Goal: Task Accomplishment & Management: Complete application form

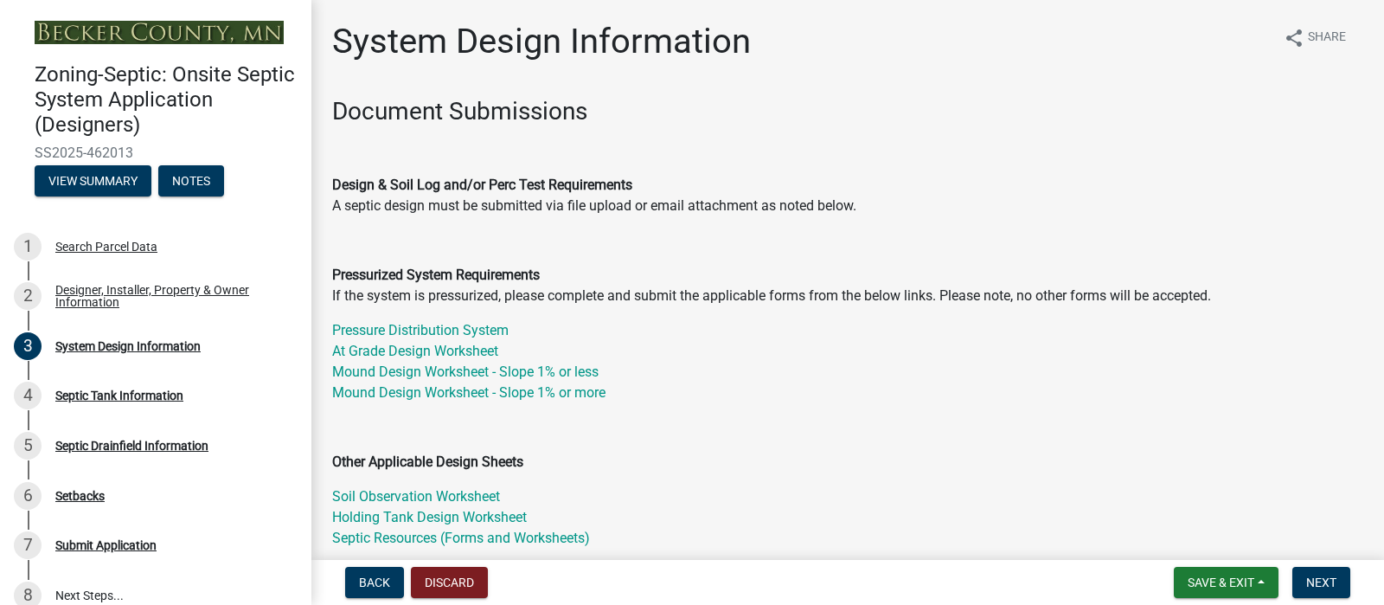
select select "55497d75-c43f-4635-a730-e0737ce05d56"
select select "25258e87-3ef9-4f1c-a5f1-75a1d463abfb"
select select "011fbff4-a41d-4a75-9bd8-71c7e6c69e0d"
select select "85fdfef2-2683-4311-b5d5-5505f6411127"
select select "d95a9312-c8a1-4ec7-8581-25dbcf440a1f"
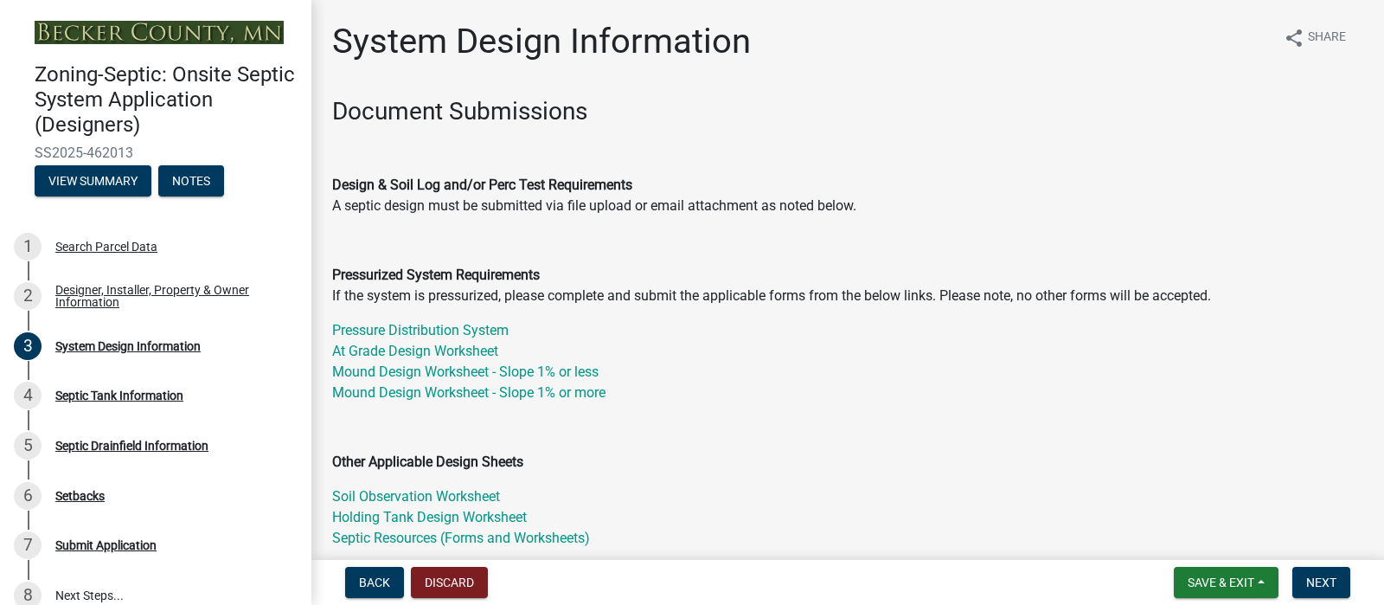
select select "ba735beb-519e-40f0-ae20-62d65fc4c46b"
select select "ef698bf5-6172-44c1-9ffb-522c07469aed"
select select "a0c59fcd-b61c-4c3a-90a8-e70849750c47"
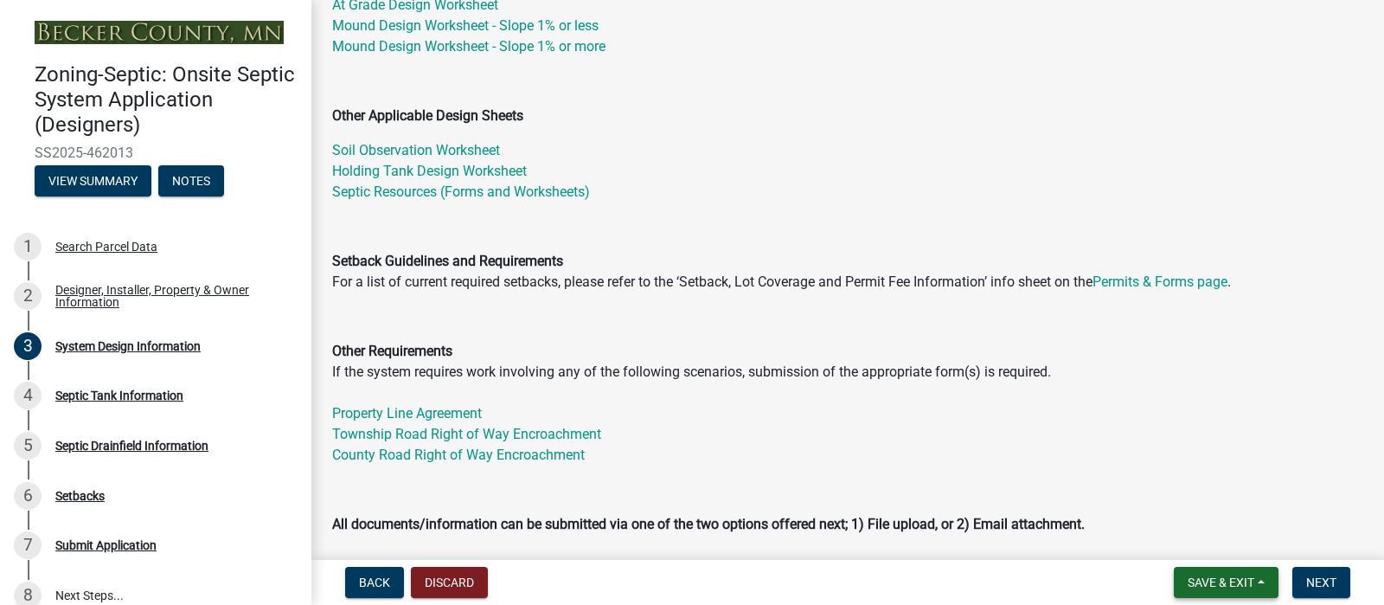
click at [1188, 584] on span "Save & Exit" at bounding box center [1221, 582] width 67 height 14
click at [1140, 467] on button "Save" at bounding box center [1209, 488] width 138 height 42
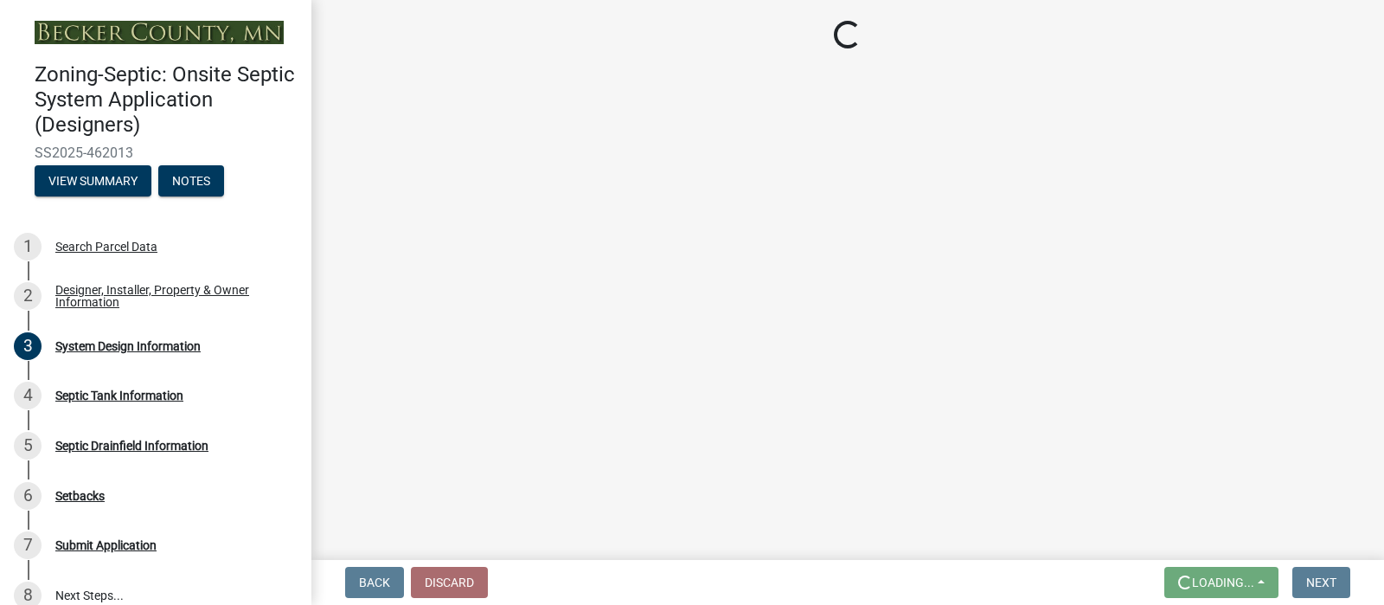
scroll to position [0, 0]
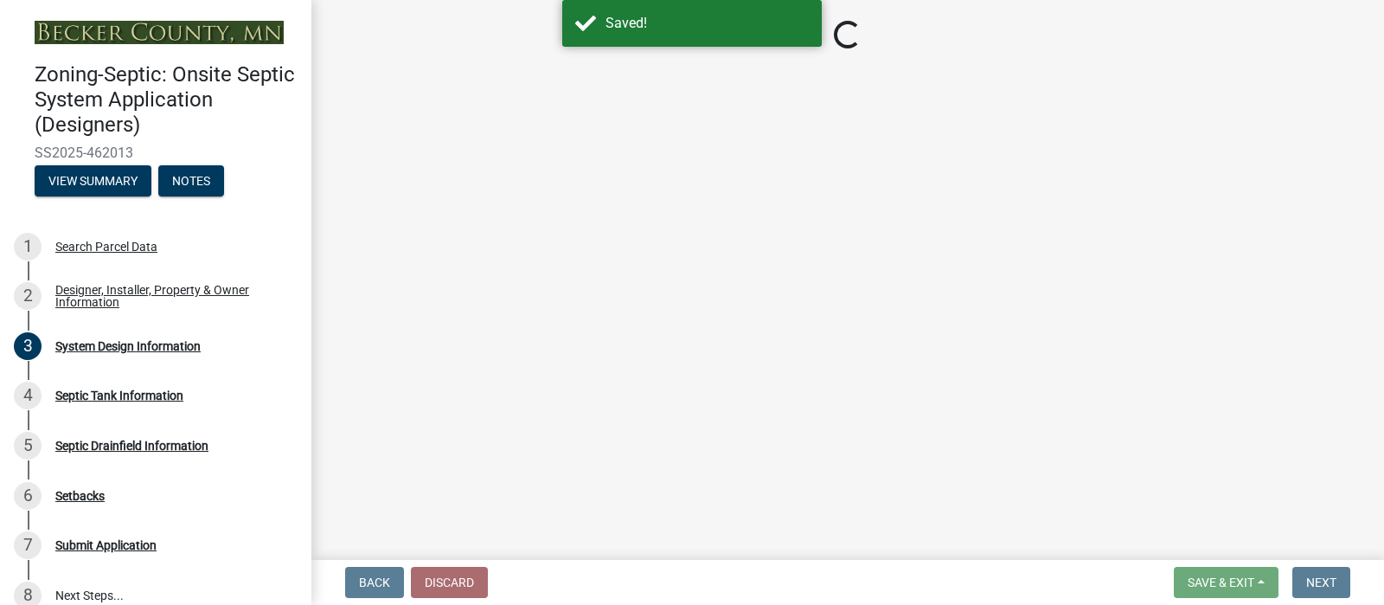
select select "55497d75-c43f-4635-a730-e0737ce05d56"
select select "25258e87-3ef9-4f1c-a5f1-75a1d463abfb"
select select "011fbff4-a41d-4a75-9bd8-71c7e6c69e0d"
select select "85fdfef2-2683-4311-b5d5-5505f6411127"
select select "d95a9312-c8a1-4ec7-8581-25dbcf440a1f"
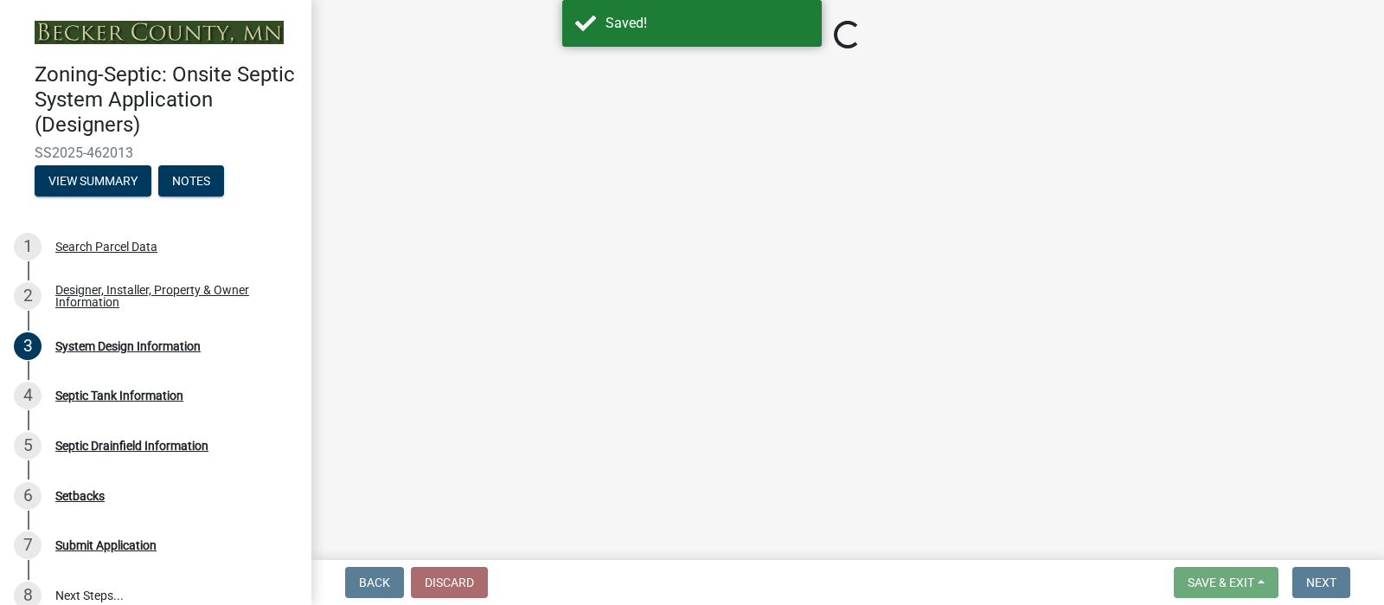
select select "ba735beb-519e-40f0-ae20-62d65fc4c46b"
select select "ef698bf5-6172-44c1-9ffb-522c07469aed"
select select "a0c59fcd-b61c-4c3a-90a8-e70849750c47"
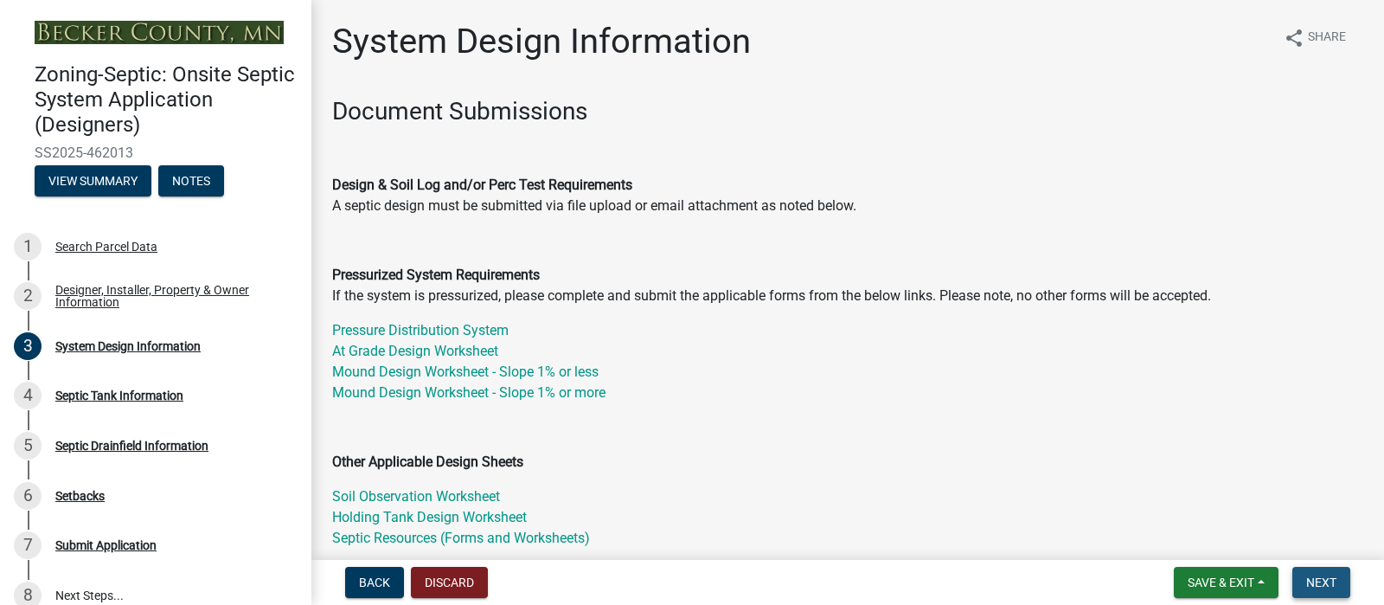
click at [1307, 578] on span "Next" at bounding box center [1322, 582] width 30 height 14
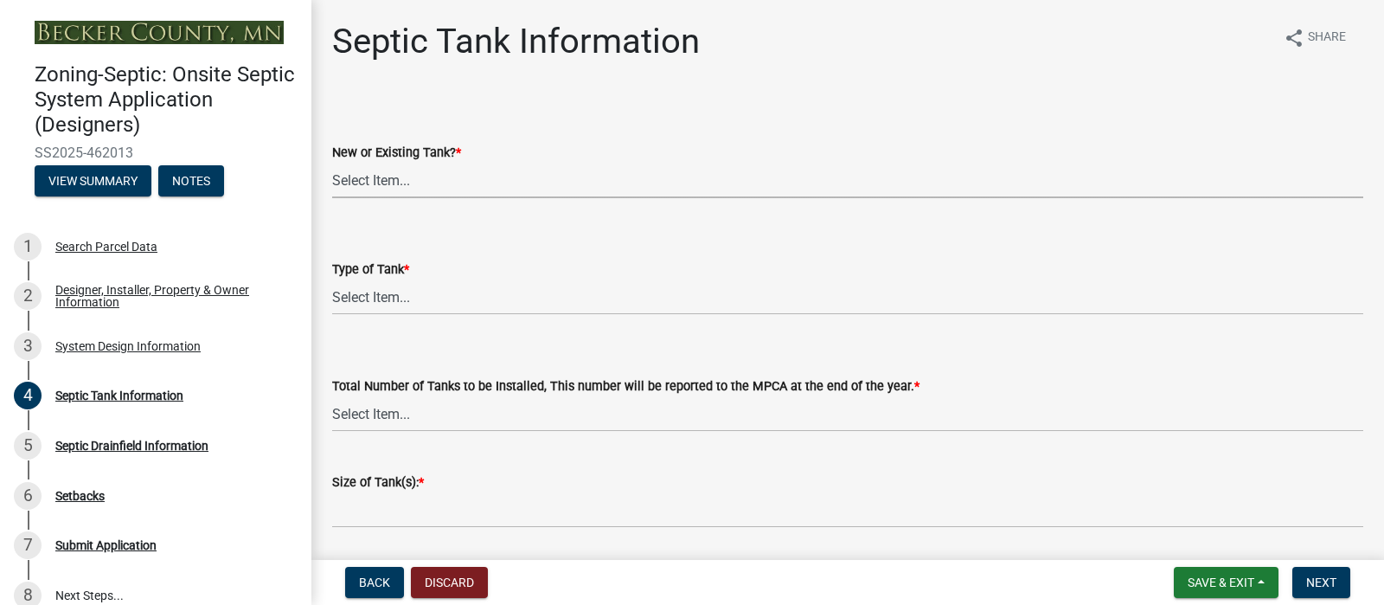
click at [429, 198] on select "Select Item... New Existing Both -New and Existing Tank" at bounding box center [847, 180] width 1031 height 35
click at [337, 198] on select "Select Item... New Existing Both -New and Existing Tank" at bounding box center [847, 180] width 1031 height 35
select select "f9fbe67c-c1cf-4a63-8ad4-799ce56b7f21"
click at [409, 276] on label "Type of Tank *" at bounding box center [370, 270] width 77 height 12
click at [428, 315] on select "Select Item... Single Septic Tank Compartmented Tank Single Tank plus Compartme…" at bounding box center [847, 296] width 1031 height 35
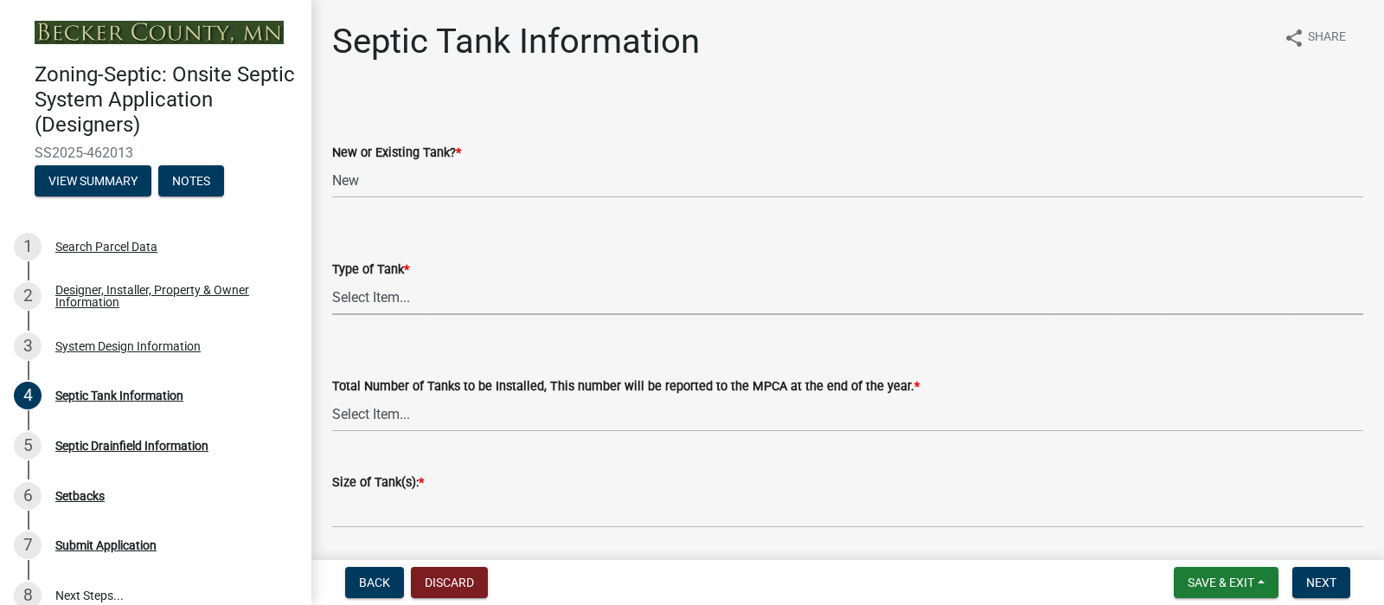
click at [413, 315] on select "Select Item... Single Septic Tank Compartmented Tank Single Tank plus Compartme…" at bounding box center [847, 296] width 1031 height 35
click at [337, 315] on select "Select Item... Single Septic Tank Compartmented Tank Single Tank plus Compartme…" at bounding box center [847, 296] width 1031 height 35
select select "8af00ff6-ccdf-43a1-aa9f-9d195177e029"
click at [448, 432] on select "Select Item... 0 1 2 3 4" at bounding box center [847, 413] width 1031 height 35
click at [337, 432] on select "Select Item... 0 1 2 3 4" at bounding box center [847, 413] width 1031 height 35
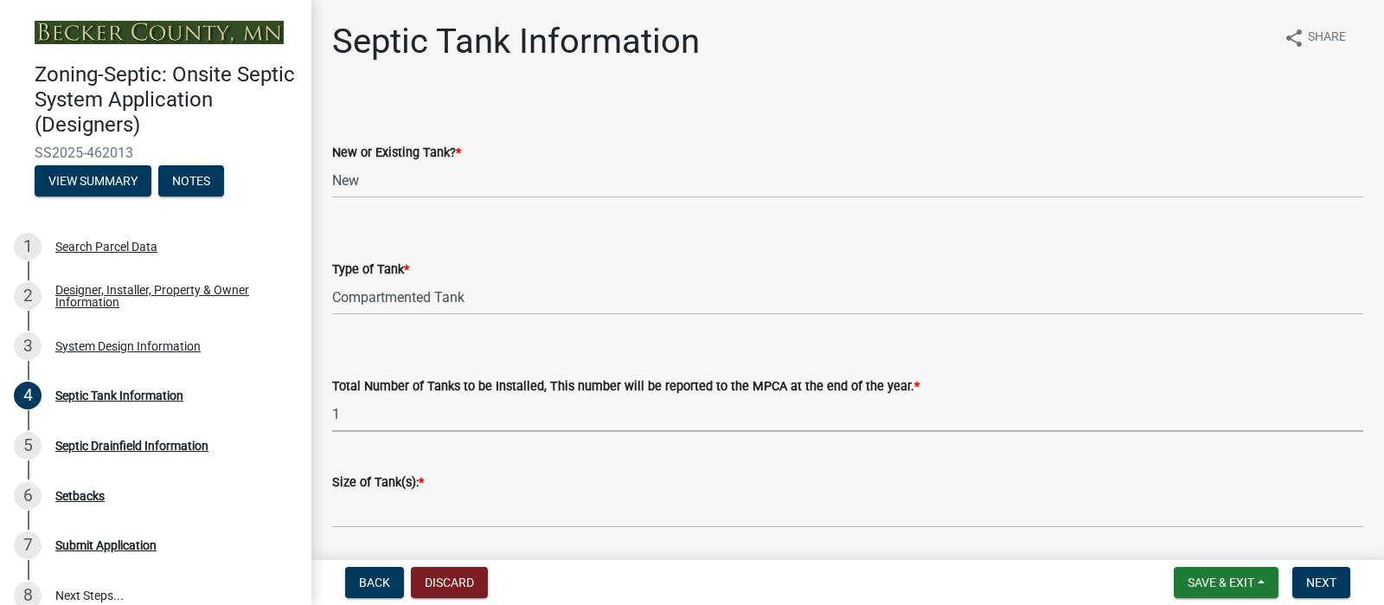
select select "52556460-45fa-4026-a6c2-c70bb0823cb5"
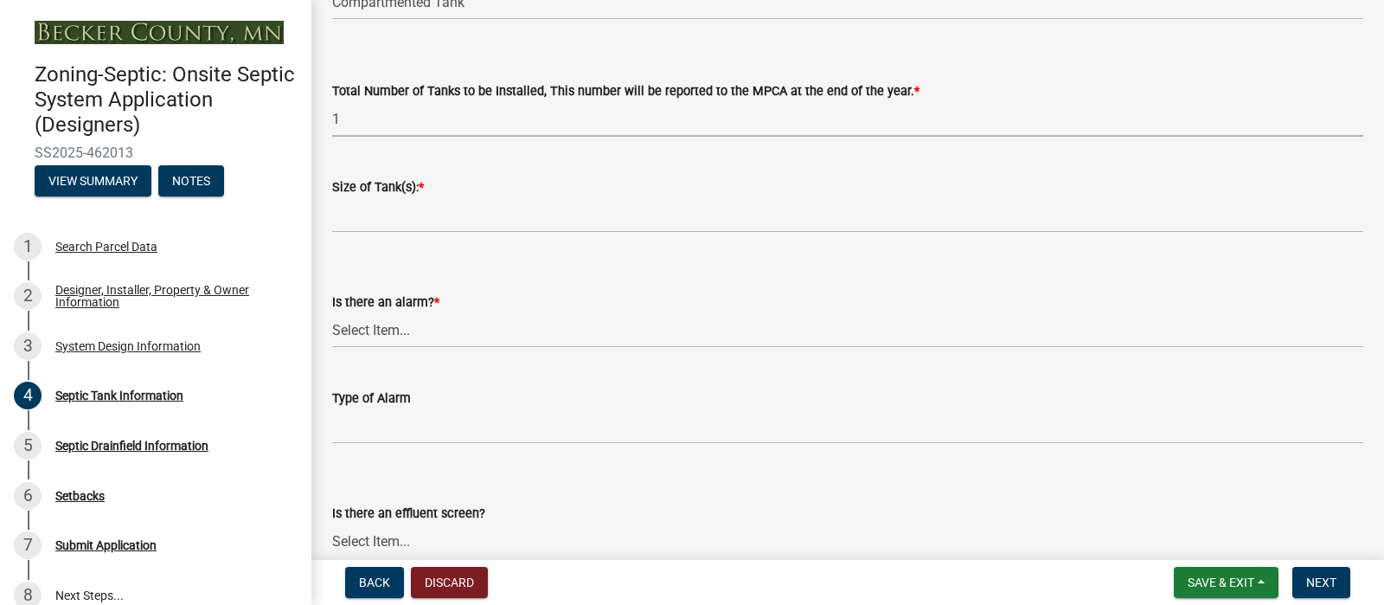
scroll to position [331, 0]
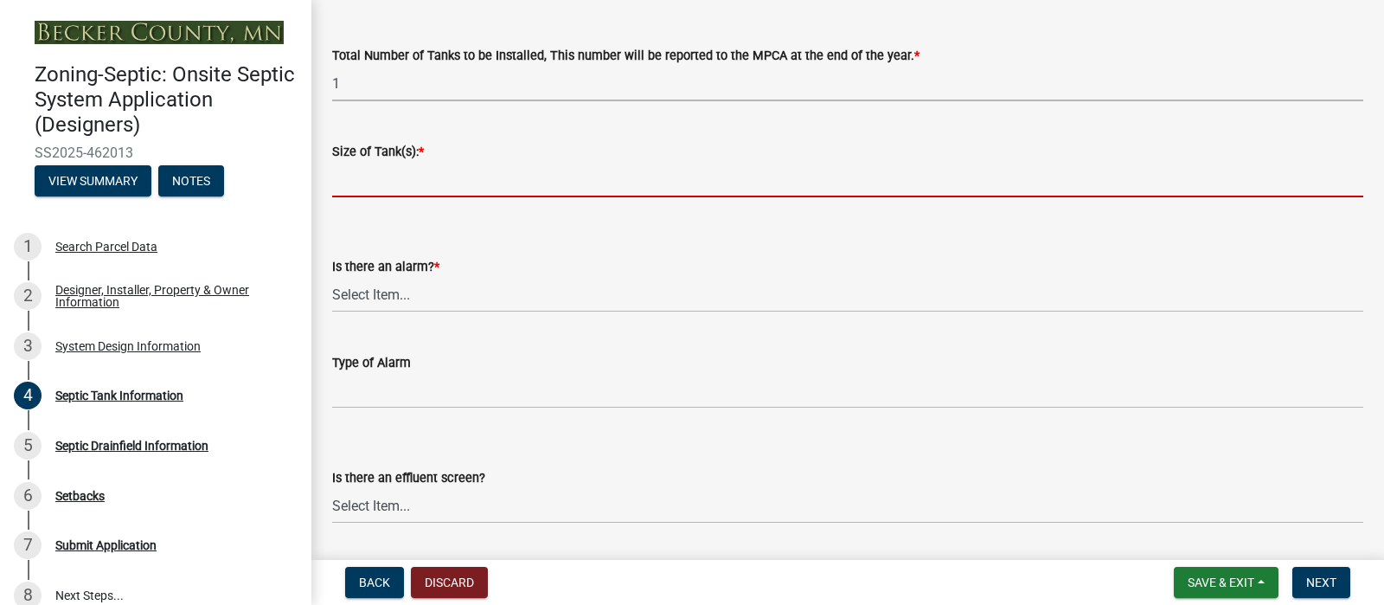
click at [422, 197] on input "Size of Tank(s): *" at bounding box center [847, 179] width 1031 height 35
click at [390, 581] on span "Back" at bounding box center [374, 582] width 31 height 14
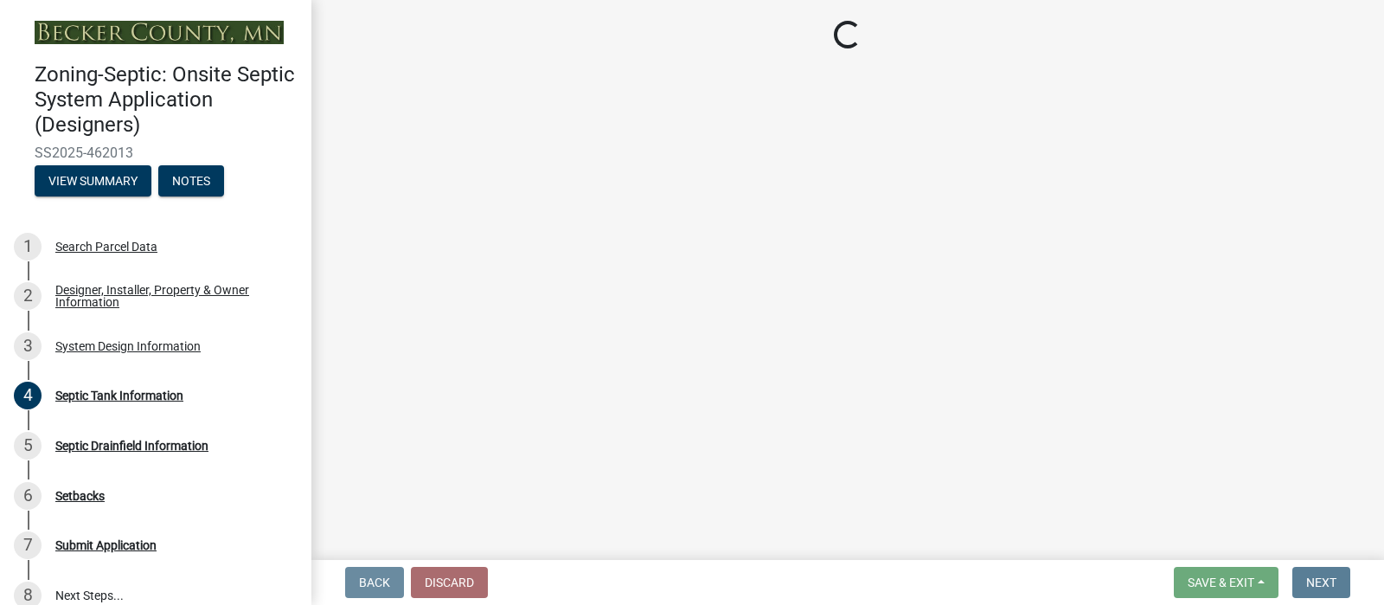
scroll to position [0, 0]
select select "55497d75-c43f-4635-a730-e0737ce05d56"
select select "25258e87-3ef9-4f1c-a5f1-75a1d463abfb"
select select "011fbff4-a41d-4a75-9bd8-71c7e6c69e0d"
select select "85fdfef2-2683-4311-b5d5-5505f6411127"
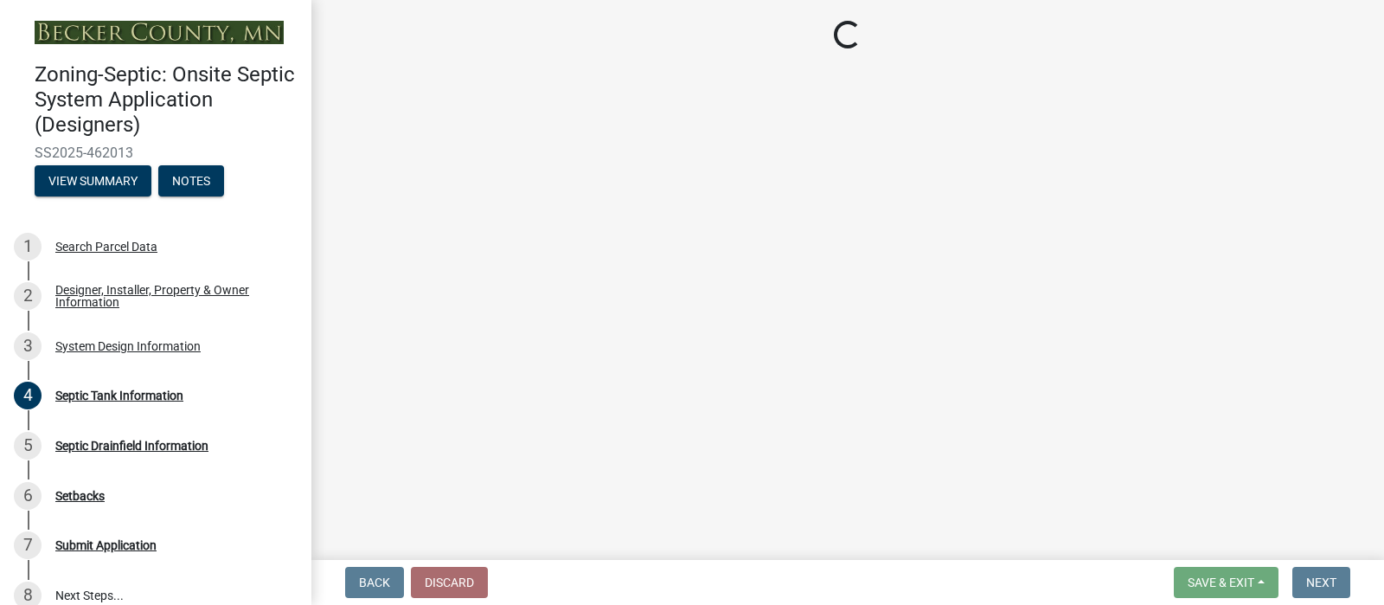
select select "d95a9312-c8a1-4ec7-8581-25dbcf440a1f"
select select "ba735beb-519e-40f0-ae20-62d65fc4c46b"
select select "ef698bf5-6172-44c1-9ffb-522c07469aed"
select select "a0c59fcd-b61c-4c3a-90a8-e70849750c47"
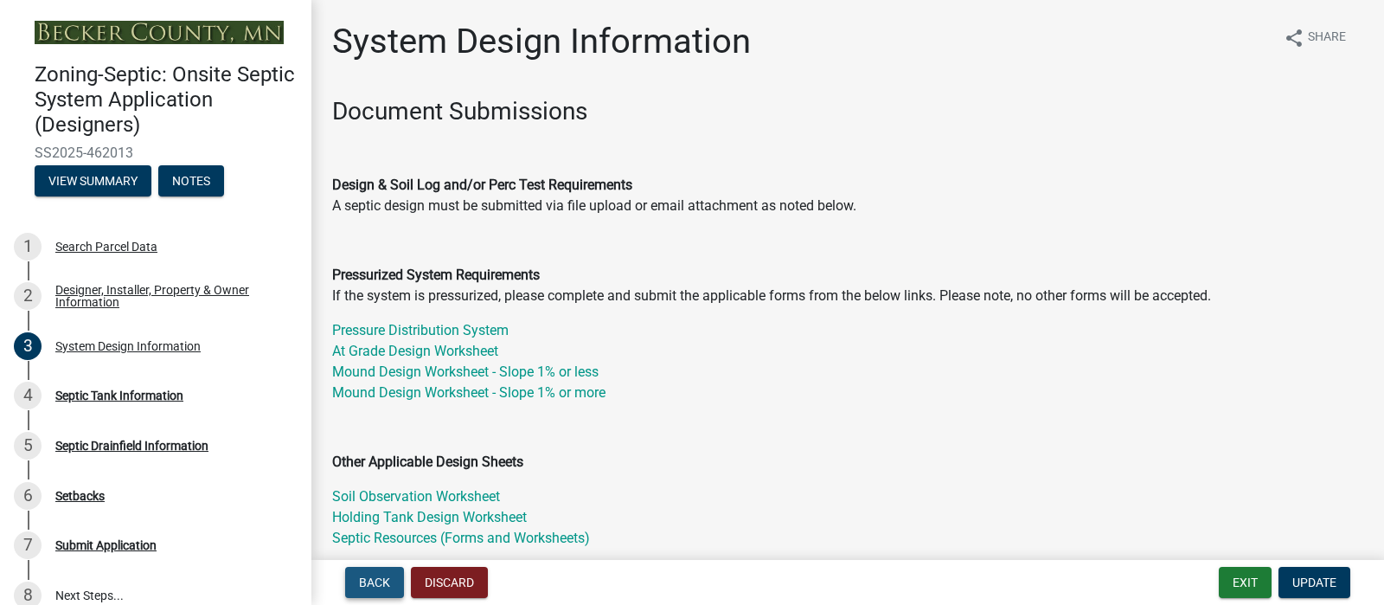
click at [390, 581] on span "Back" at bounding box center [374, 582] width 31 height 14
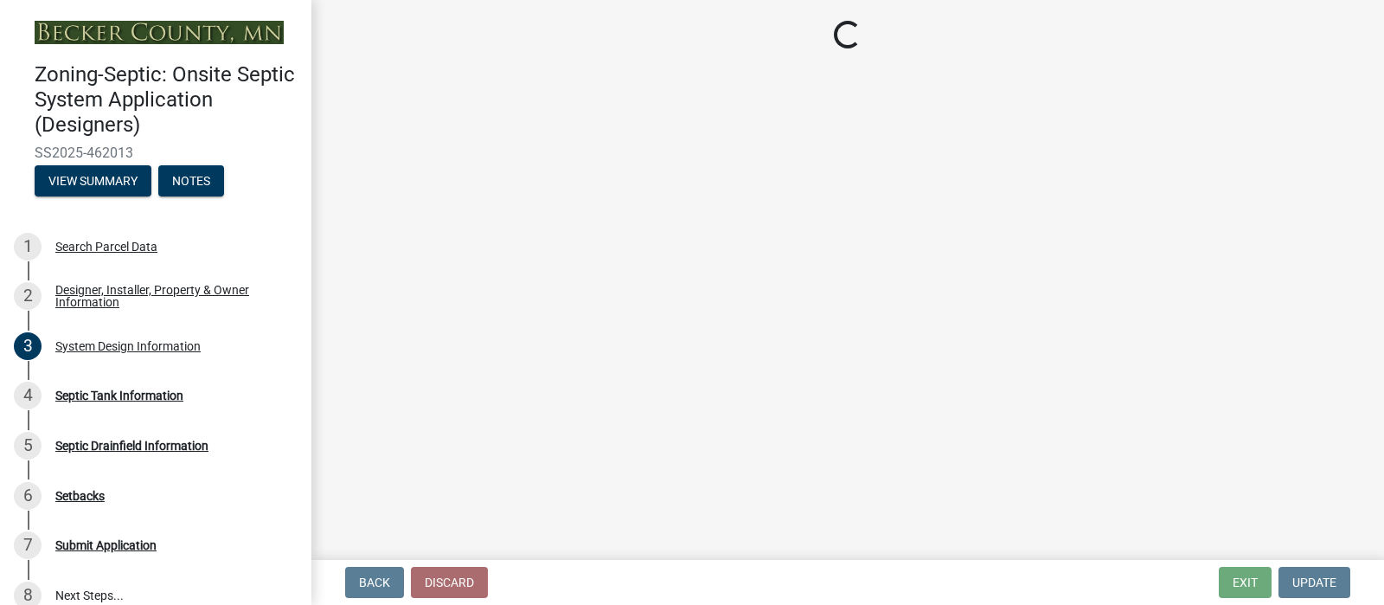
select select "25bab914-c910-45b8-955f-6e3fb29d91bd"
select select "6742f733-3b65-4fe0-80dd-96d7ca87b11a"
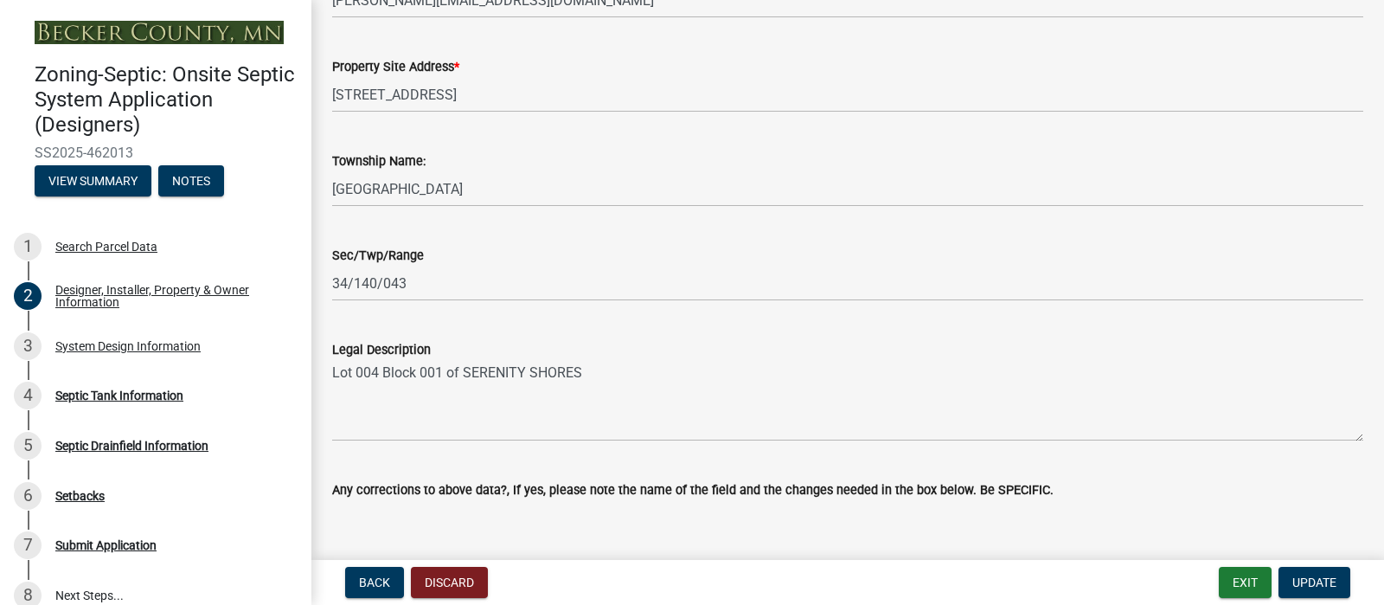
scroll to position [1150, 0]
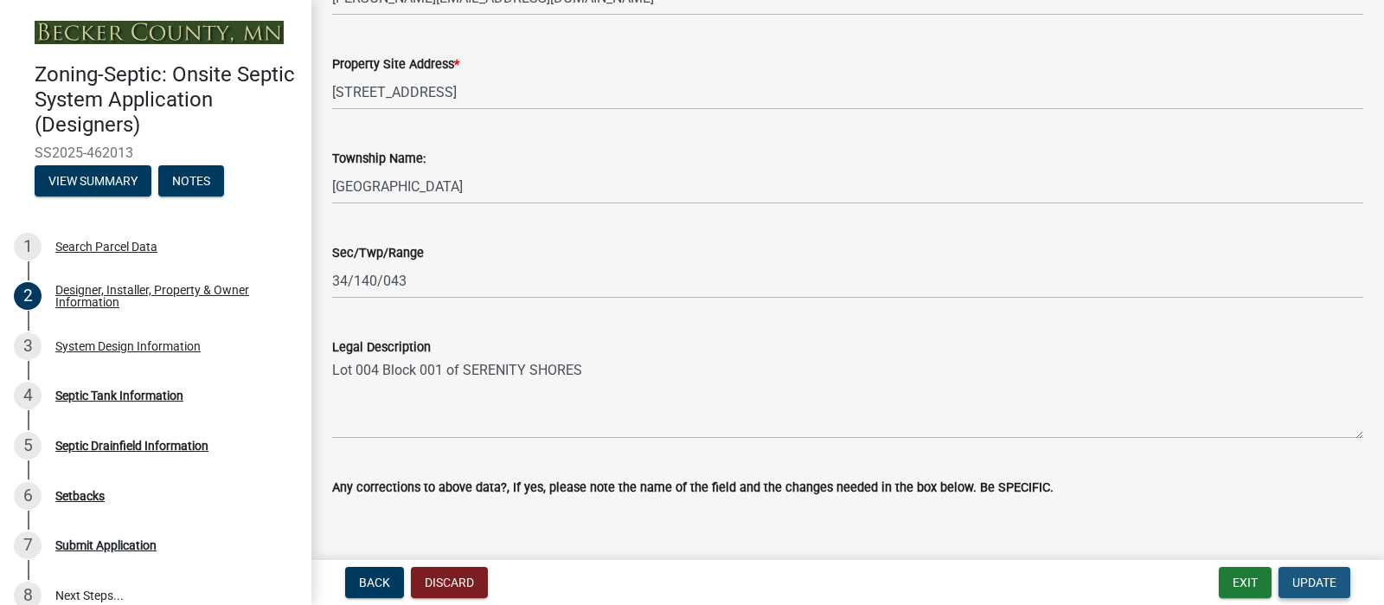
click at [1303, 575] on span "Update" at bounding box center [1315, 582] width 44 height 14
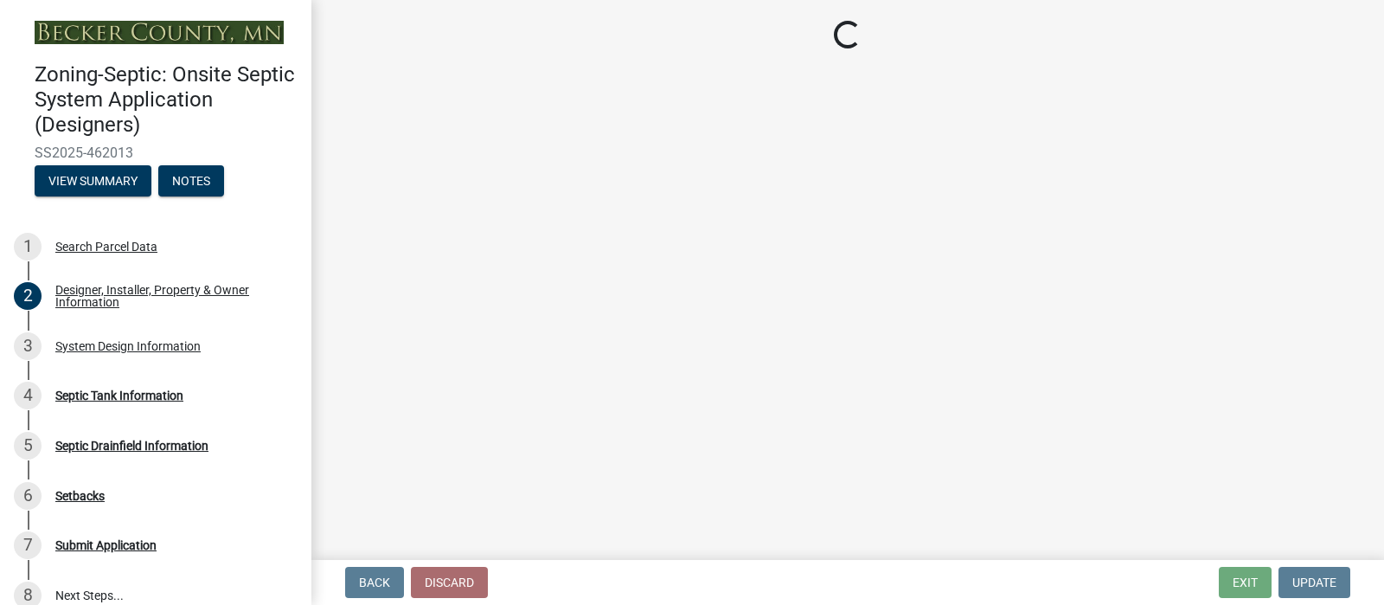
select select "f9fbe67c-c1cf-4a63-8ad4-799ce56b7f21"
select select "8af00ff6-ccdf-43a1-aa9f-9d195177e029"
select select "52556460-45fa-4026-a6c2-c70bb0823cb5"
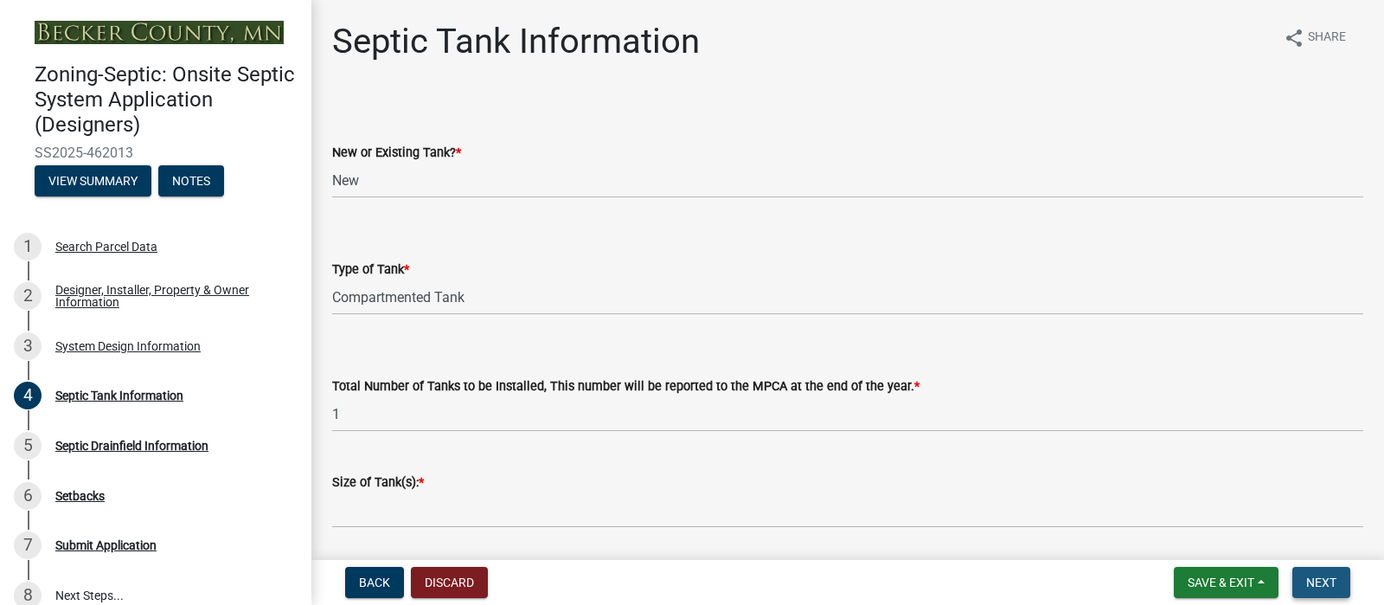
click at [1307, 575] on span "Next" at bounding box center [1322, 582] width 30 height 14
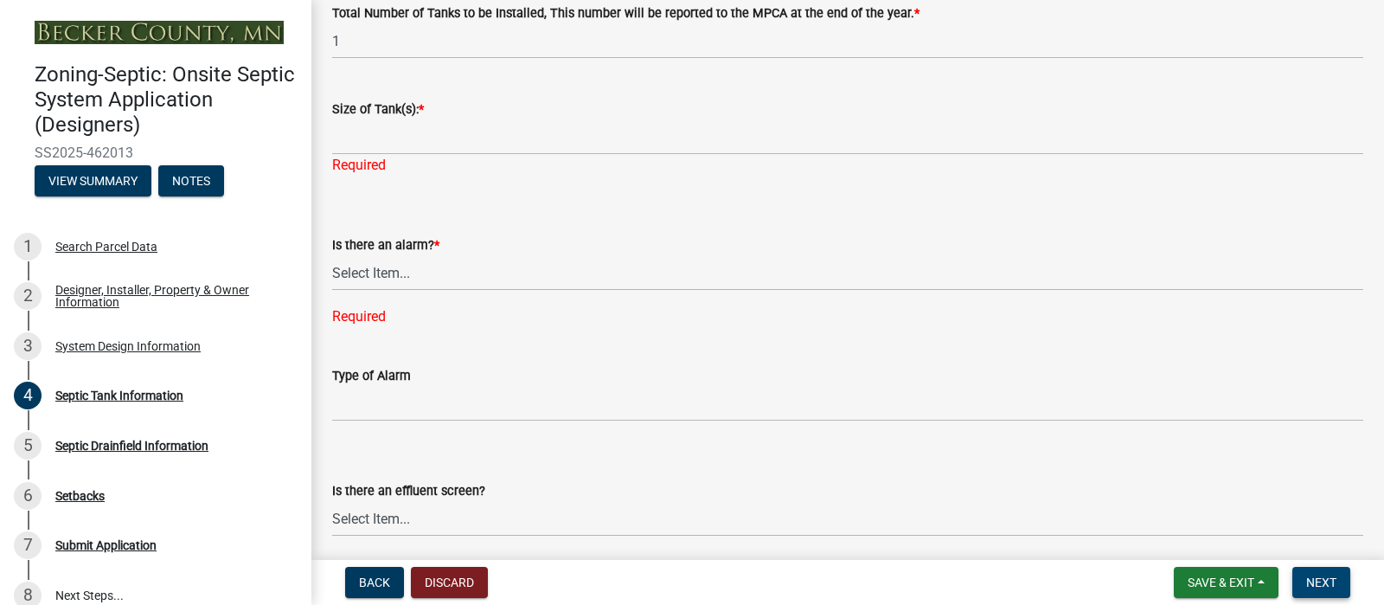
scroll to position [379, 0]
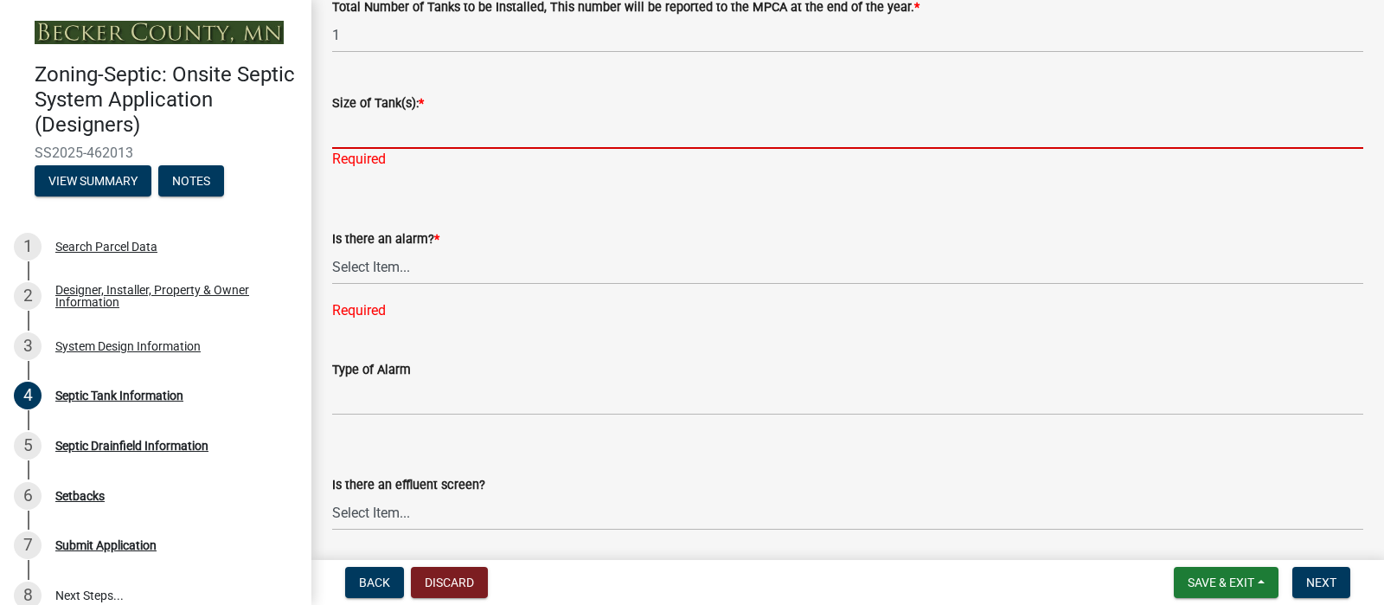
click at [443, 149] on input "Size of Tank(s): *" at bounding box center [847, 130] width 1031 height 35
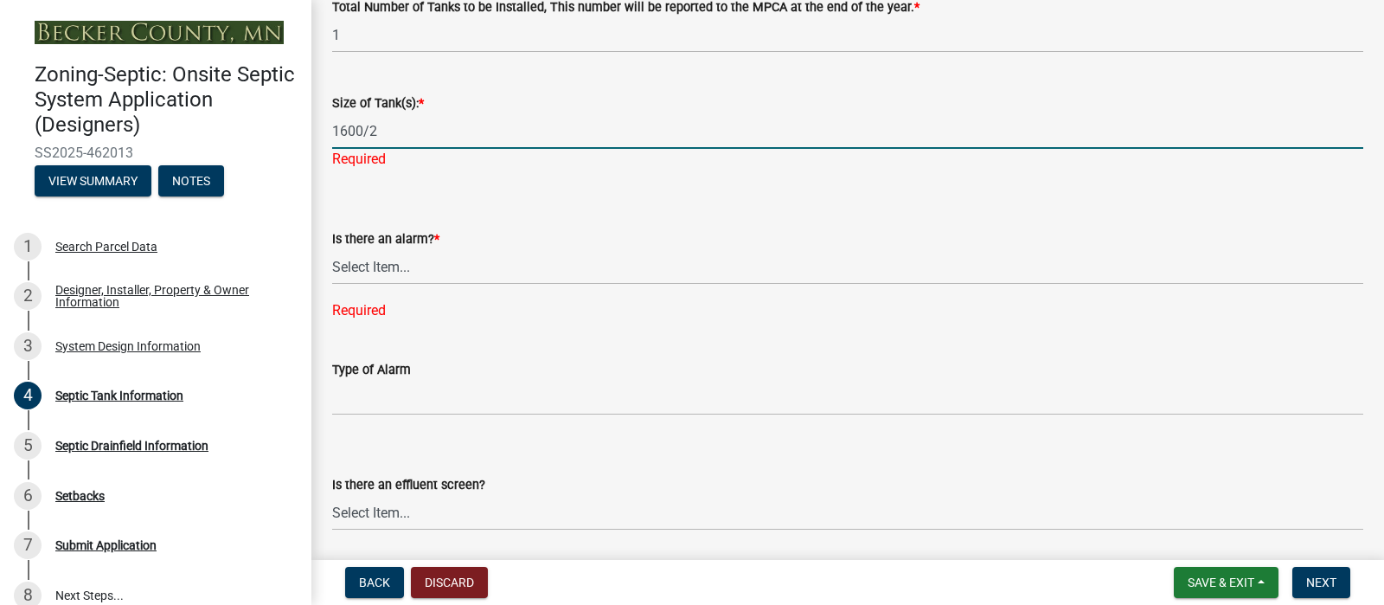
type input "1600/2"
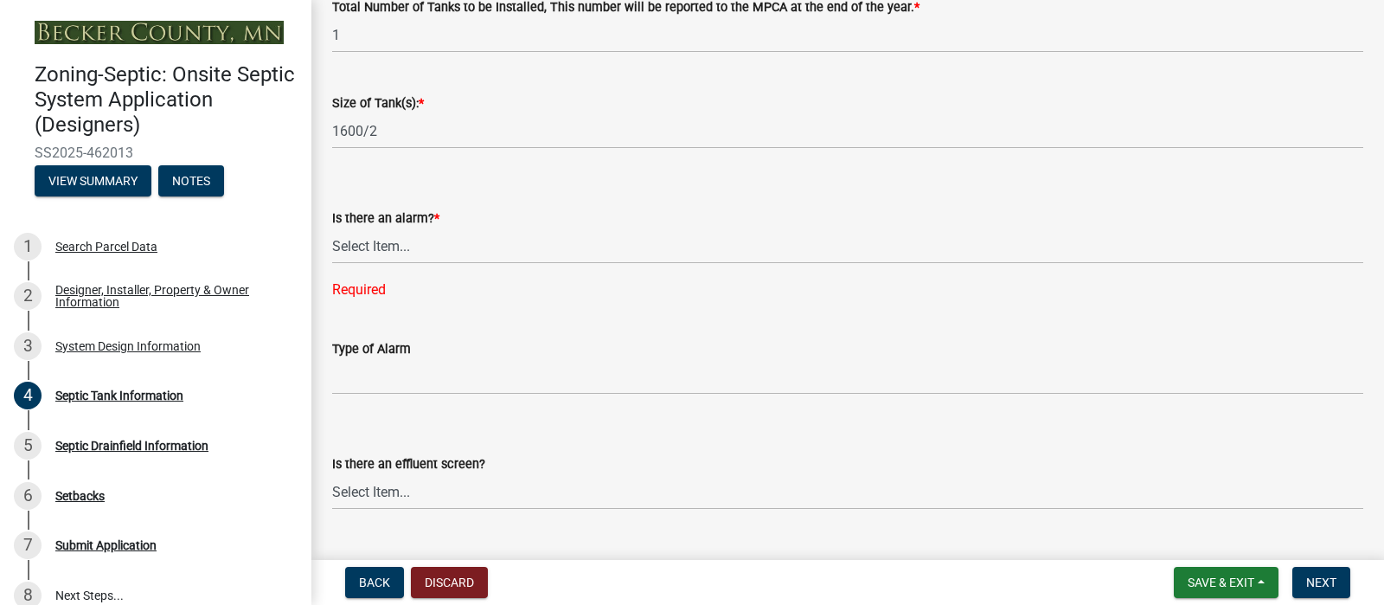
click at [362, 308] on wm-data-entity-input-list "New or Existing Tank? * Select Item... New Existing Both -New and Existing Tank…" at bounding box center [847, 339] width 1031 height 1242
click at [429, 264] on select "Select Item... Yes No" at bounding box center [847, 245] width 1031 height 35
click at [337, 264] on select "Select Item... Yes No" at bounding box center [847, 245] width 1031 height 35
select select "c84d9e4c-2287-4d2e-9ef7-9874a7456ee3"
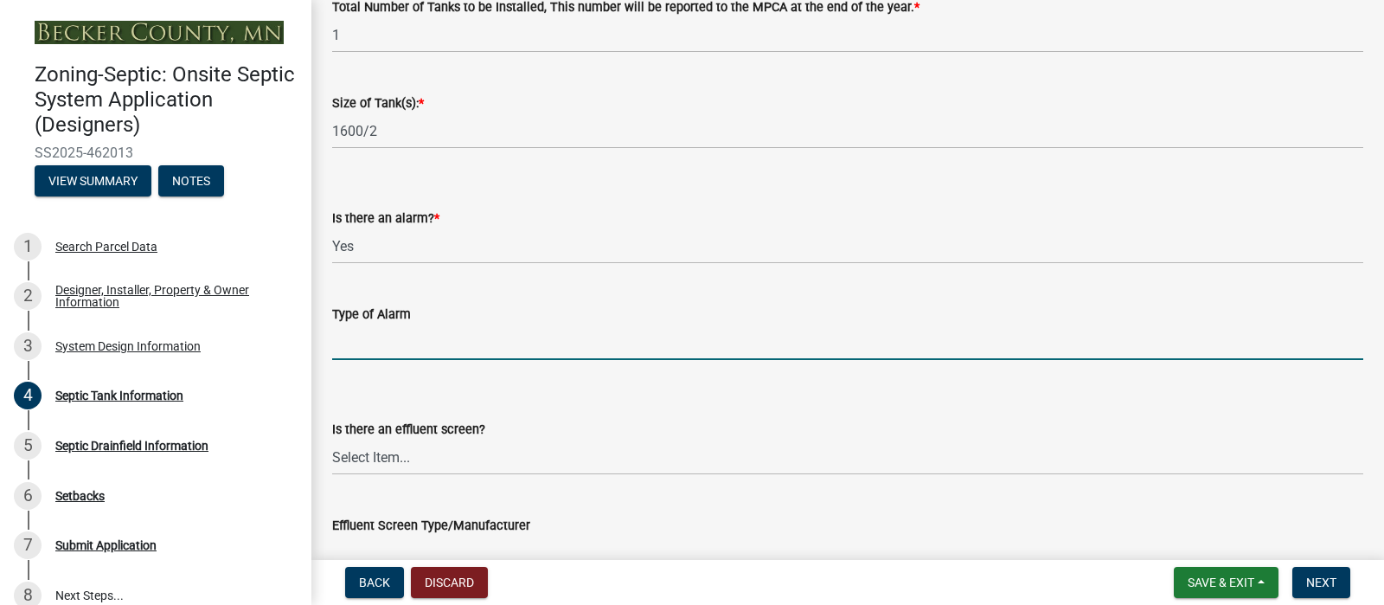
click at [385, 360] on input "Type of Alarm" at bounding box center [847, 341] width 1031 height 35
type input "electric"
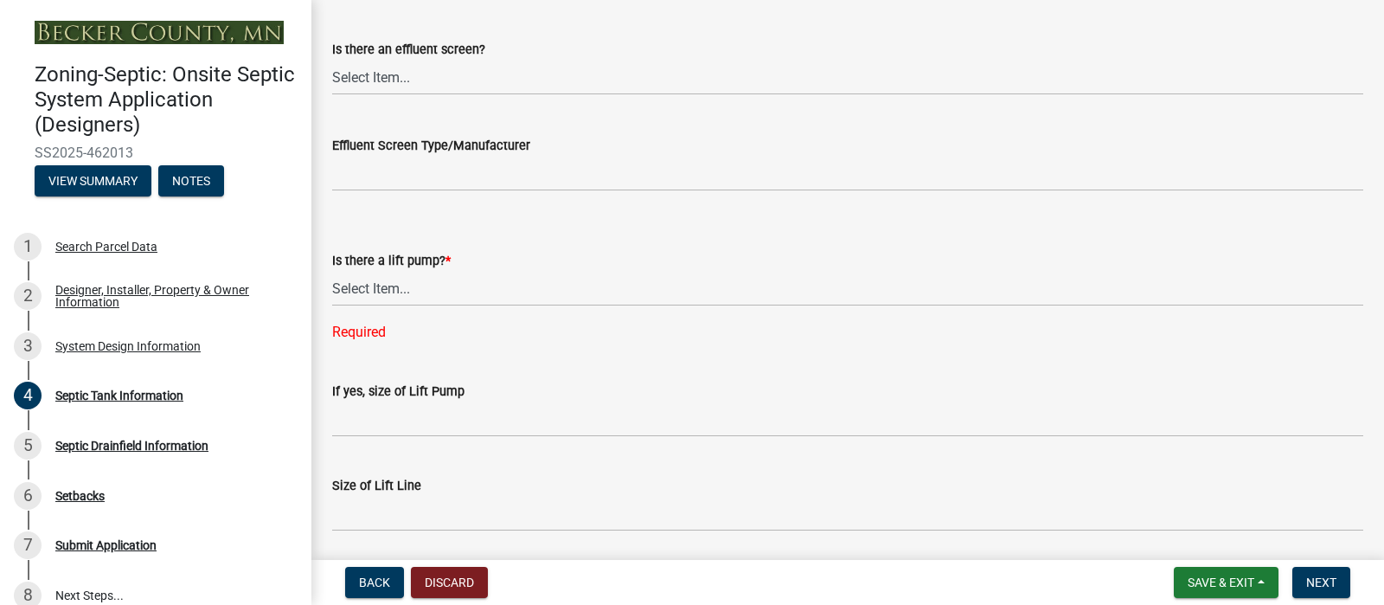
scroll to position [764, 0]
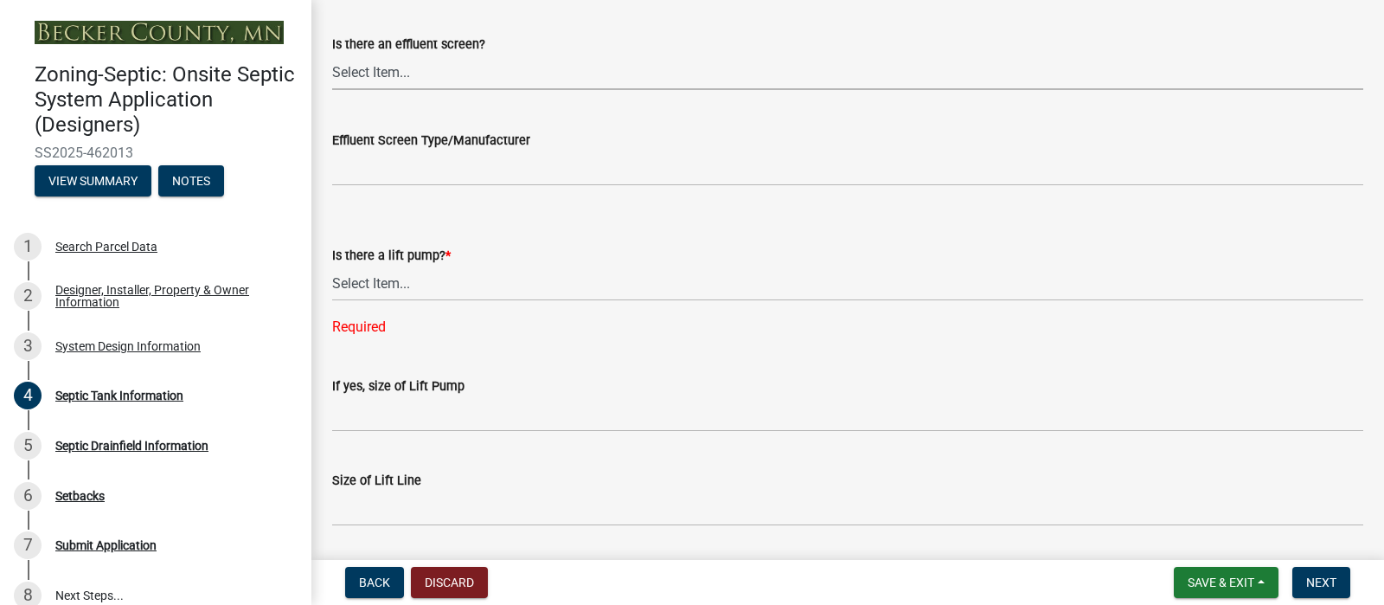
click at [421, 90] on select "Select Item... Yes No" at bounding box center [847, 72] width 1031 height 35
click at [337, 90] on select "Select Item... Yes No" at bounding box center [847, 72] width 1031 height 35
select select "a956bcdf-8f12-4f61-bfc1-a6e229dc0595"
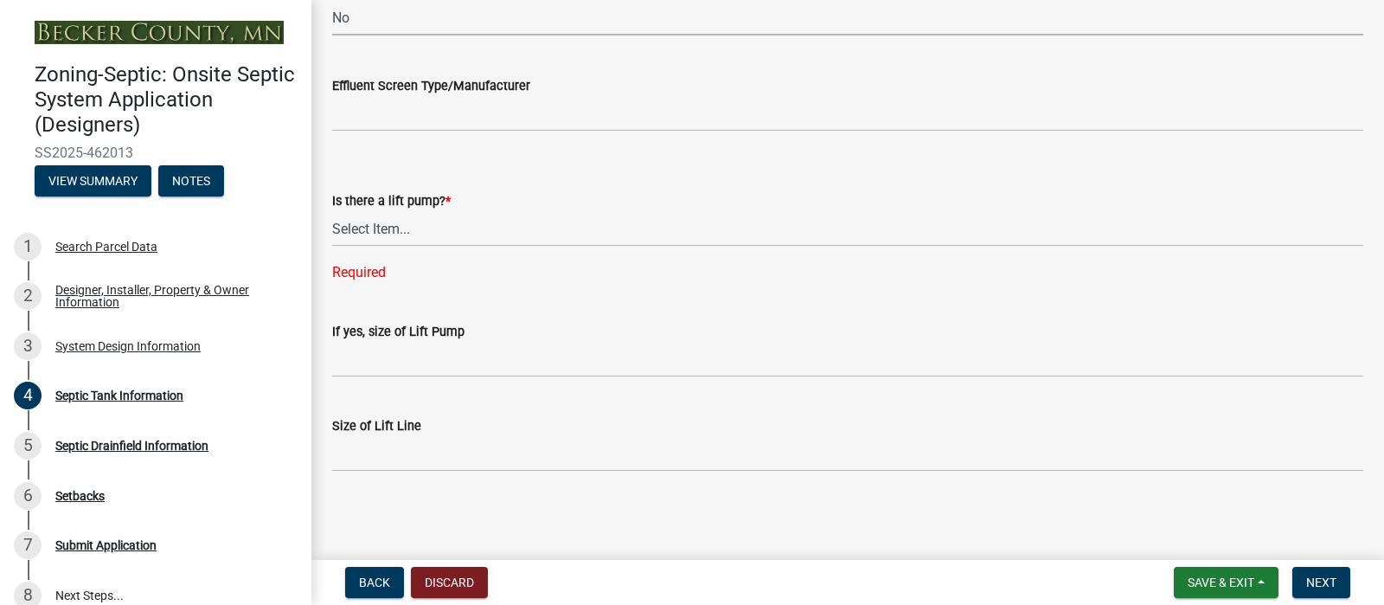
scroll to position [967, 0]
click at [403, 283] on div "Required" at bounding box center [847, 272] width 1031 height 21
click at [431, 247] on select "Select Item... Yes No" at bounding box center [847, 228] width 1031 height 35
click at [337, 247] on select "Select Item... Yes No" at bounding box center [847, 228] width 1031 height 35
select select "7b57e397-6881-49c8-9b87-e40bdbeb8239"
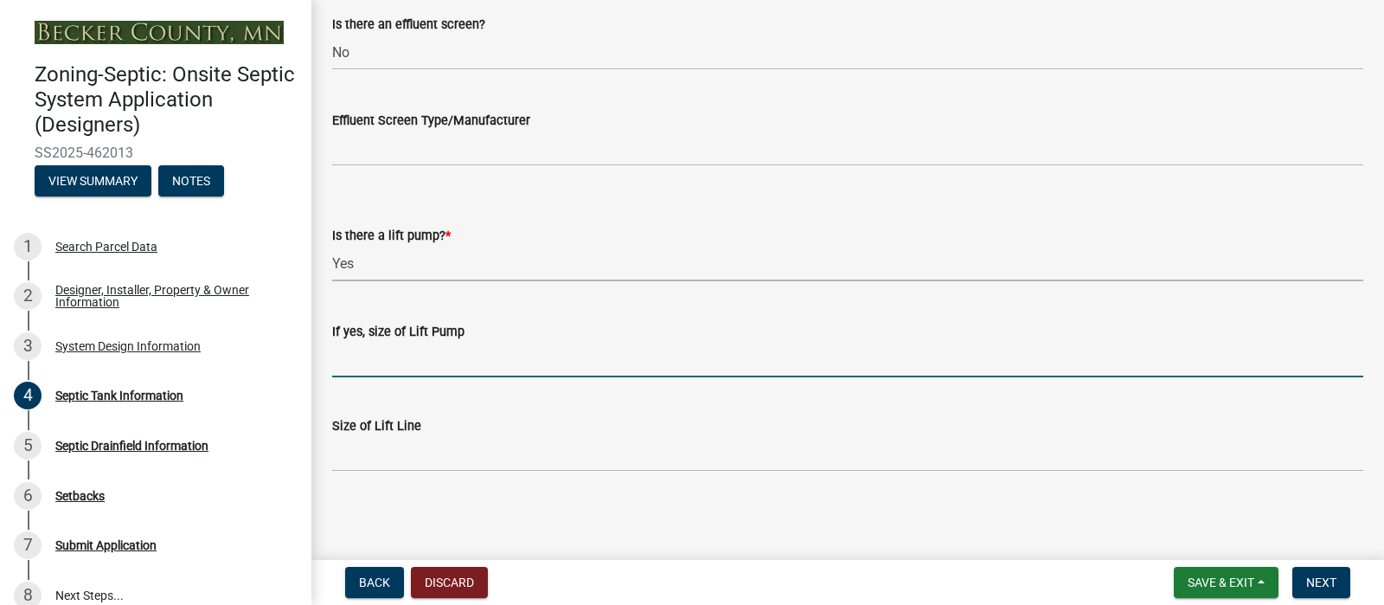
click at [385, 377] on input "If yes, size of Lift Pump" at bounding box center [847, 359] width 1031 height 35
type input "BN 98"
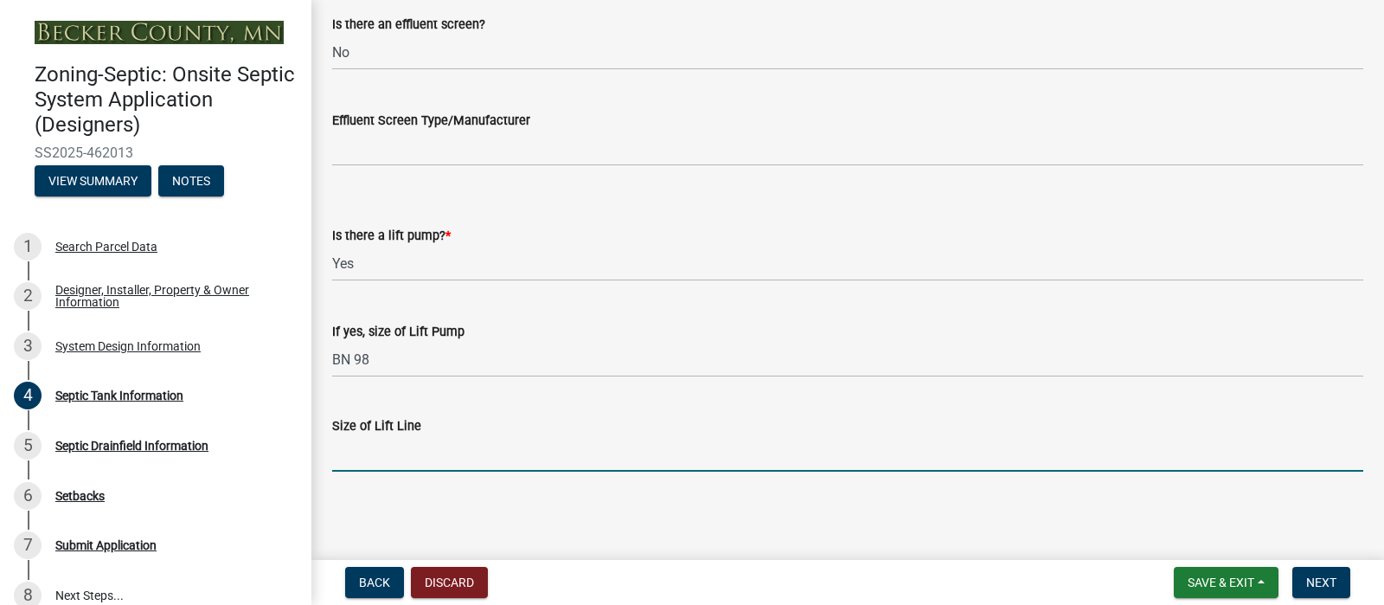
click at [394, 441] on input "Size of Lift Line" at bounding box center [847, 453] width 1031 height 35
type input "2""
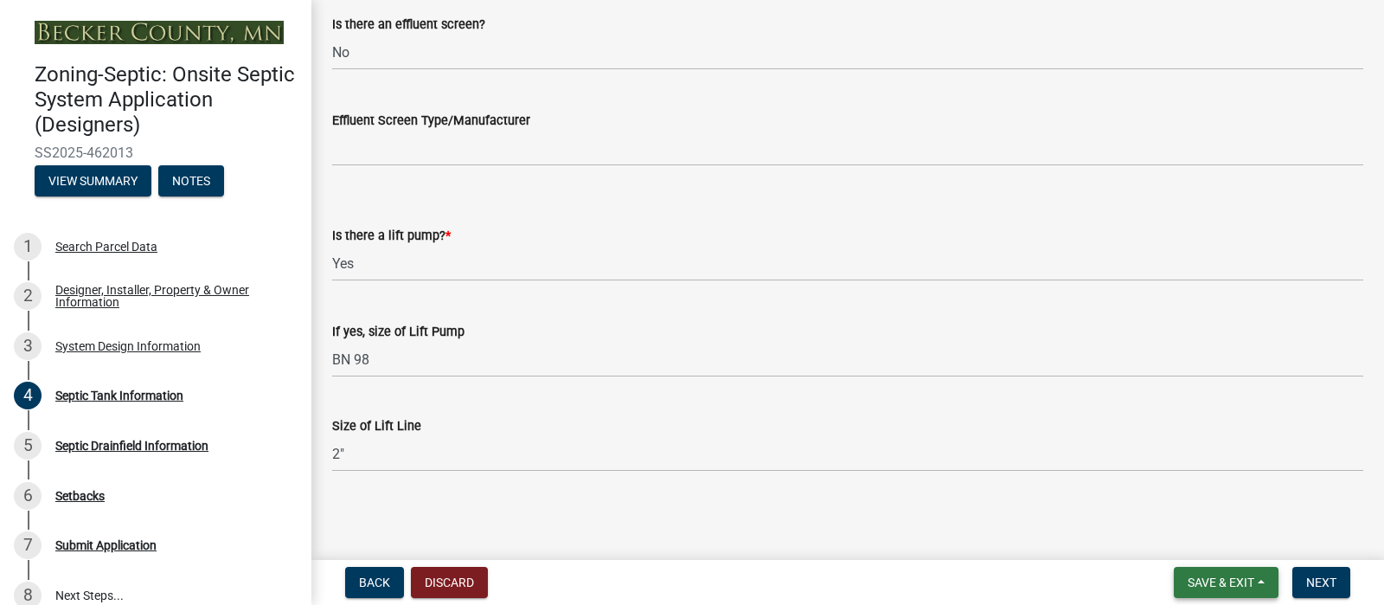
click at [1188, 575] on span "Save & Exit" at bounding box center [1221, 582] width 67 height 14
click at [1150, 468] on button "Save" at bounding box center [1209, 488] width 138 height 42
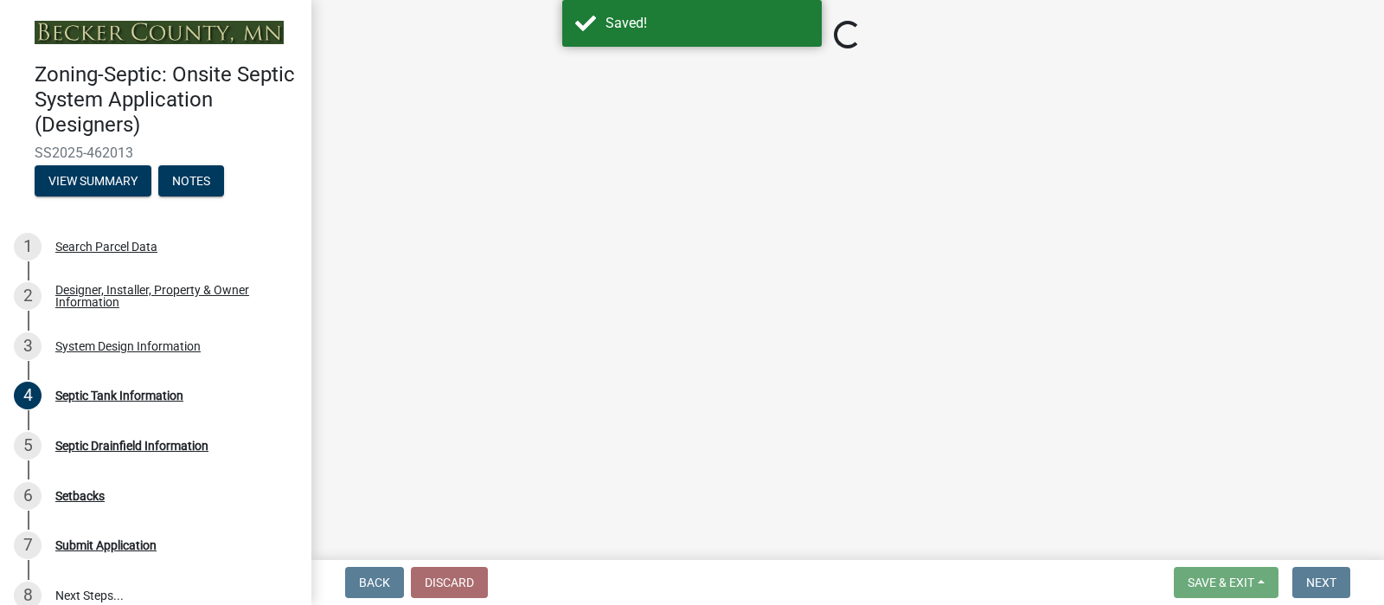
select select "f9fbe67c-c1cf-4a63-8ad4-799ce56b7f21"
select select "8af00ff6-ccdf-43a1-aa9f-9d195177e029"
select select "52556460-45fa-4026-a6c2-c70bb0823cb5"
select select "c84d9e4c-2287-4d2e-9ef7-9874a7456ee3"
select select "a956bcdf-8f12-4f61-bfc1-a6e229dc0595"
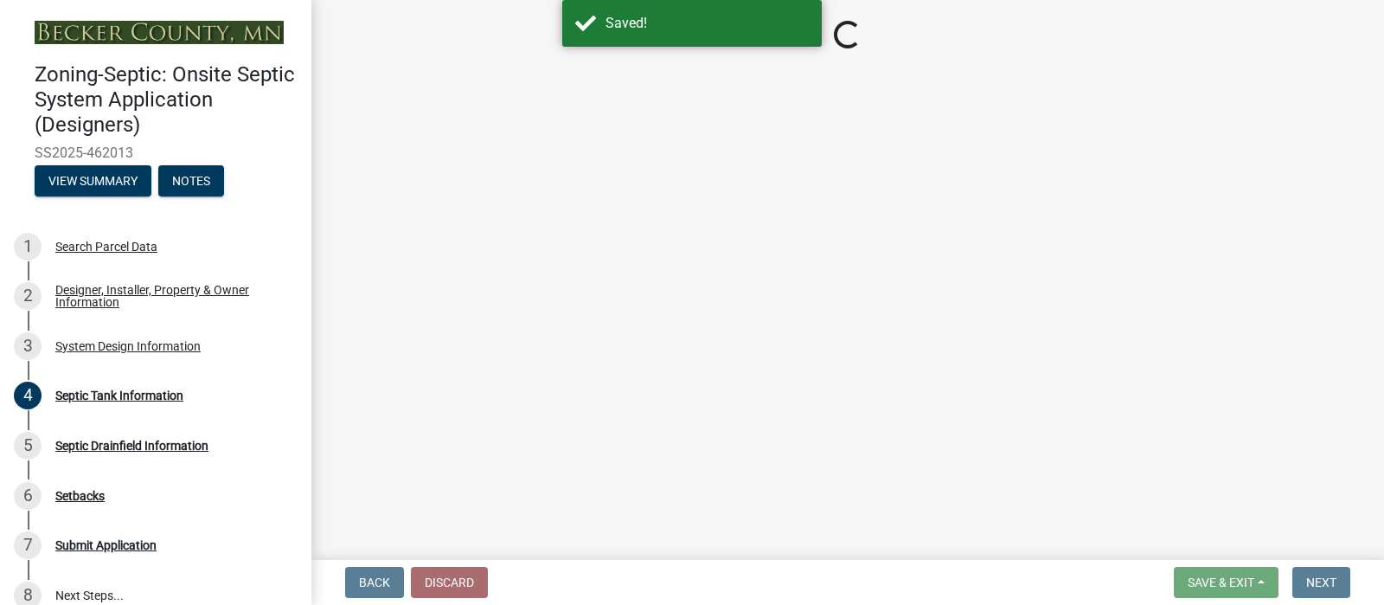
select select "7b57e397-6881-49c8-9b87-e40bdbeb8239"
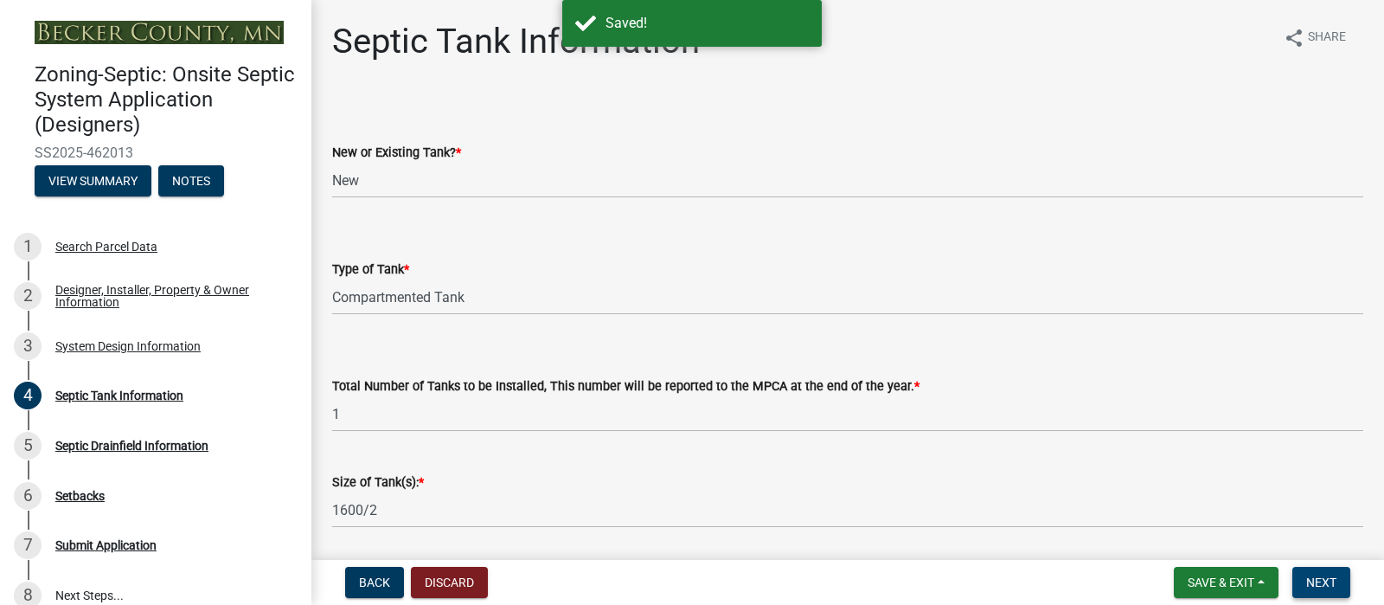
click at [1293, 575] on button "Next" at bounding box center [1322, 582] width 58 height 31
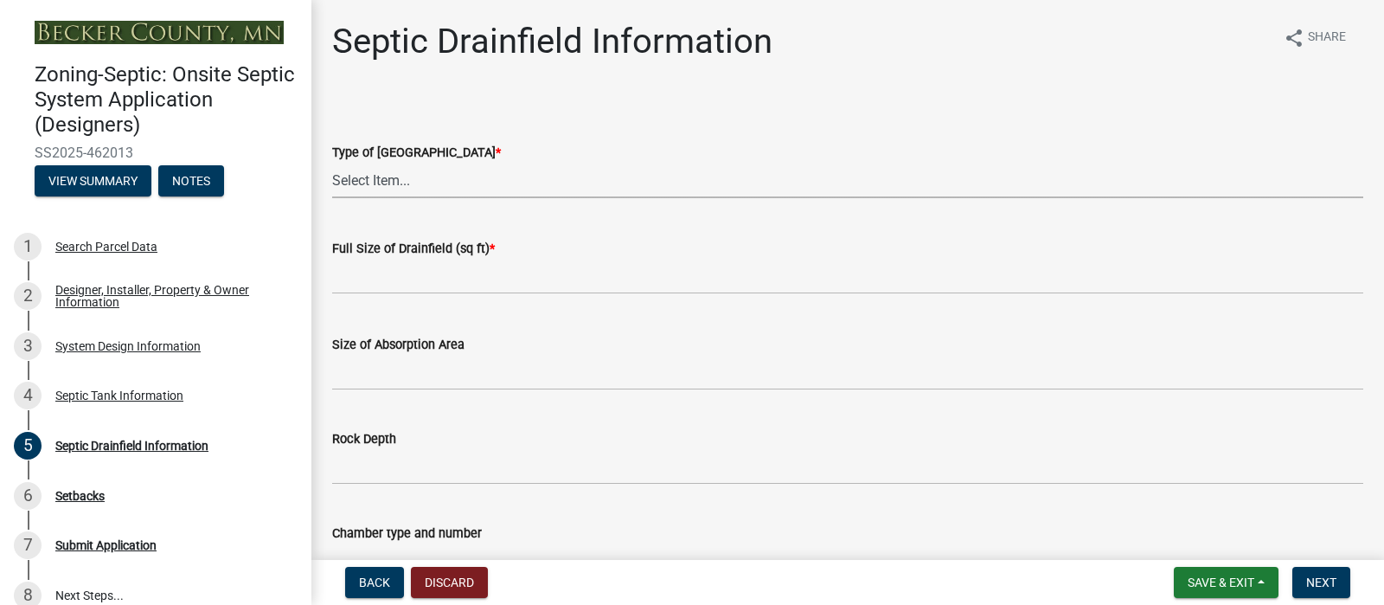
click at [408, 198] on select "Select Item... Chamber Trench Rock Trench Gravelless Mound Pressure Bed Seepage…" at bounding box center [847, 180] width 1031 height 35
click at [337, 198] on select "Select Item... Chamber Trench Rock Trench Gravelless Mound Pressure Bed Seepage…" at bounding box center [847, 180] width 1031 height 35
select select "757b77d3-357c-421c-8450-4fc78db4eecb"
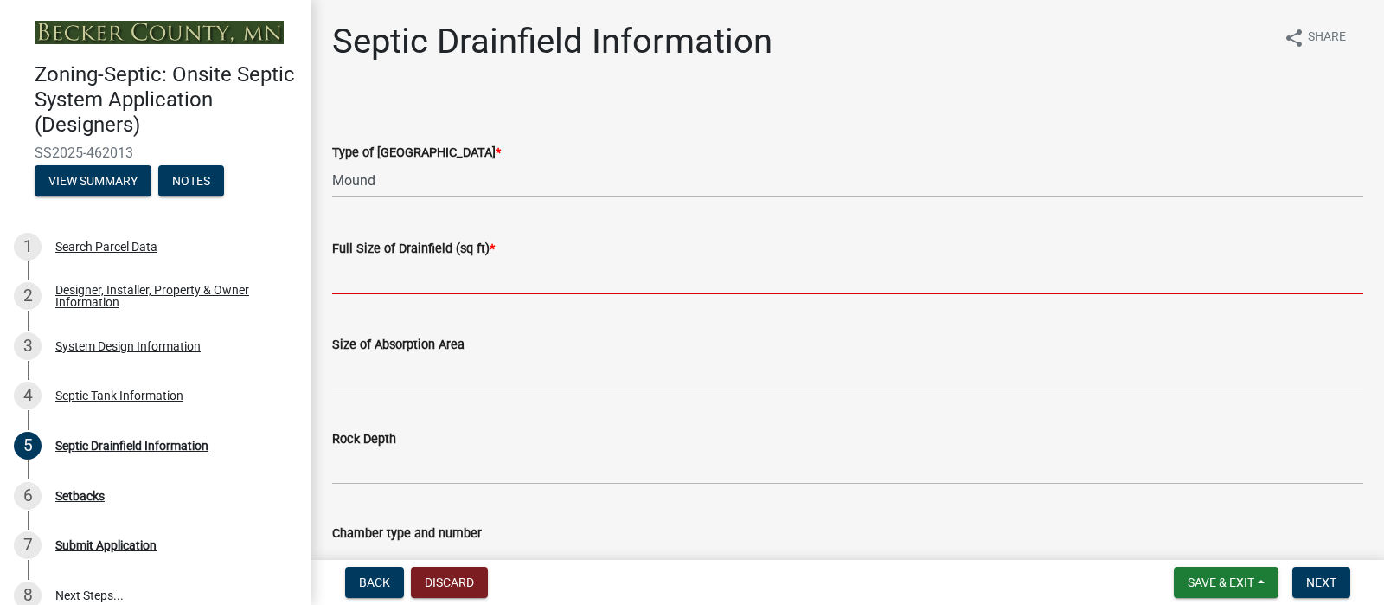
click at [539, 294] on input "text" at bounding box center [847, 276] width 1031 height 35
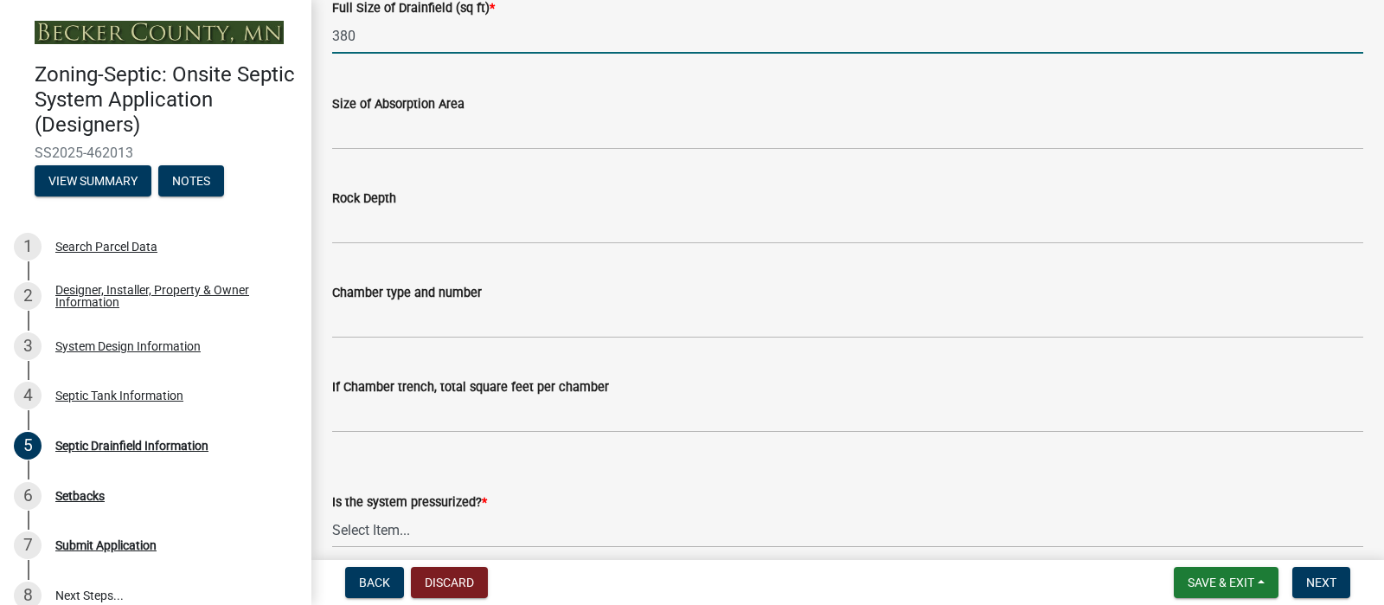
scroll to position [239, 0]
type input "380"
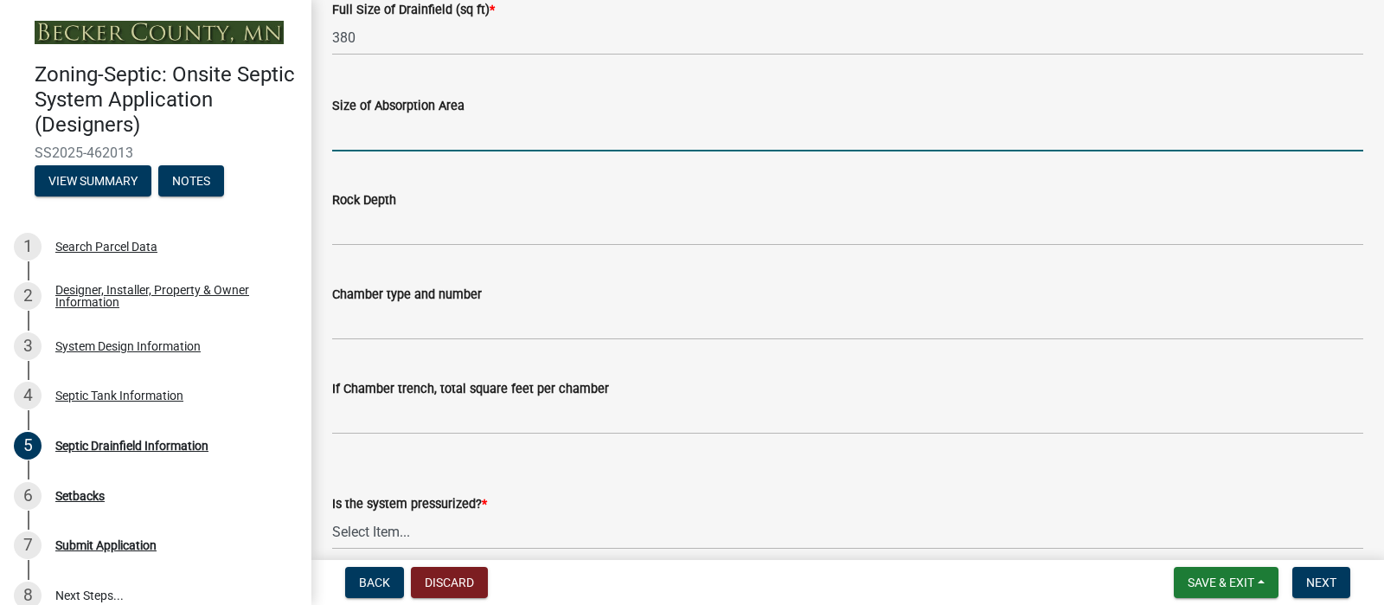
click at [403, 151] on input "Size of Absorption Area" at bounding box center [847, 133] width 1031 height 35
type input "26 X45"
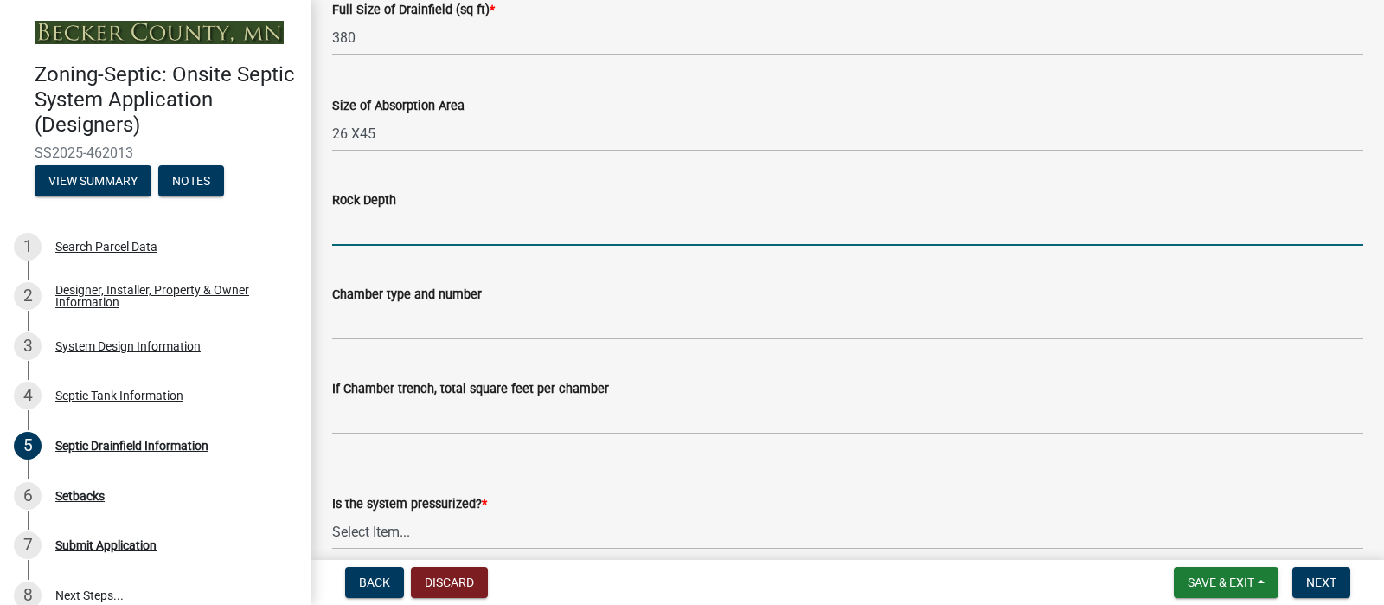
click at [373, 246] on input "Rock Depth" at bounding box center [847, 227] width 1031 height 35
type input "12""
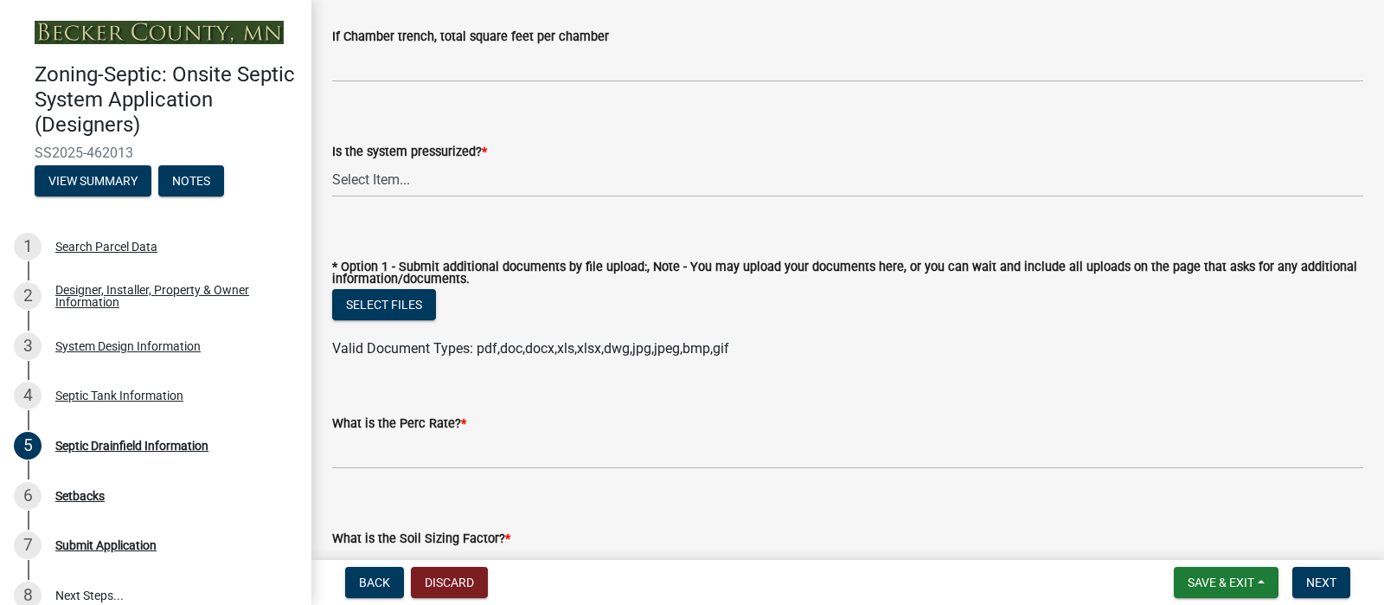
scroll to position [593, 0]
click at [427, 196] on select "Select Item... Yes No" at bounding box center [847, 177] width 1031 height 35
click at [337, 196] on select "Select Item... Yes No" at bounding box center [847, 177] width 1031 height 35
select select "366d546d-8bc3-42fb-bca7-8a9455861f61"
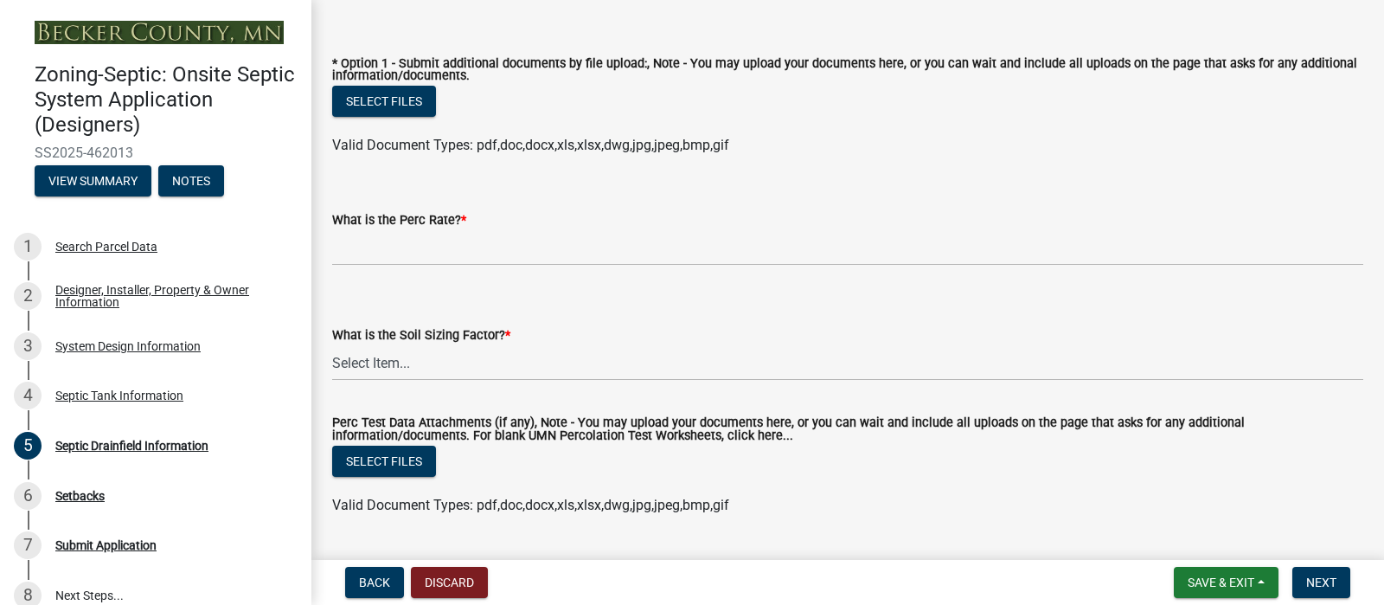
scroll to position [800, 0]
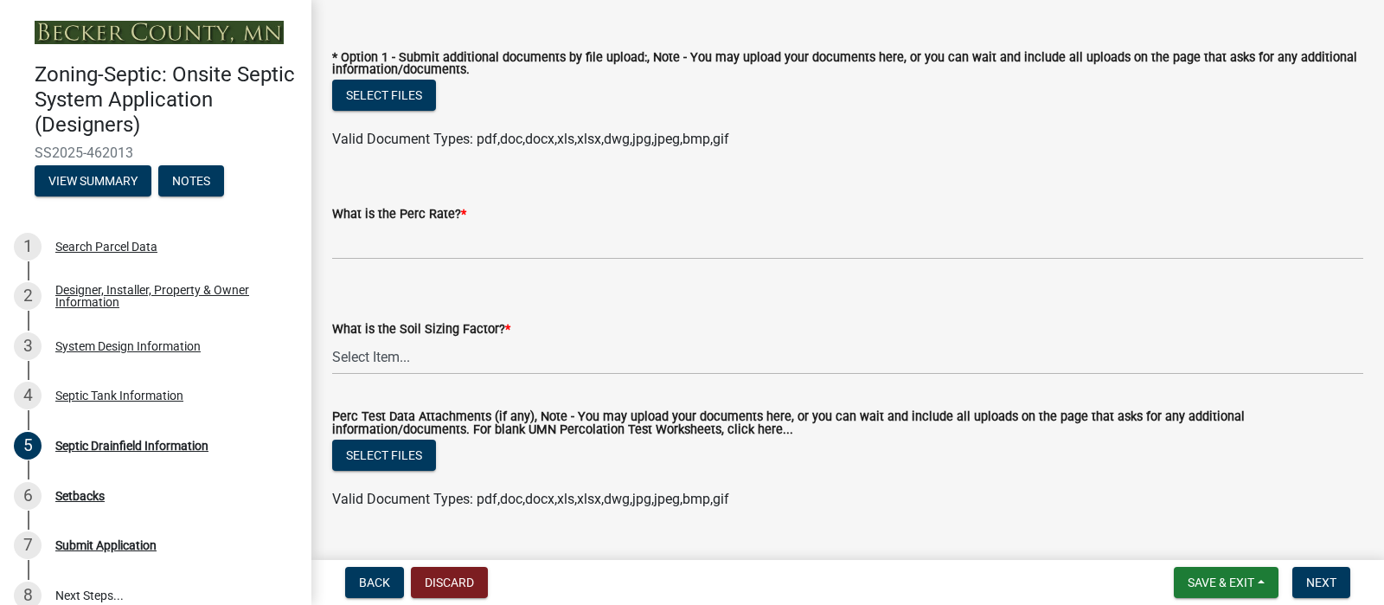
click at [429, 221] on label "What is the Perc Rate? *" at bounding box center [399, 215] width 134 height 12
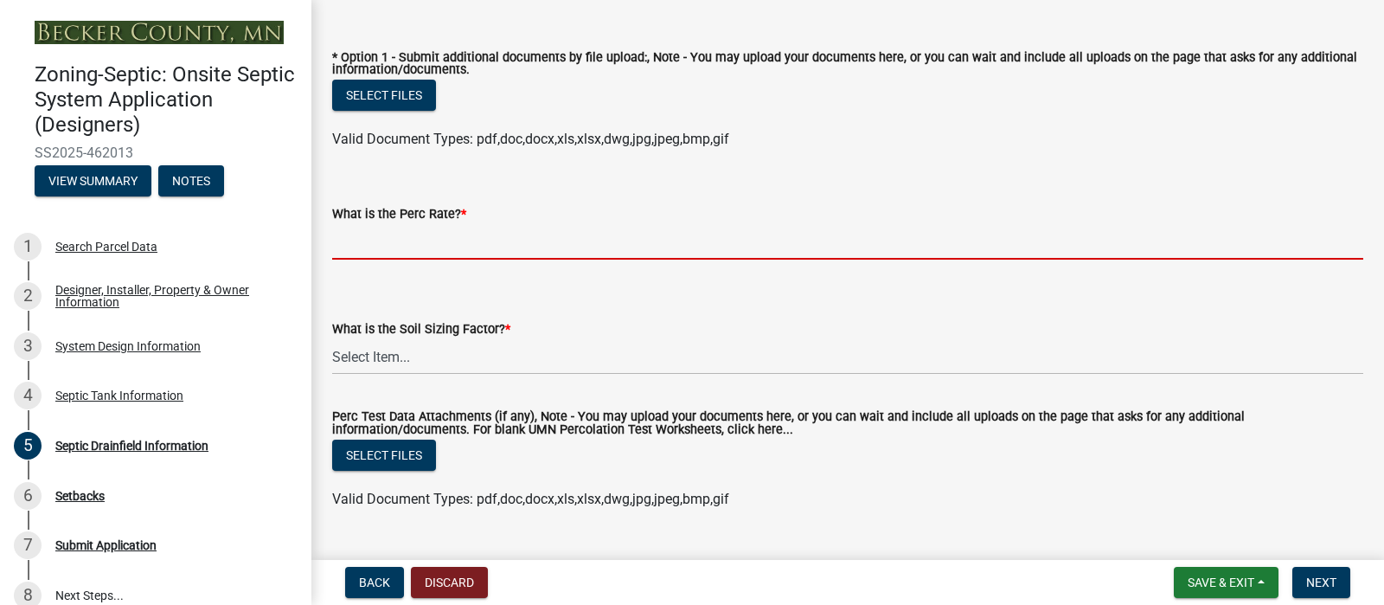
click at [429, 260] on input "What is the Perc Rate? *" at bounding box center [847, 241] width 1031 height 35
click at [386, 260] on input "What is the Perc Rate? *" at bounding box center [847, 241] width 1031 height 35
type input "didn't do perc test"
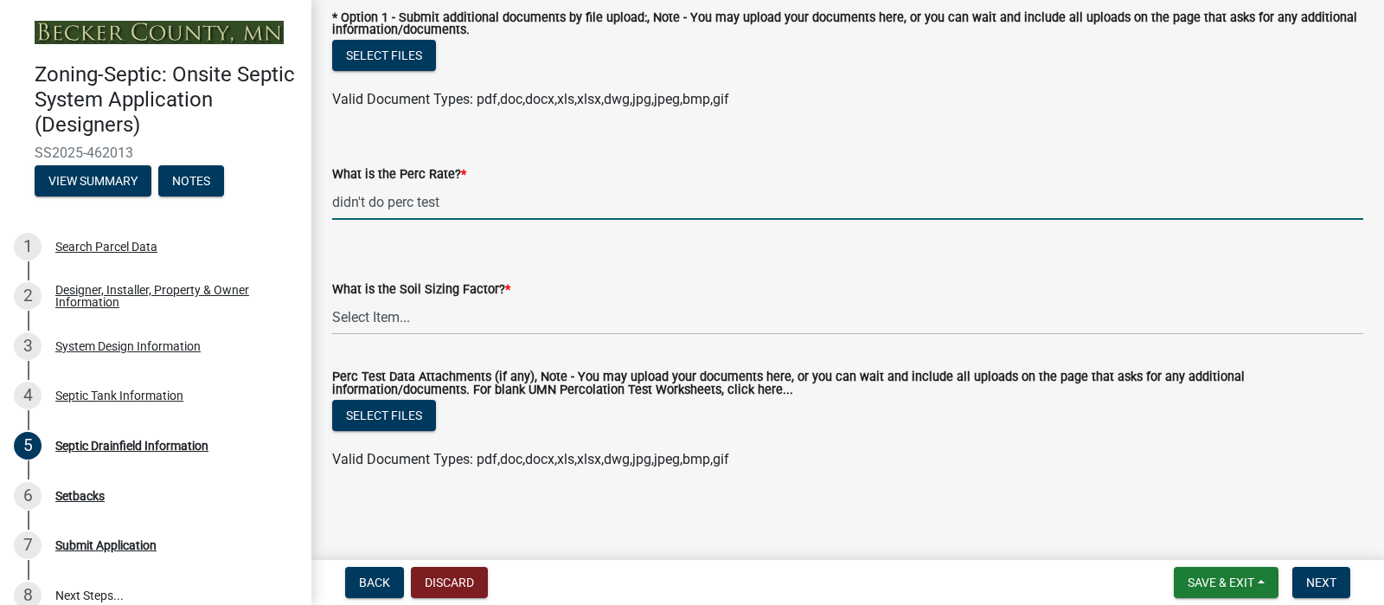
scroll to position [1027, 0]
click at [431, 335] on select "Select Item... 0.00 0.24 0.45 0.50 0.60 0.78 .83 1.27 1.67" at bounding box center [847, 316] width 1031 height 35
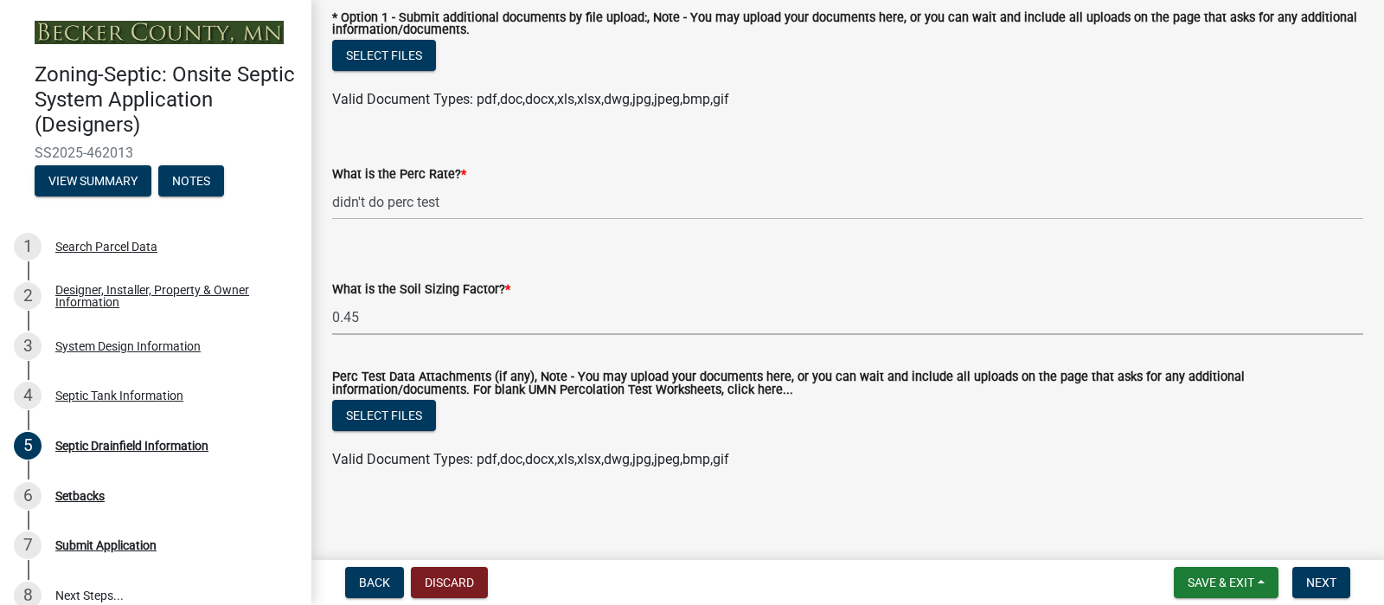
click at [337, 335] on select "Select Item... 0.00 0.24 0.45 0.50 0.60 0.78 .83 1.27 1.67" at bounding box center [847, 316] width 1031 height 35
select select "0f36ed72-3be4-43ea-833d-020a26f295a5"
click at [1201, 575] on span "Save & Exit" at bounding box center [1221, 582] width 67 height 14
click at [1140, 467] on button "Save" at bounding box center [1209, 488] width 138 height 42
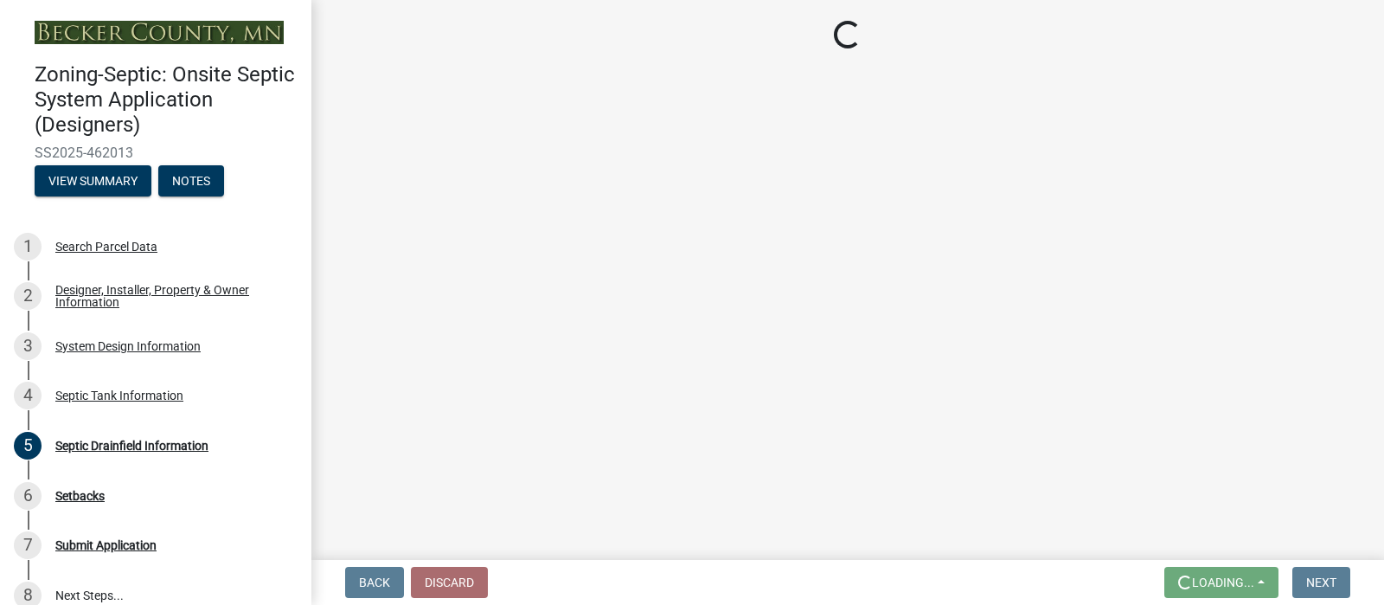
scroll to position [0, 0]
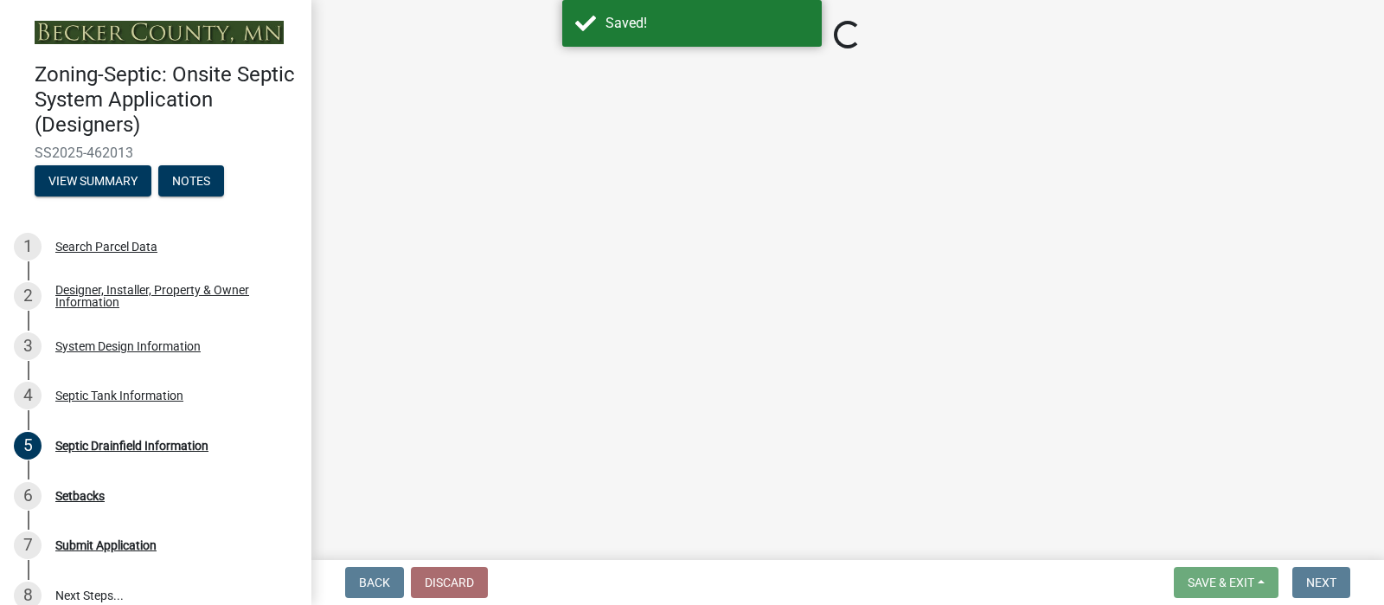
select select "757b77d3-357c-421c-8450-4fc78db4eecb"
select select "366d546d-8bc3-42fb-bca7-8a9455861f61"
select select "0f36ed72-3be4-43ea-833d-020a26f295a5"
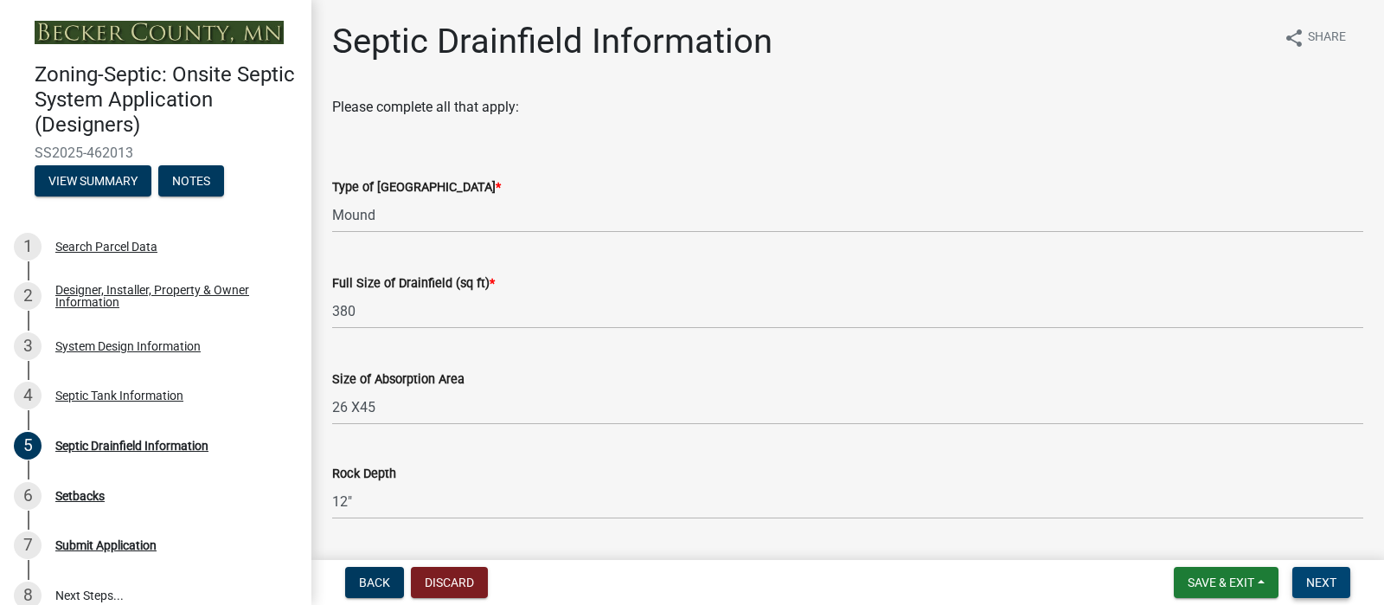
click at [1307, 577] on span "Next" at bounding box center [1322, 582] width 30 height 14
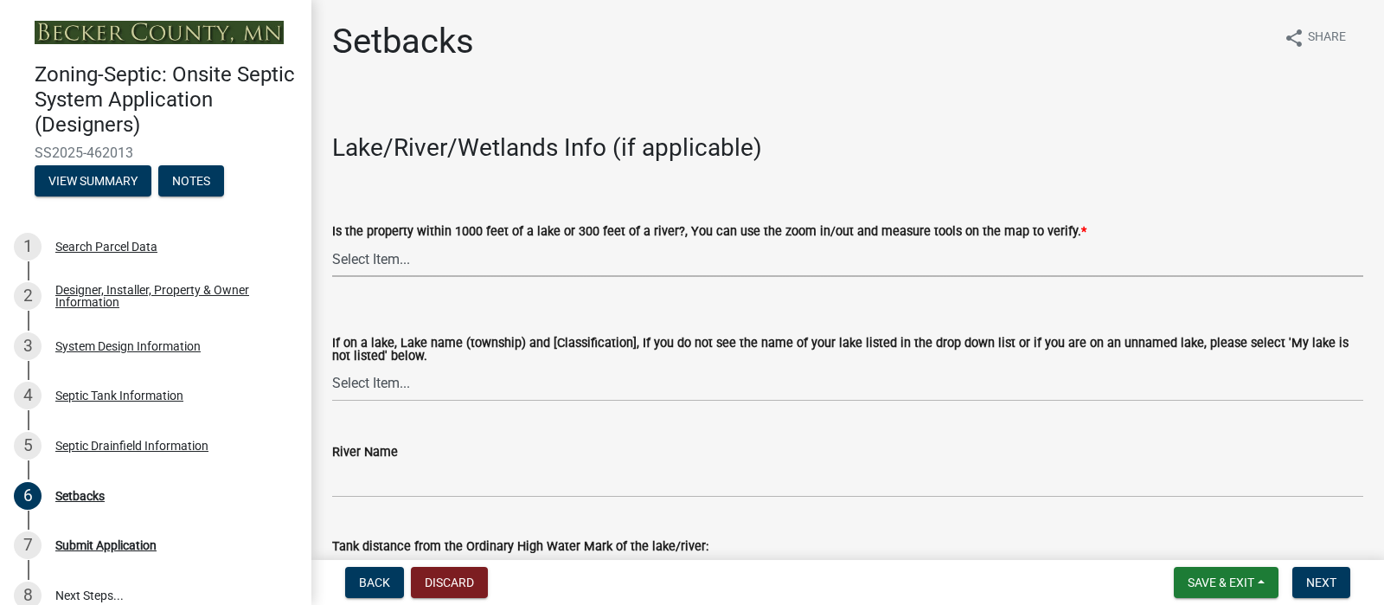
click at [432, 277] on select "Select Item... Yes No" at bounding box center [847, 258] width 1031 height 35
click at [337, 277] on select "Select Item... Yes No" at bounding box center [847, 258] width 1031 height 35
select select "c245ec0d-8d6f-4710-ab2b-b3aa70611708"
click at [427, 401] on select "Select Item... [GEOGRAPHIC_DATA] is not listed below [GEOGRAPHIC_DATA] ([GEOGRA…" at bounding box center [847, 383] width 1031 height 35
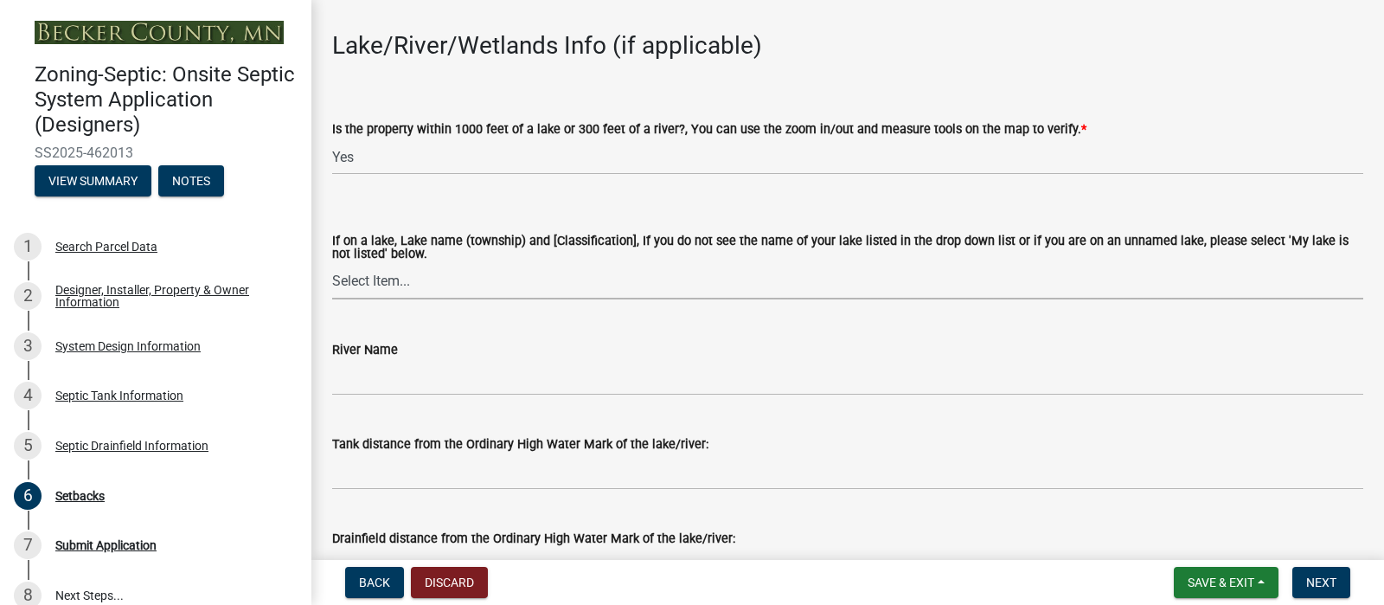
scroll to position [112, 0]
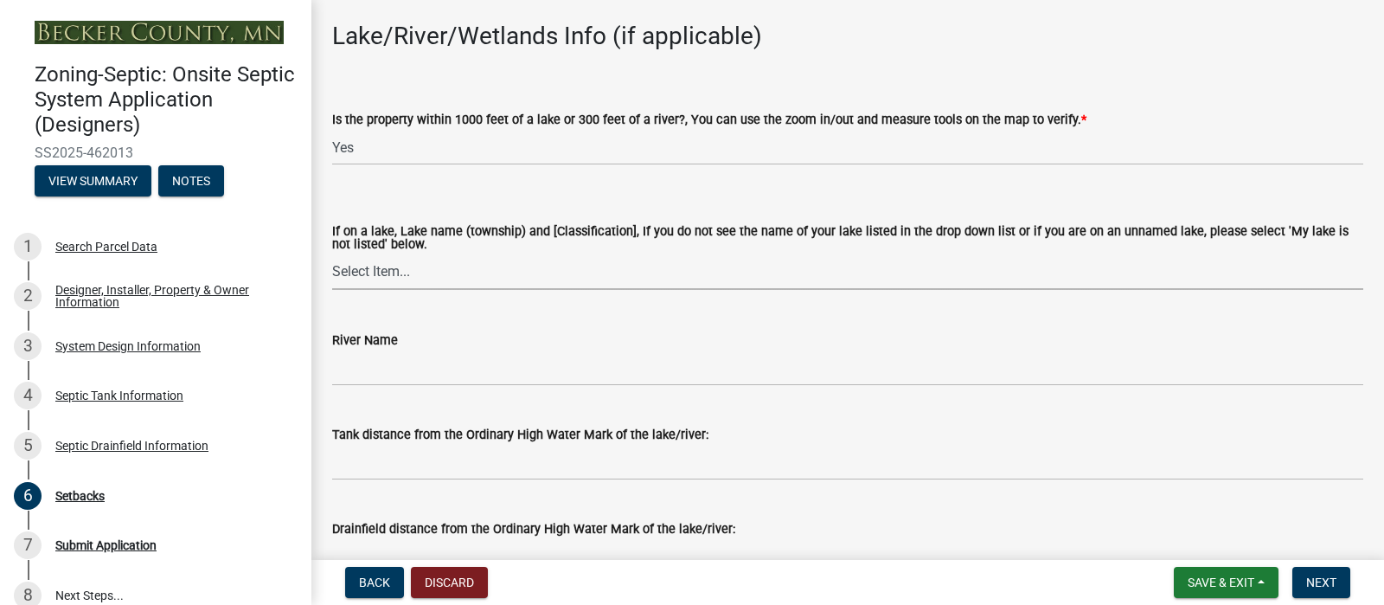
click at [427, 290] on select "Select Item... [GEOGRAPHIC_DATA] is not listed below [GEOGRAPHIC_DATA] ([GEOGRA…" at bounding box center [847, 271] width 1031 height 35
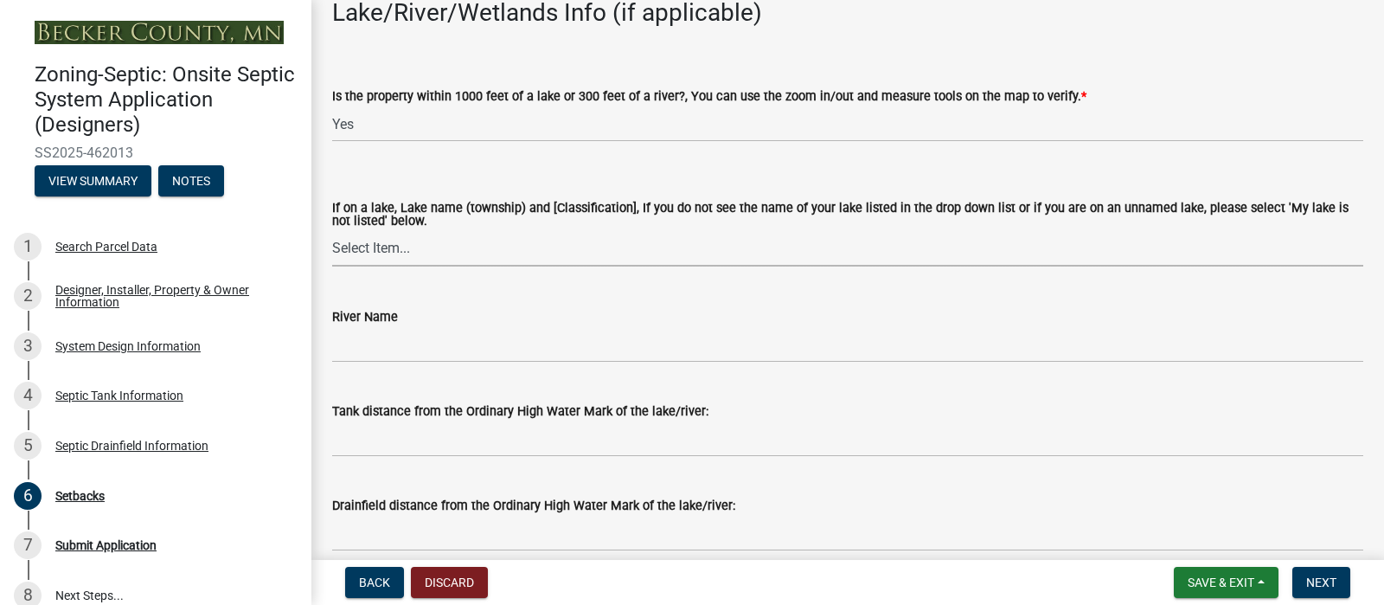
click at [418, 266] on select "Select Item... [GEOGRAPHIC_DATA] is not listed below [GEOGRAPHIC_DATA] ([GEOGRA…" at bounding box center [847, 248] width 1031 height 35
click at [337, 266] on select "Select Item... [GEOGRAPHIC_DATA] is not listed below [GEOGRAPHIC_DATA] ([GEOGRA…" at bounding box center [847, 248] width 1031 height 35
select select "31687b60-9bbe-4de0-989f-cae56b12d8c5"
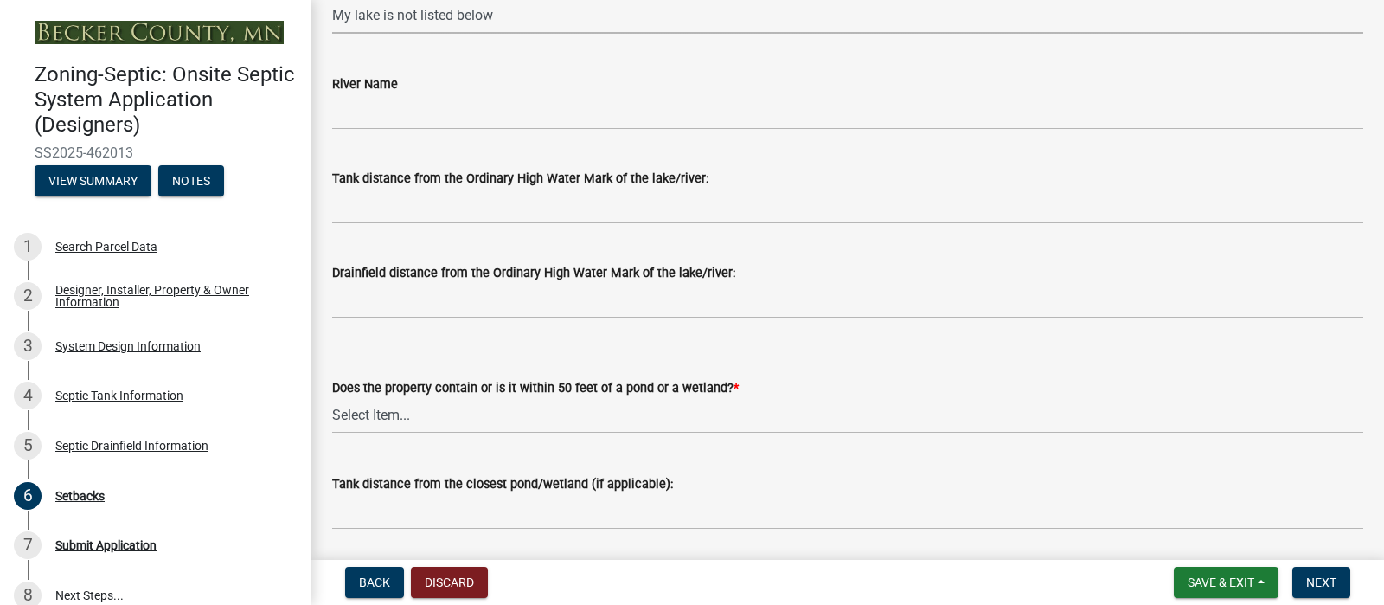
scroll to position [371, 0]
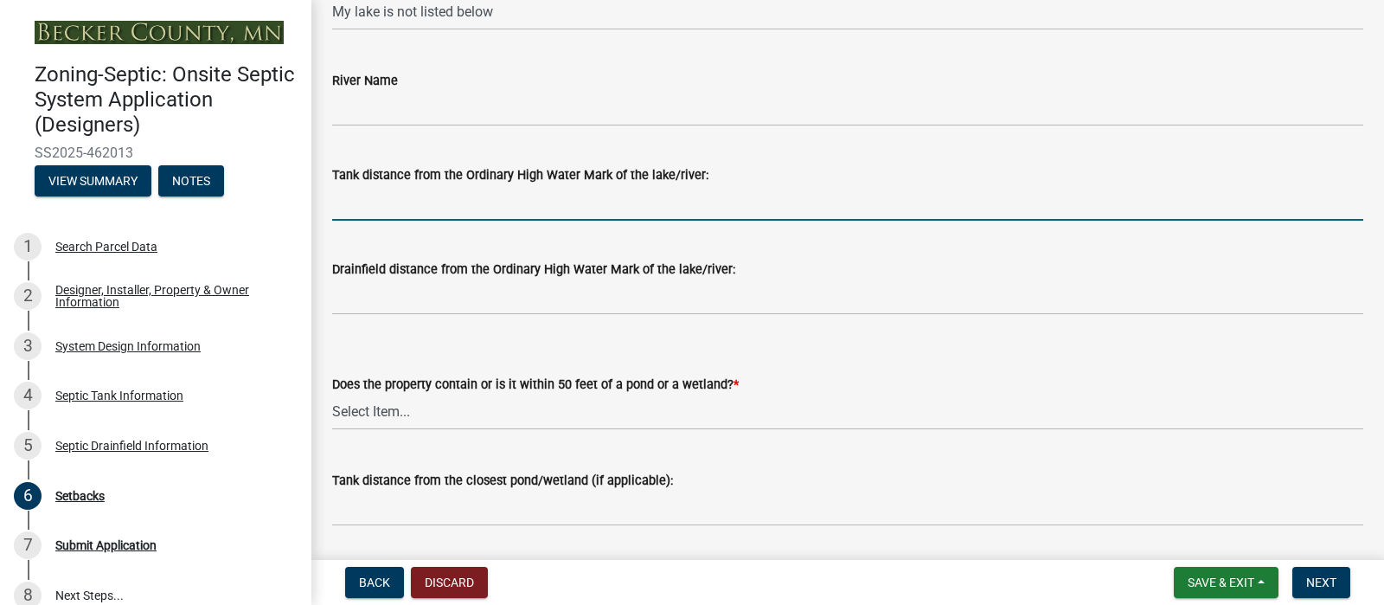
click at [392, 221] on input "Tank distance from the Ordinary High Water Mark of the lake/river:" at bounding box center [847, 202] width 1031 height 35
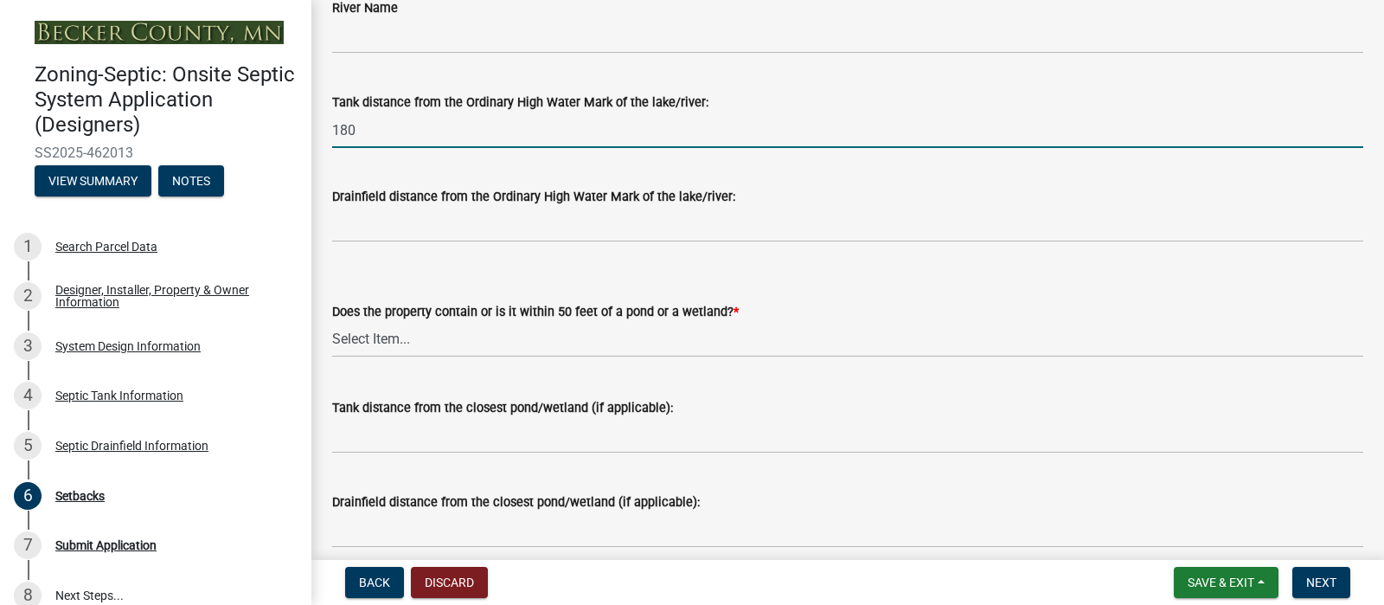
scroll to position [455, 0]
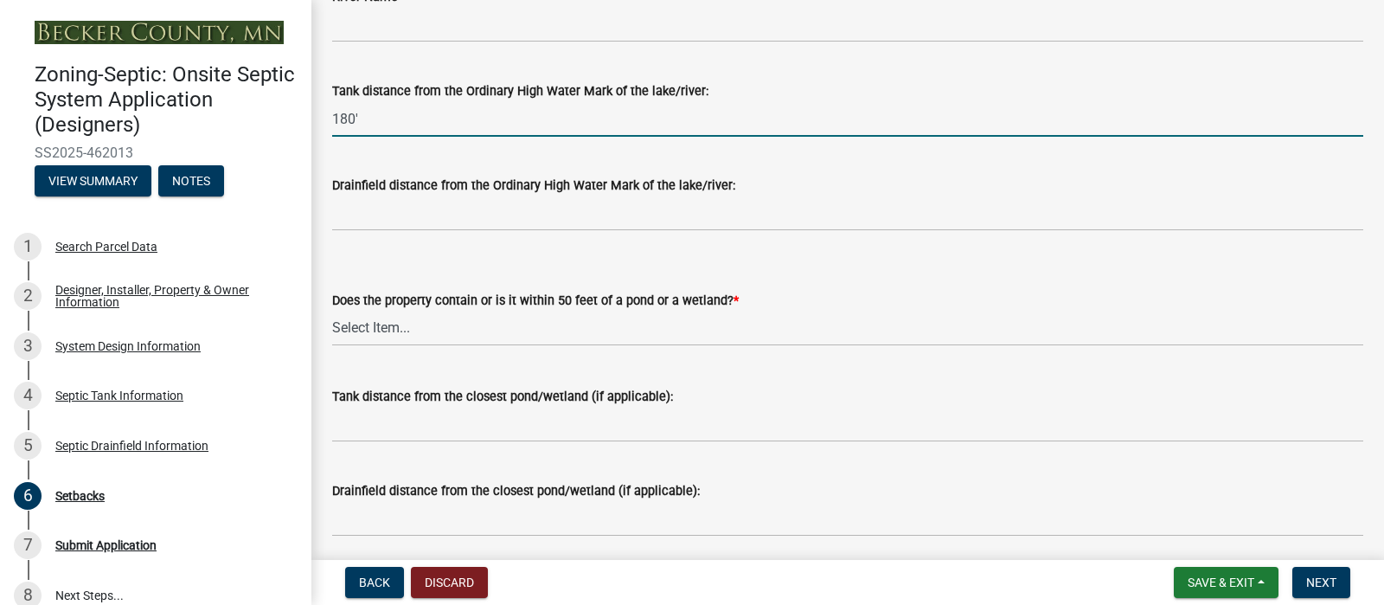
type input "180'"
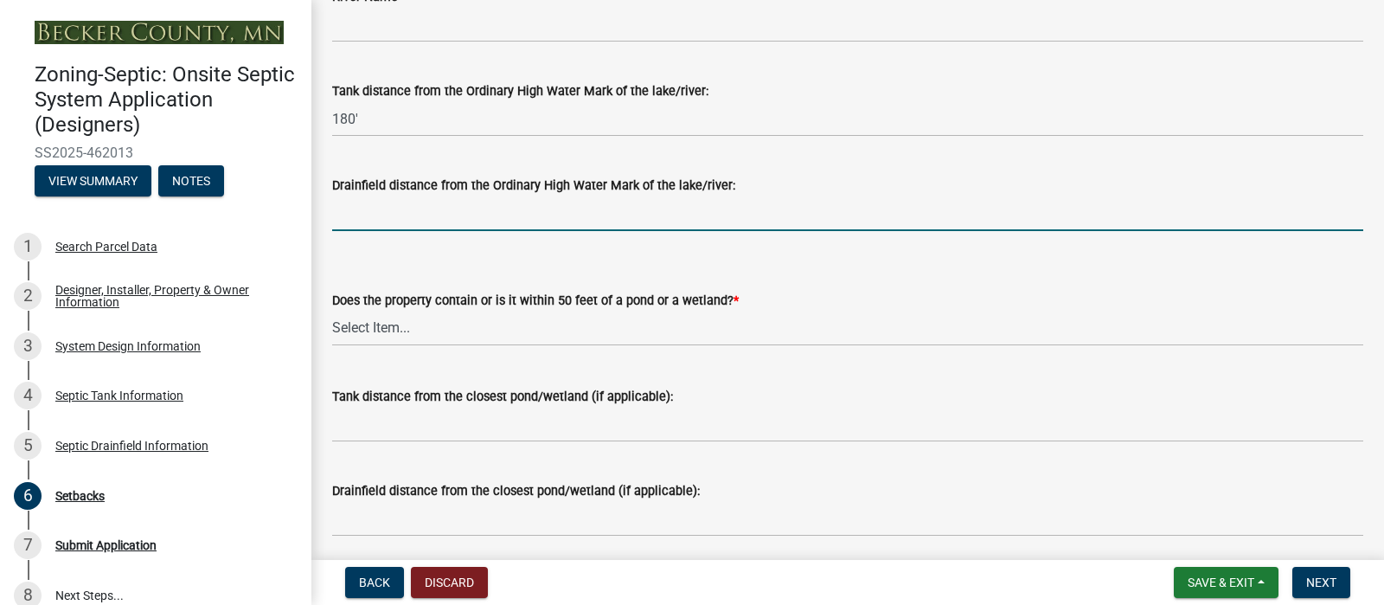
click at [369, 231] on input "Drainfield distance from the Ordinary High Water Mark of the lake/river:" at bounding box center [847, 213] width 1031 height 35
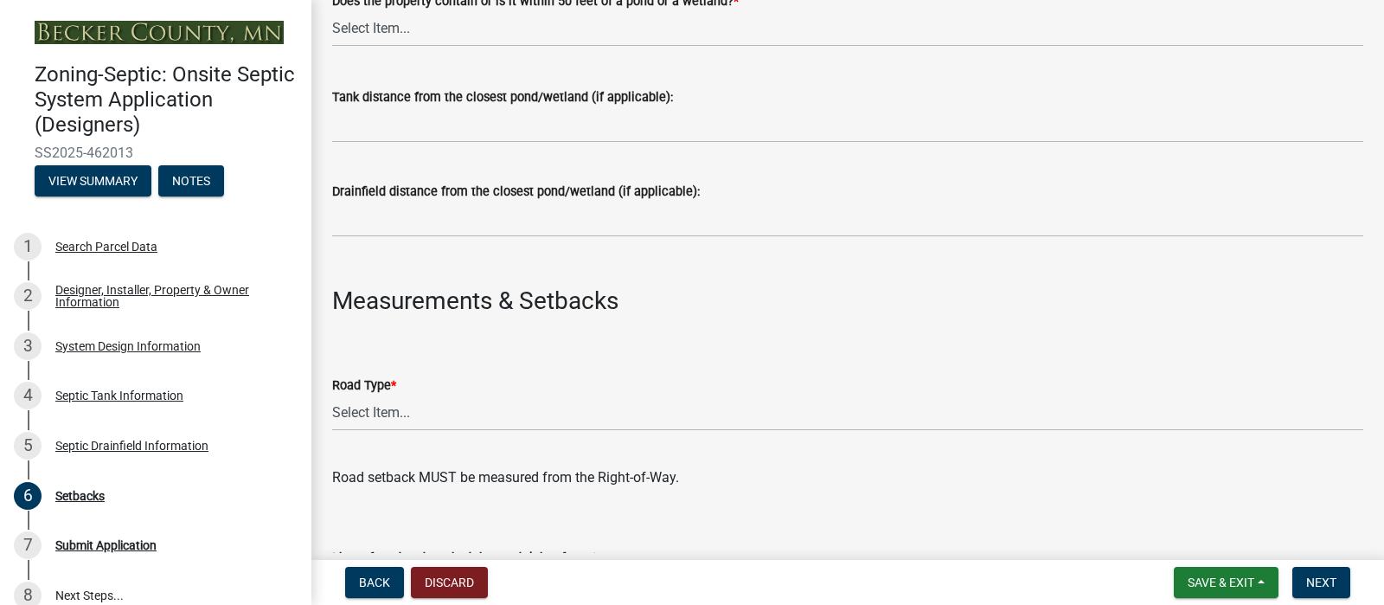
scroll to position [758, 0]
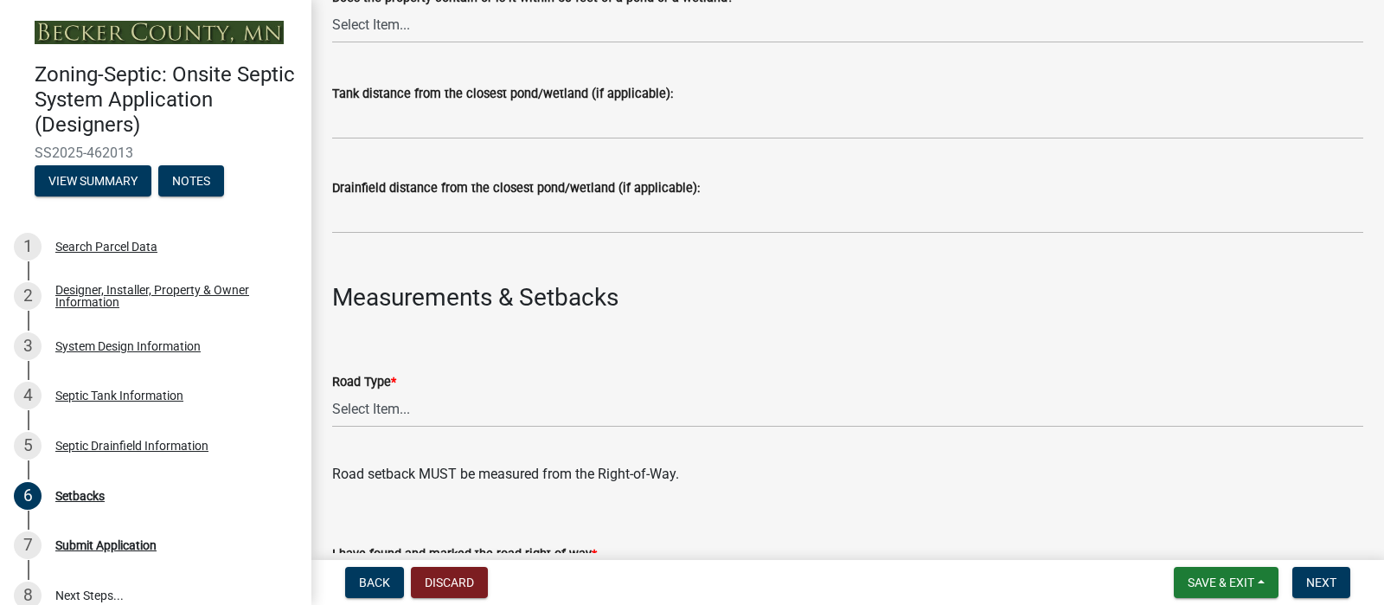
type input "180'"
click at [431, 43] on select "Select Item... Yes No" at bounding box center [847, 25] width 1031 height 35
click at [337, 43] on select "Select Item... Yes No" at bounding box center [847, 25] width 1031 height 35
select select "23044af5-43bb-4cf5-8aef-2716db2ce5fc"
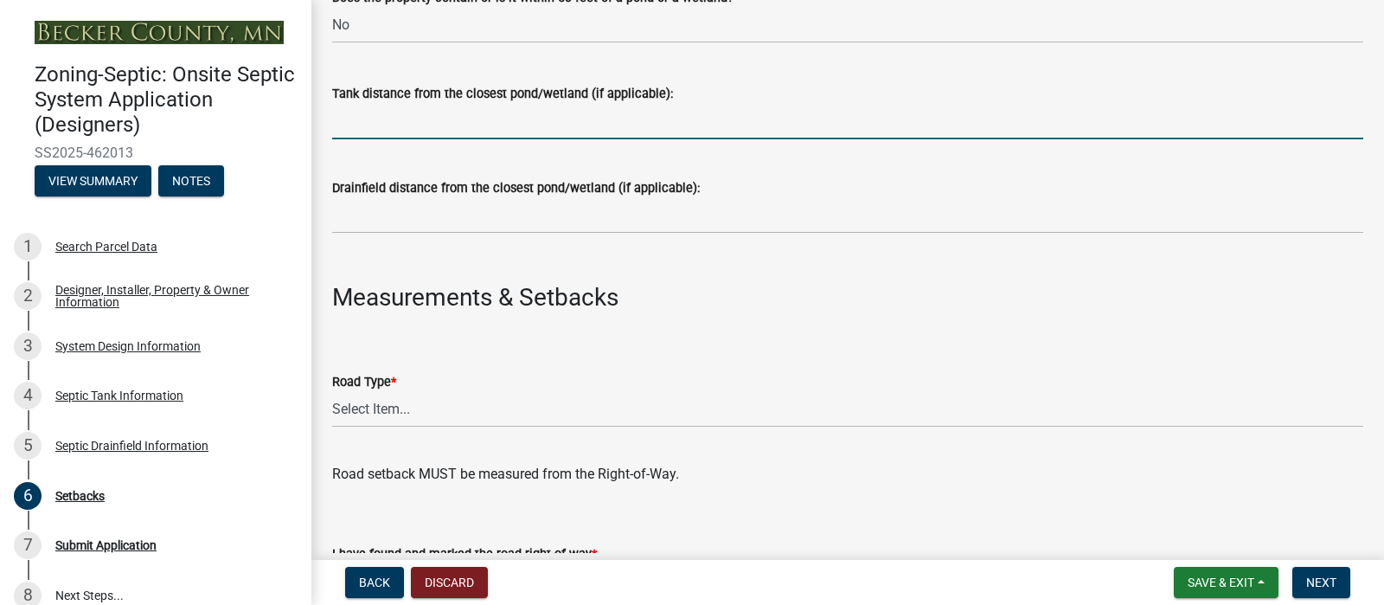
click at [402, 139] on input "Tank distance from the closest pond/wetland (if applicable):" at bounding box center [847, 121] width 1031 height 35
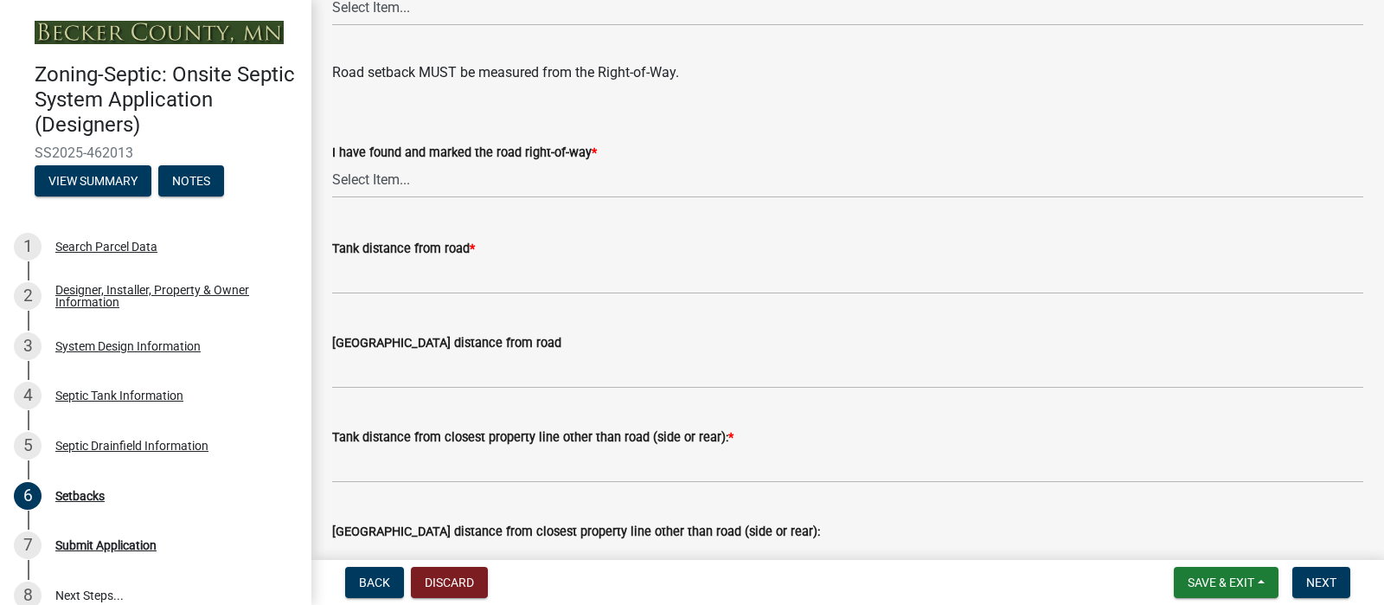
scroll to position [1180, 0]
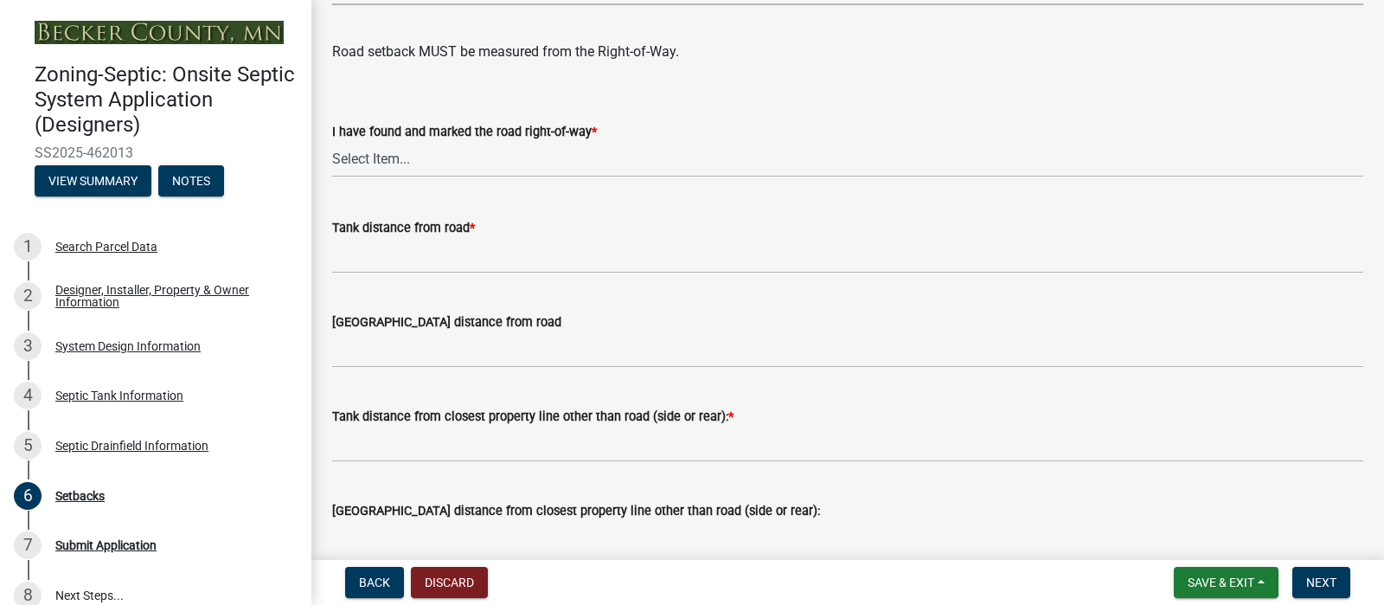
select select "341aaaa4-06c5-40e5-817d-62b65c9e97ec"
click at [429, 177] on select "Select Item... Yes No" at bounding box center [847, 159] width 1031 height 35
click at [337, 177] on select "Select Item... Yes No" at bounding box center [847, 159] width 1031 height 35
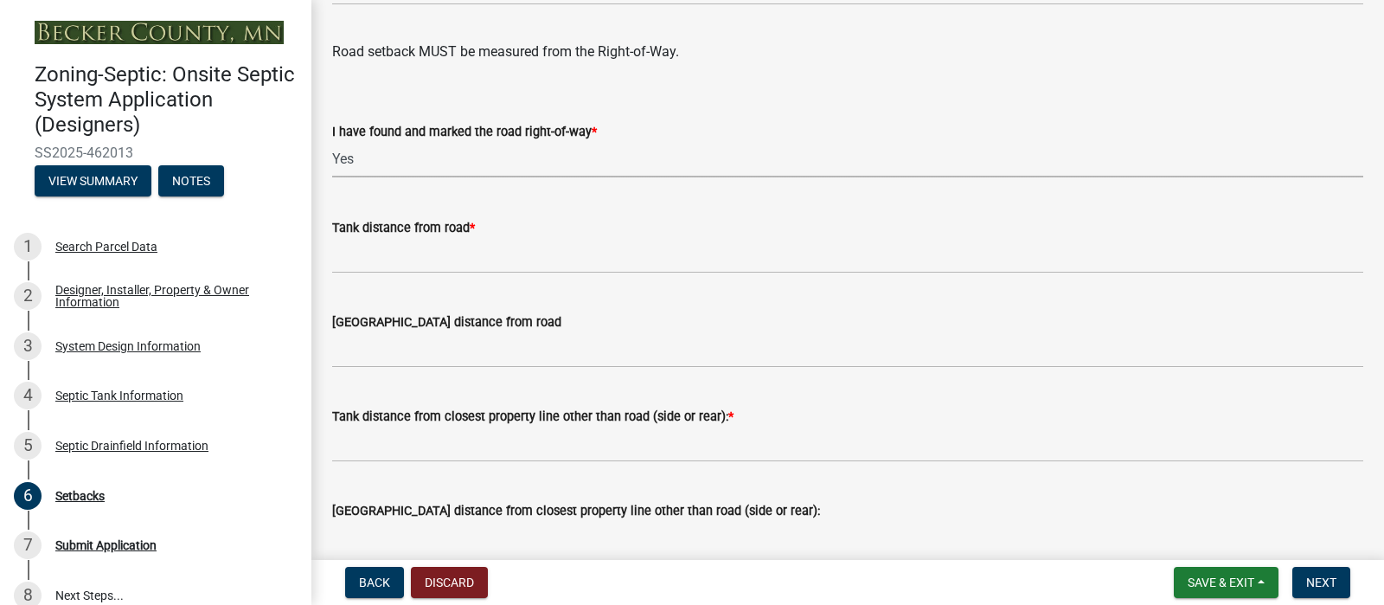
select select "a3ce498e-f8b1-44e2-889e-c4968ac74b5a"
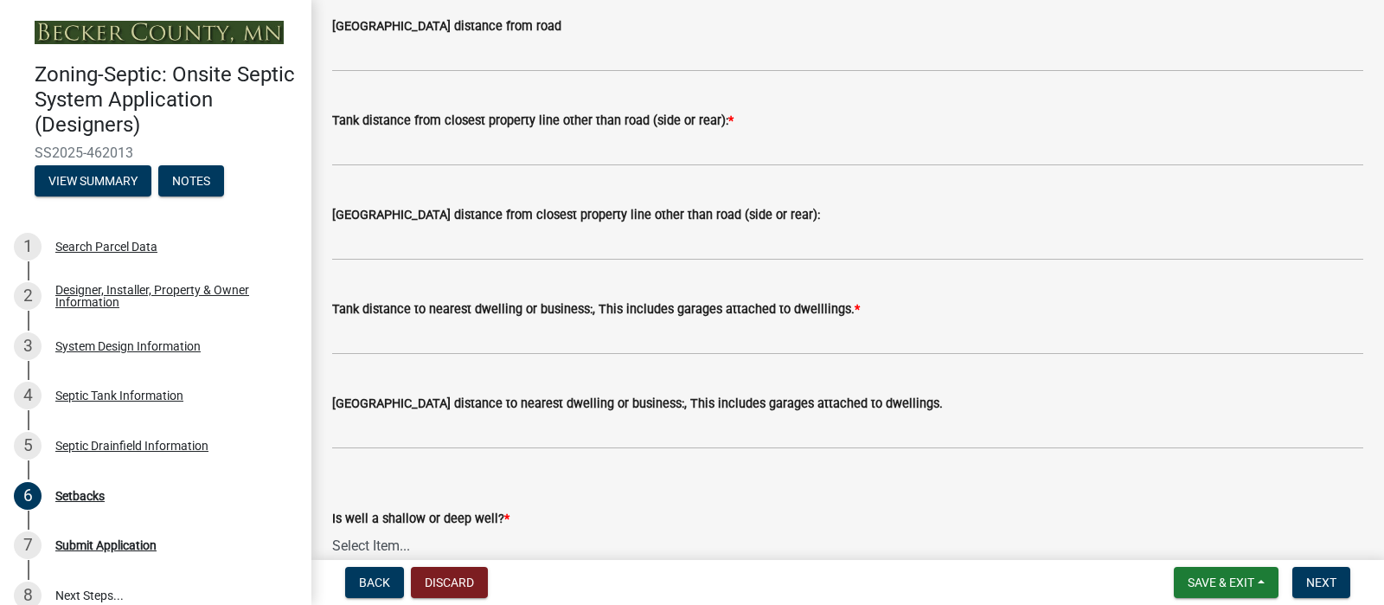
scroll to position [1519, 0]
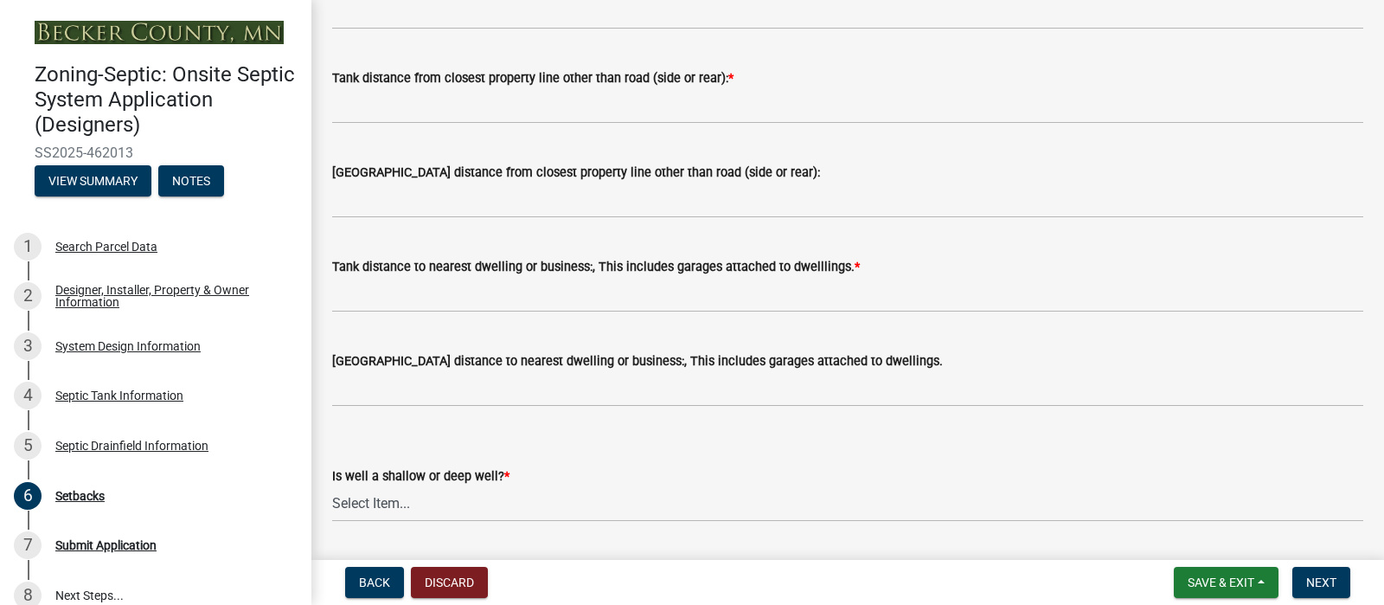
type input ">100'"
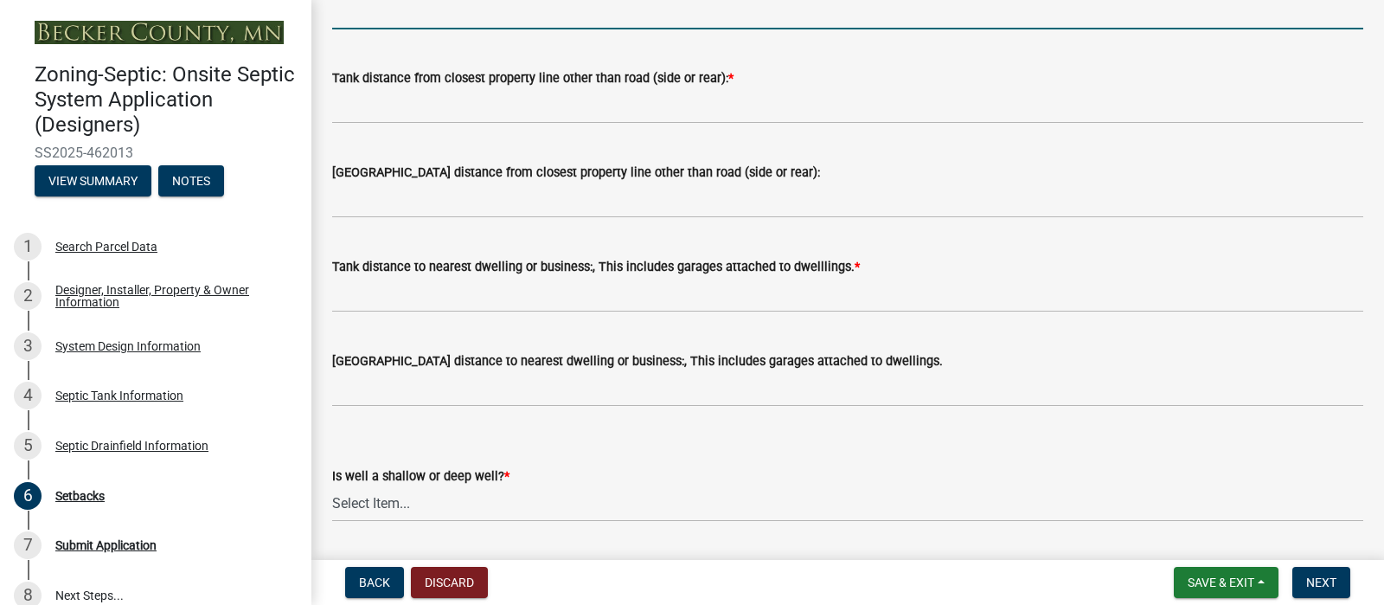
click at [363, 29] on input "[GEOGRAPHIC_DATA] distance from road" at bounding box center [847, 11] width 1031 height 35
type input "10'"
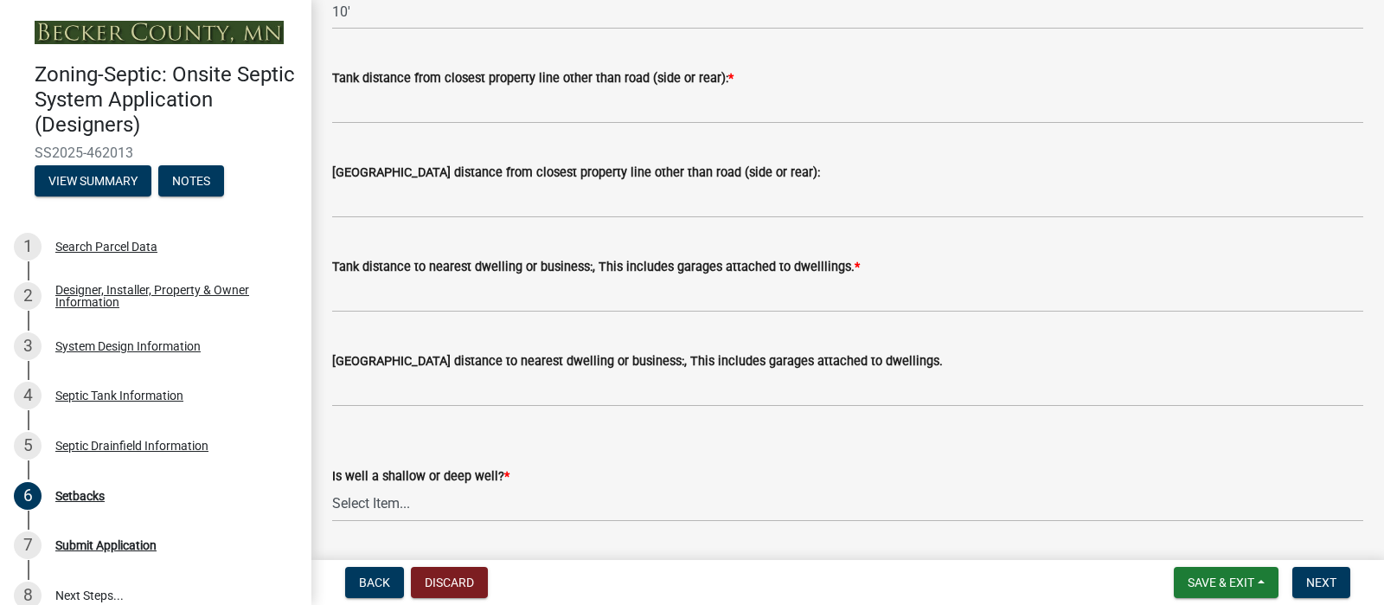
drag, startPoint x: 1367, startPoint y: 344, endPoint x: 1376, endPoint y: 343, distance: 8.8
click at [1376, 343] on main "Setbacks share Share Lake/River/Wetlands Info (if applicable) Is the property w…" at bounding box center [847, 276] width 1073 height 553
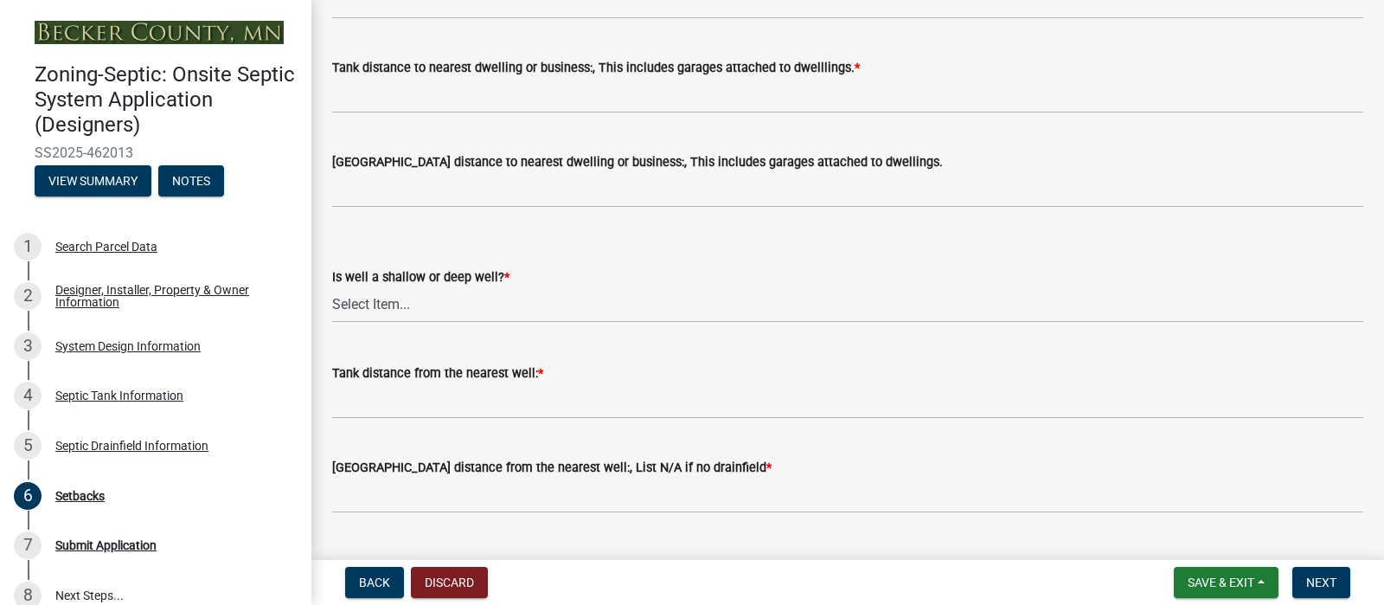
scroll to position [1721, 0]
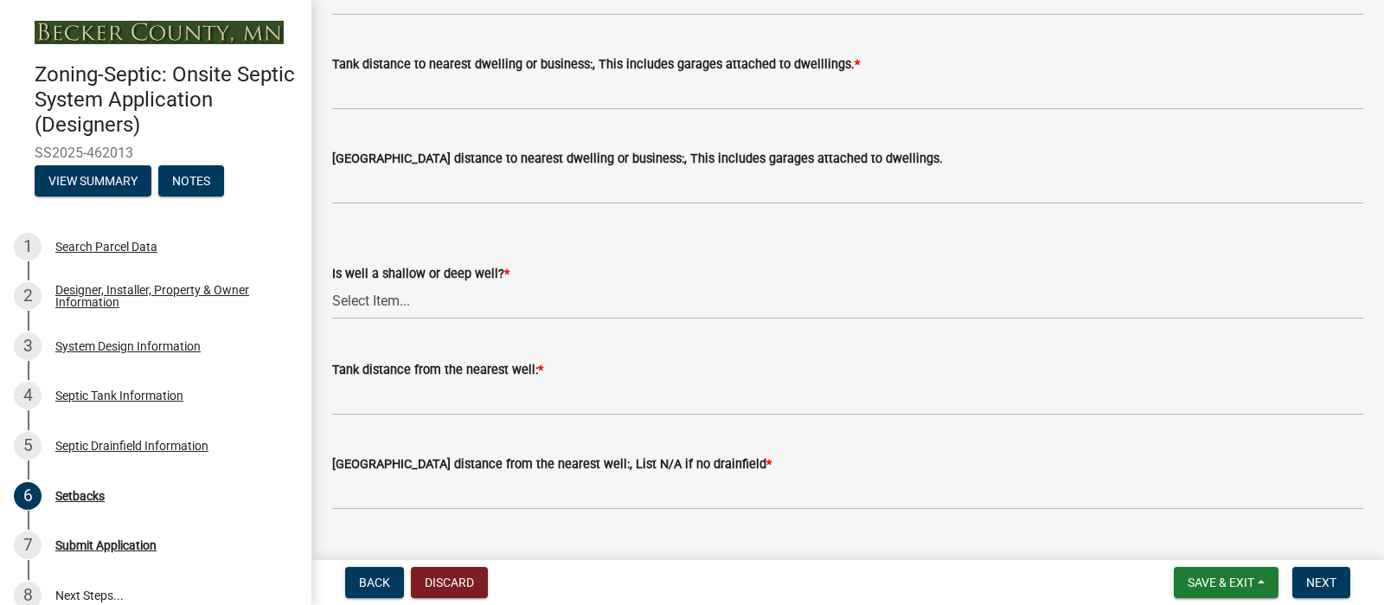
type input "45'"
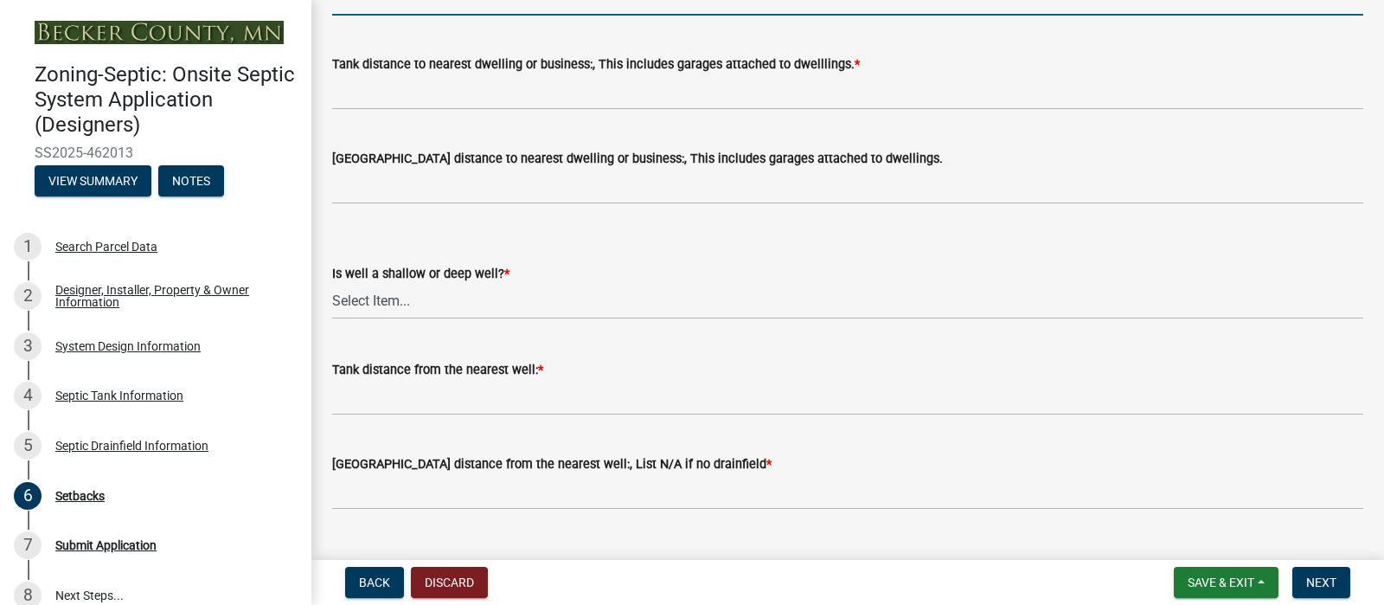
type input "10'"
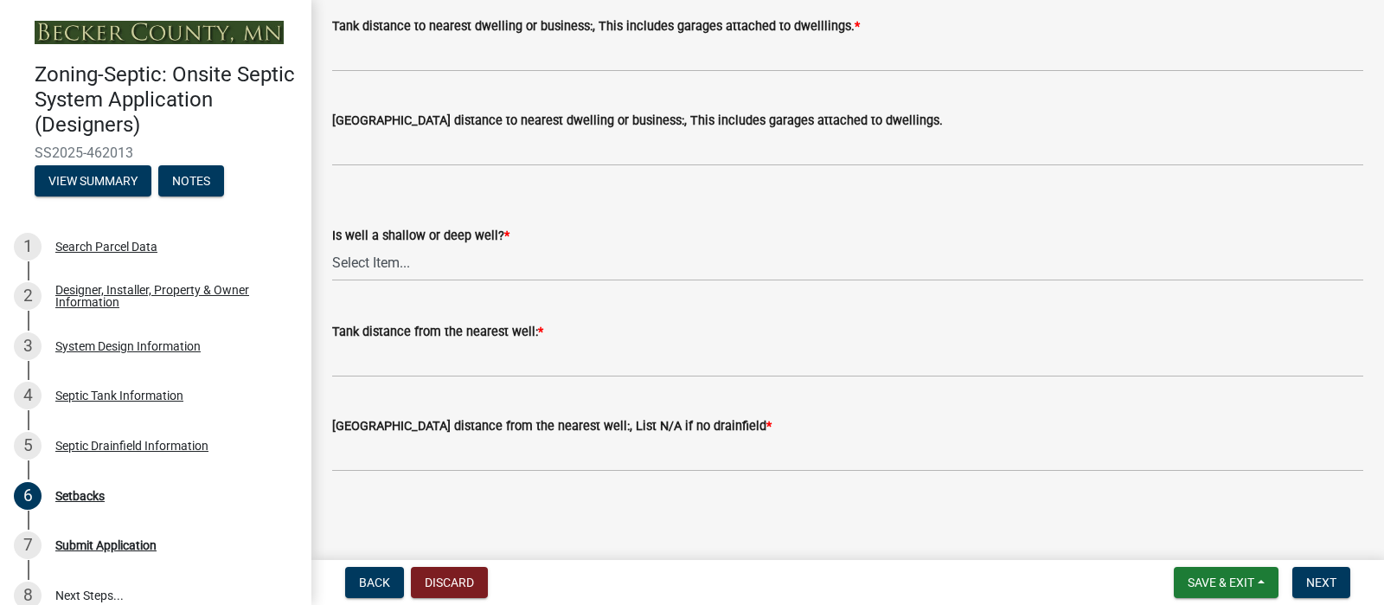
scroll to position [2014, 0]
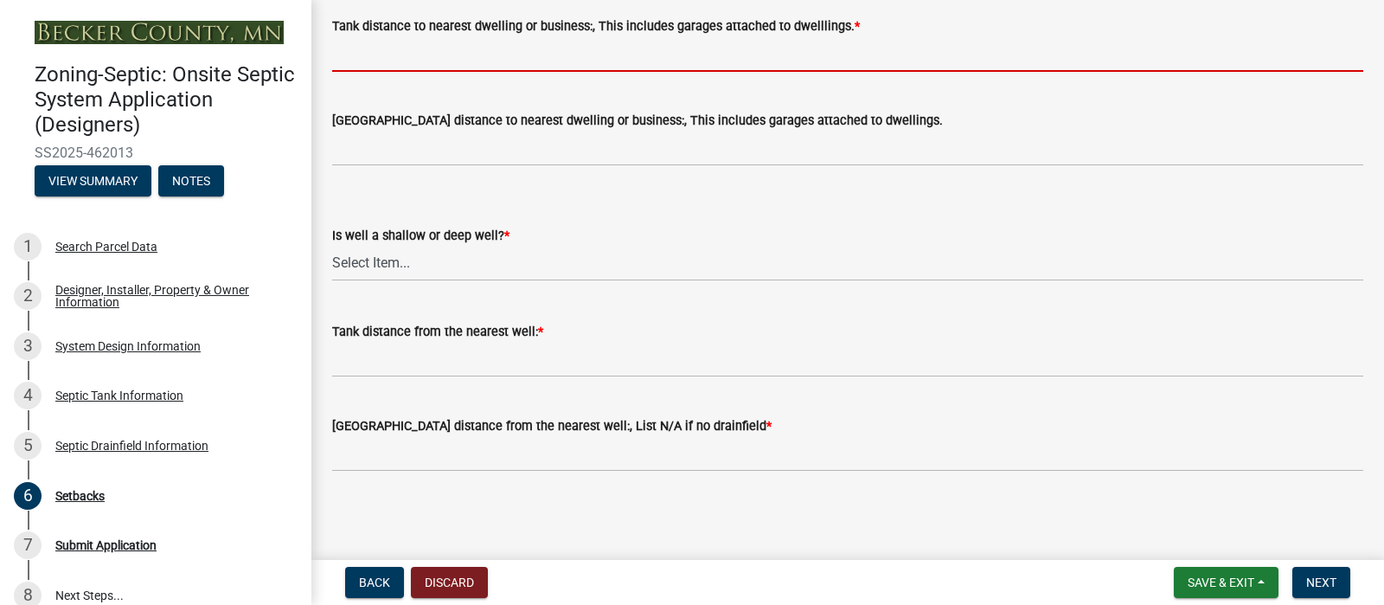
click at [450, 72] on input "Tank distance to nearest dwelling or business:, This includes garages attached …" at bounding box center [847, 53] width 1031 height 35
type input "10'"
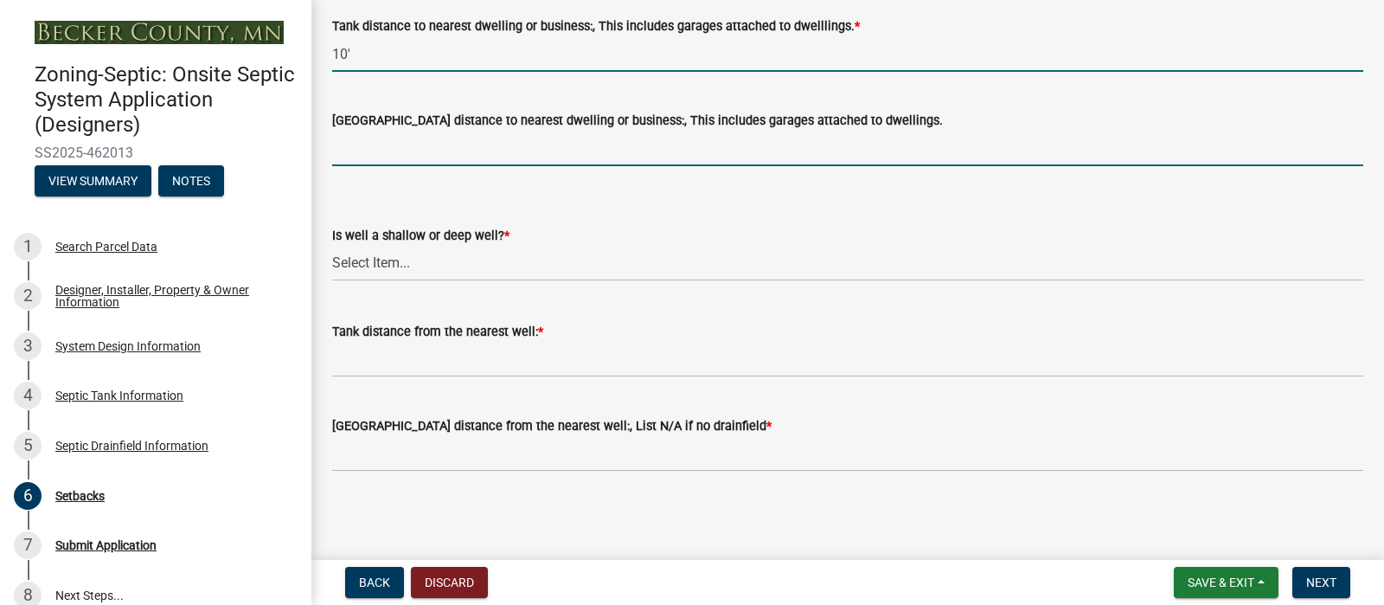
click at [468, 166] on input "[GEOGRAPHIC_DATA] distance to nearest dwelling or business:, This includes gara…" at bounding box center [847, 148] width 1031 height 35
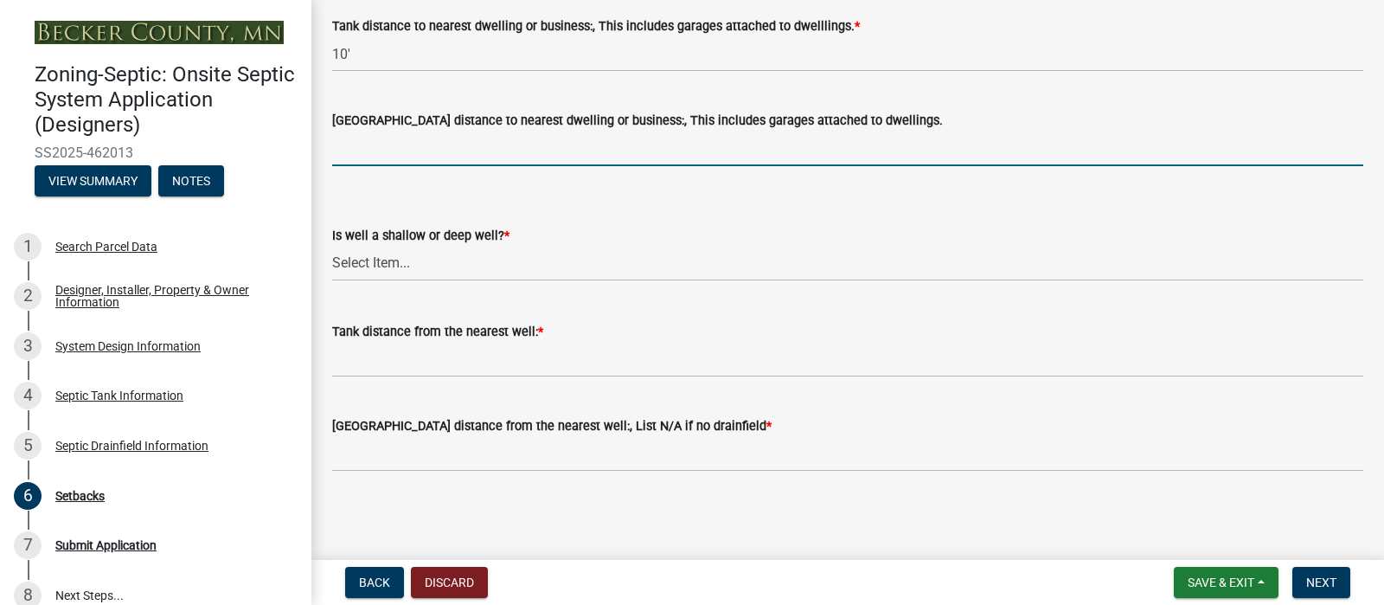
type input "20'"
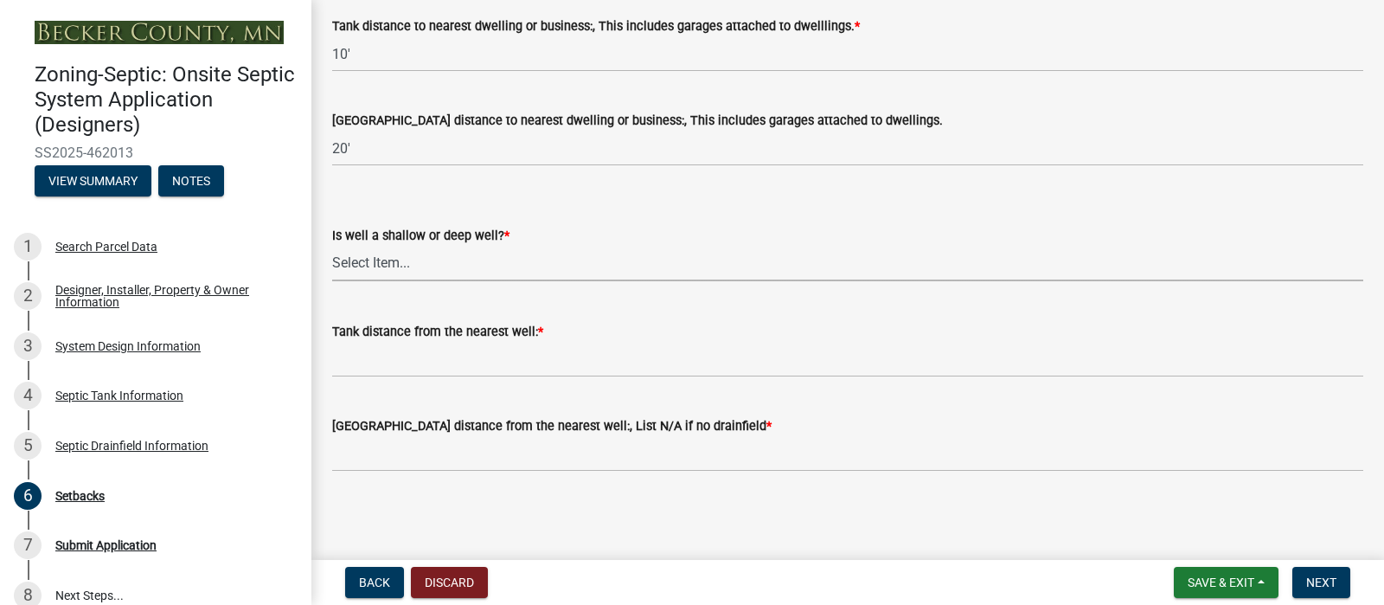
click at [433, 281] on select "Select Item... Deep Well Shallow Well No Well - Connected or to be connected to…" at bounding box center [847, 263] width 1031 height 35
click at [337, 281] on select "Select Item... Deep Well Shallow Well No Well - Connected or to be connected to…" at bounding box center [847, 263] width 1031 height 35
select select "cf78f1da-f066-4305-88a2-864abad1fa52"
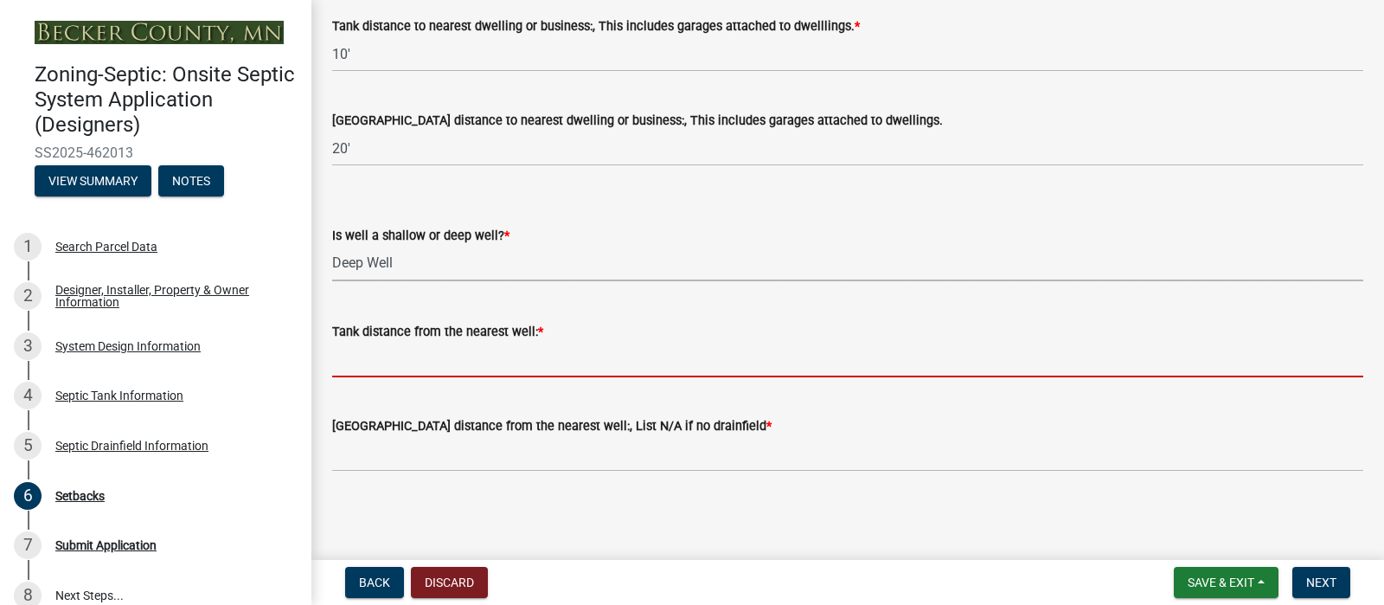
click at [427, 377] on input "Tank distance from the nearest well: *" at bounding box center [847, 359] width 1031 height 35
type input ">50'"
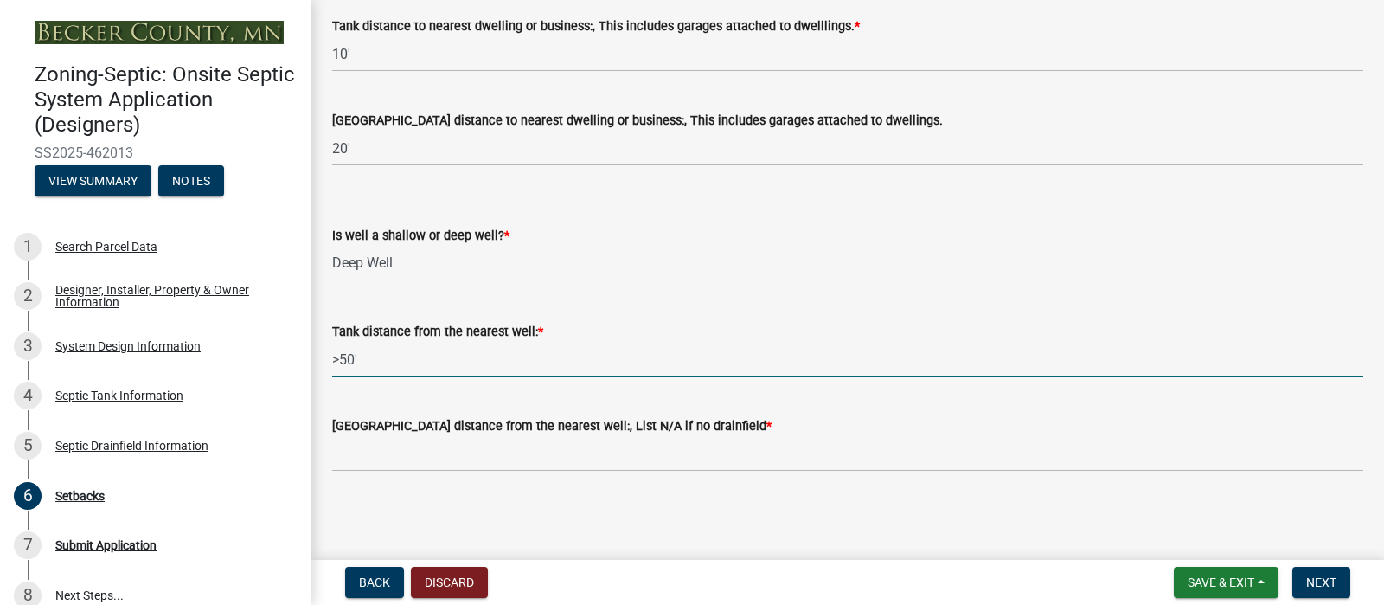
scroll to position [2315, 0]
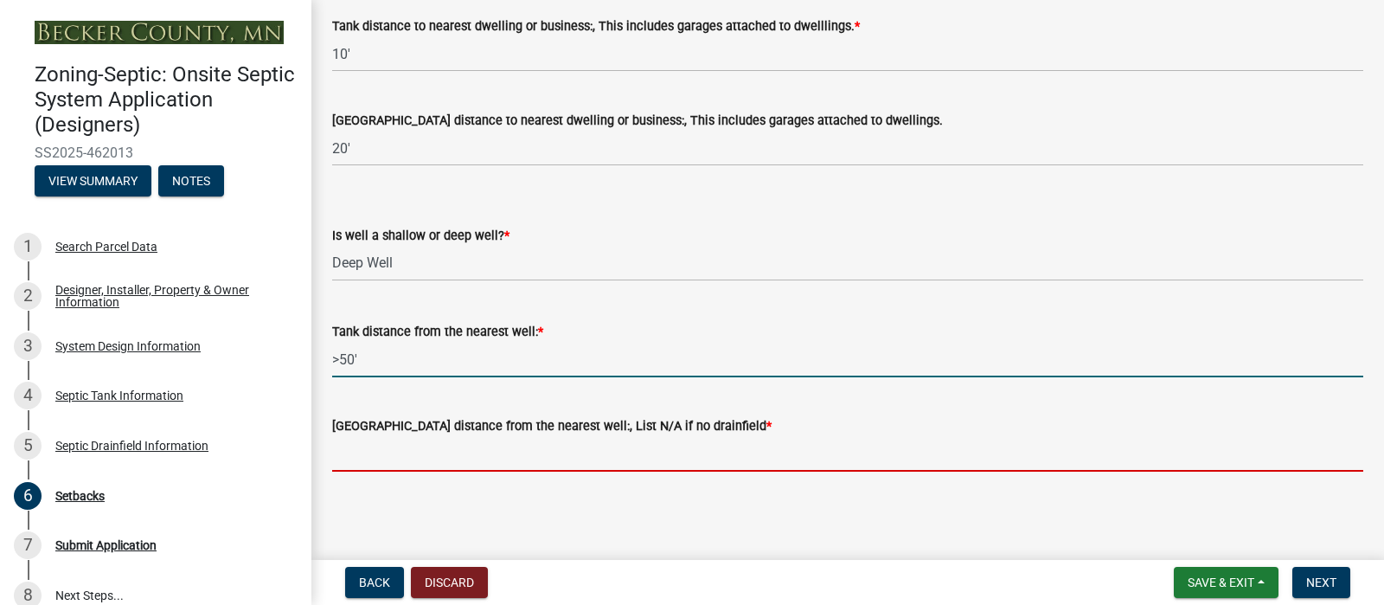
click at [460, 453] on input "[GEOGRAPHIC_DATA] distance from the nearest well:, List N/A if no drainfield *" at bounding box center [847, 453] width 1031 height 35
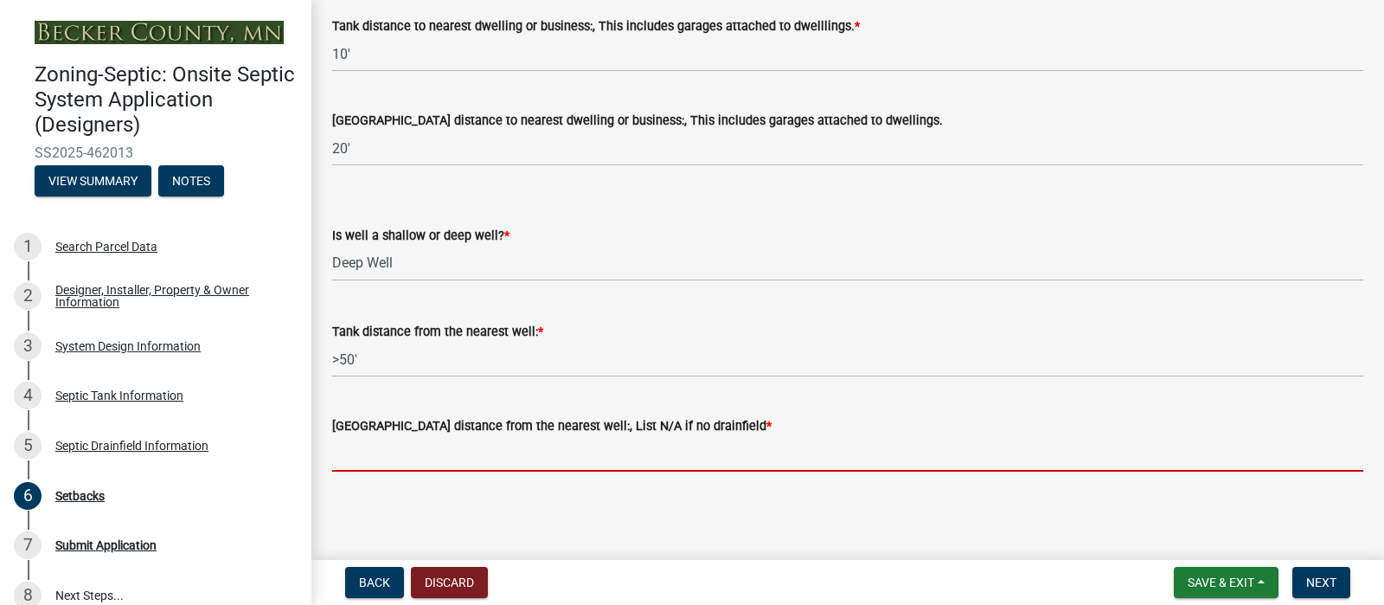
type input ">50'"
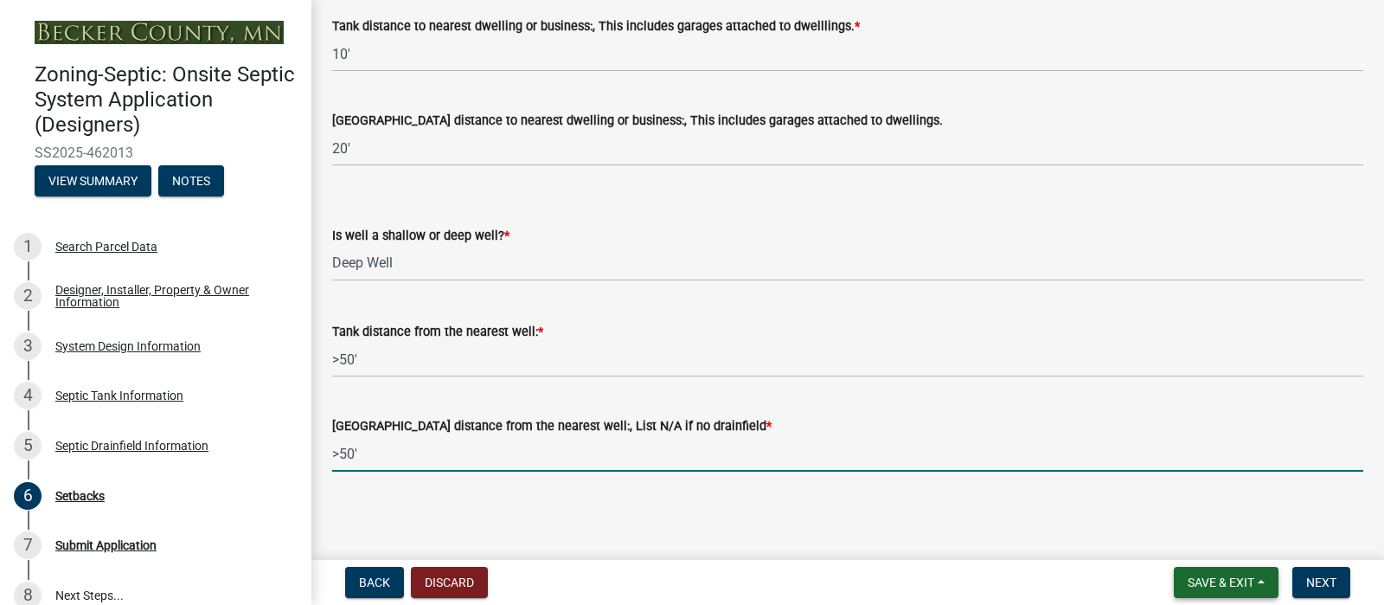
click at [1188, 575] on span "Save & Exit" at bounding box center [1221, 582] width 67 height 14
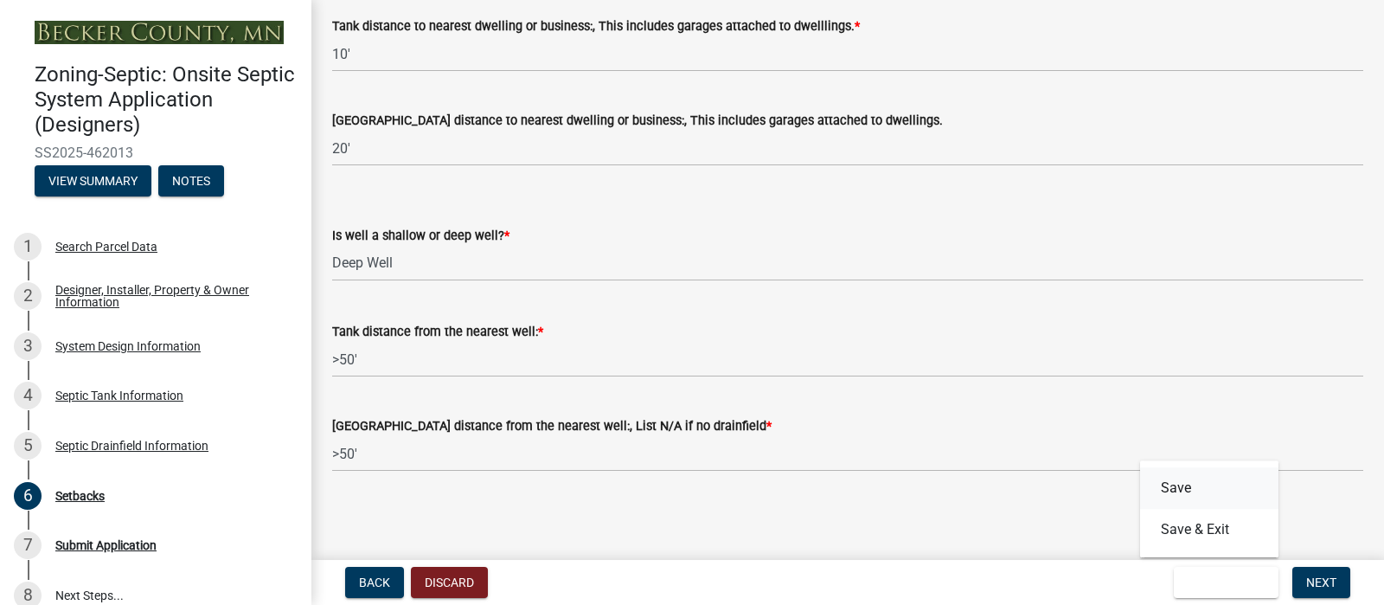
click at [1140, 470] on button "Save" at bounding box center [1209, 488] width 138 height 42
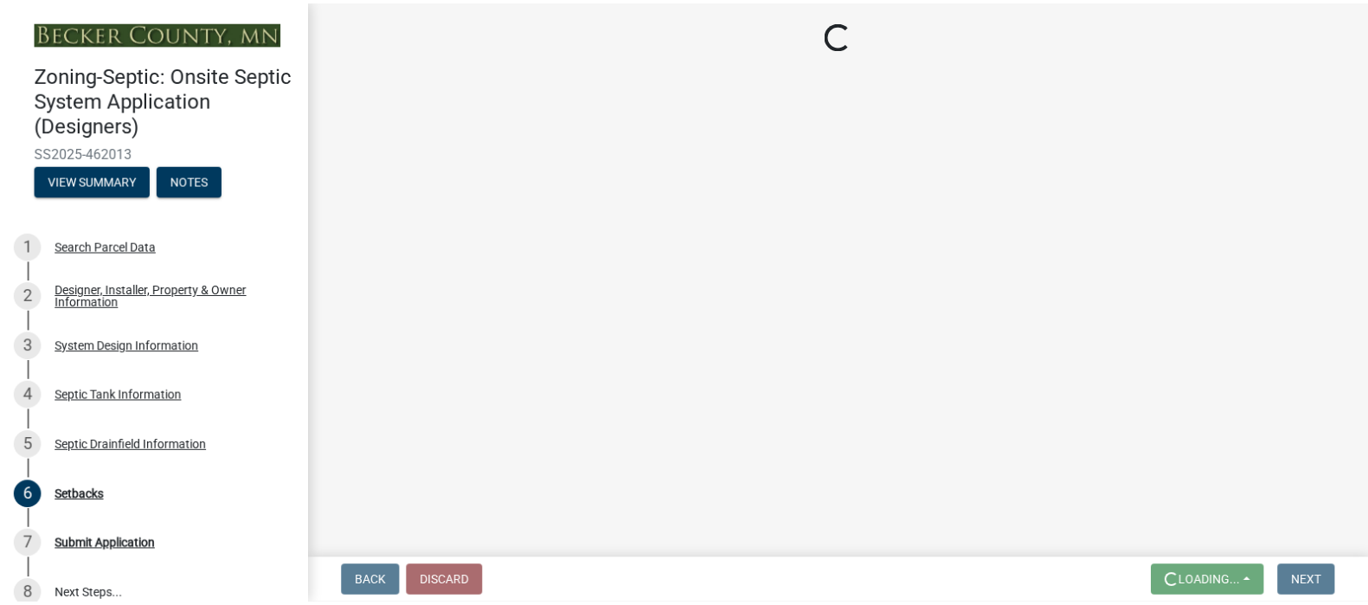
scroll to position [0, 0]
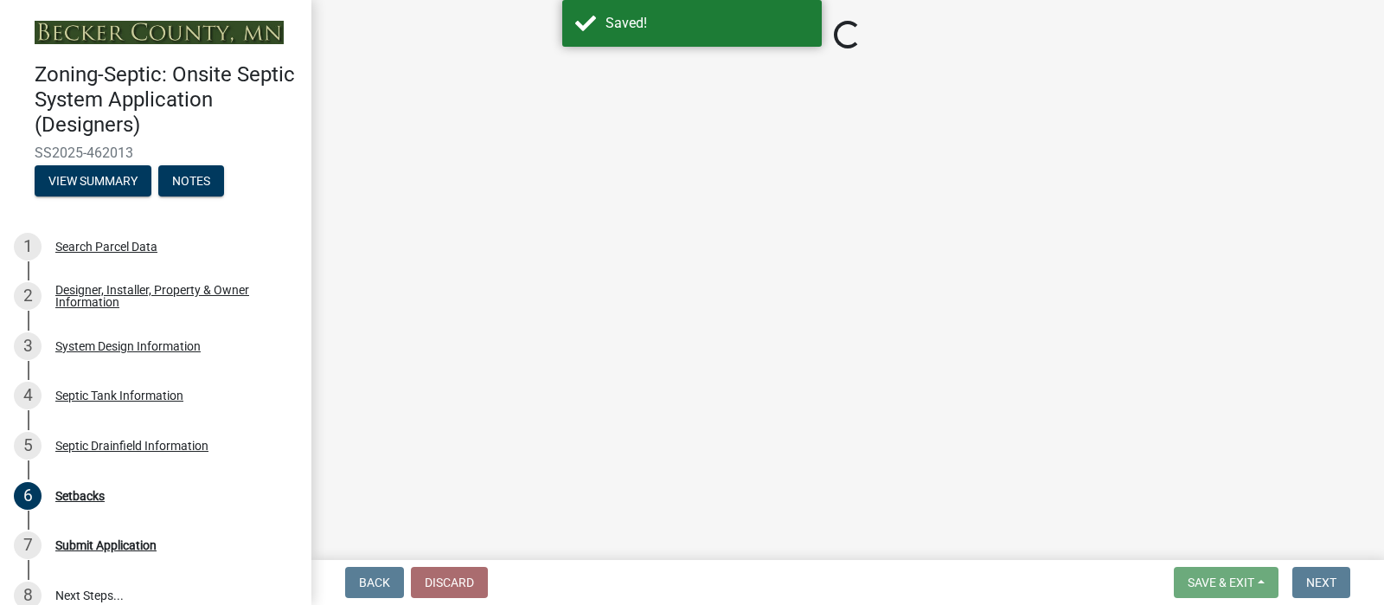
select select "c245ec0d-8d6f-4710-ab2b-b3aa70611708"
select select "31687b60-9bbe-4de0-989f-cae56b12d8c5"
select select "23044af5-43bb-4cf5-8aef-2716db2ce5fc"
select select "341aaaa4-06c5-40e5-817d-62b65c9e97ec"
select select "a3ce498e-f8b1-44e2-889e-c4968ac74b5a"
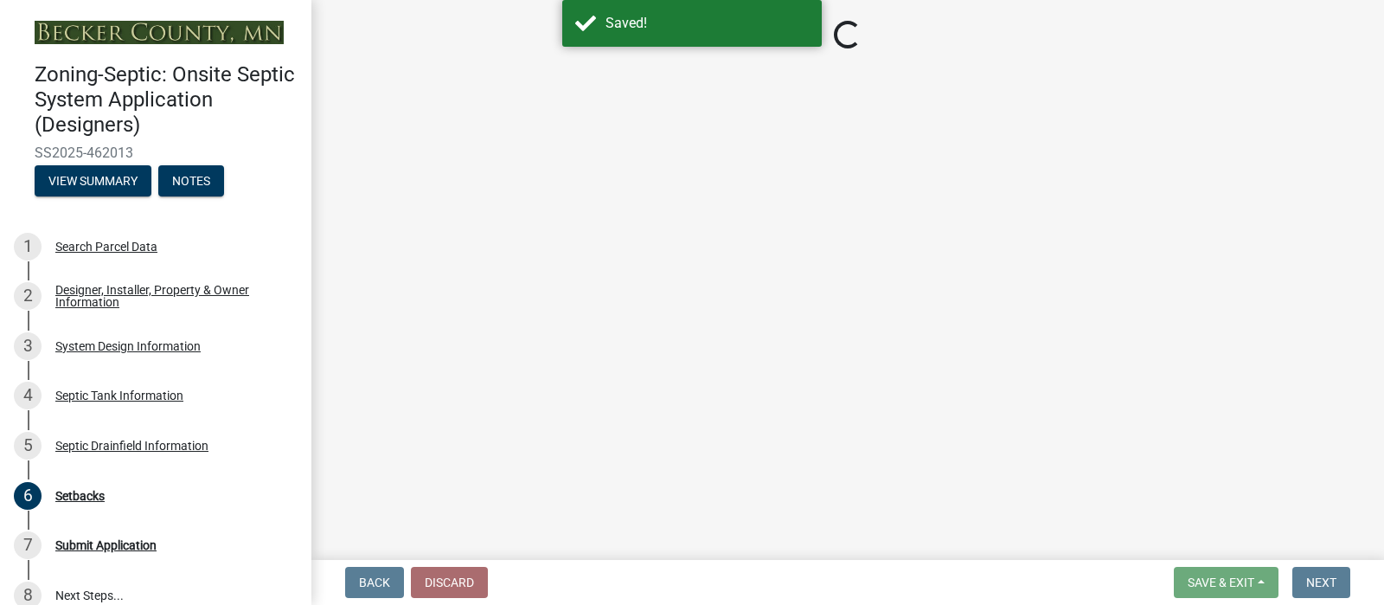
select select "cf78f1da-f066-4305-88a2-864abad1fa52"
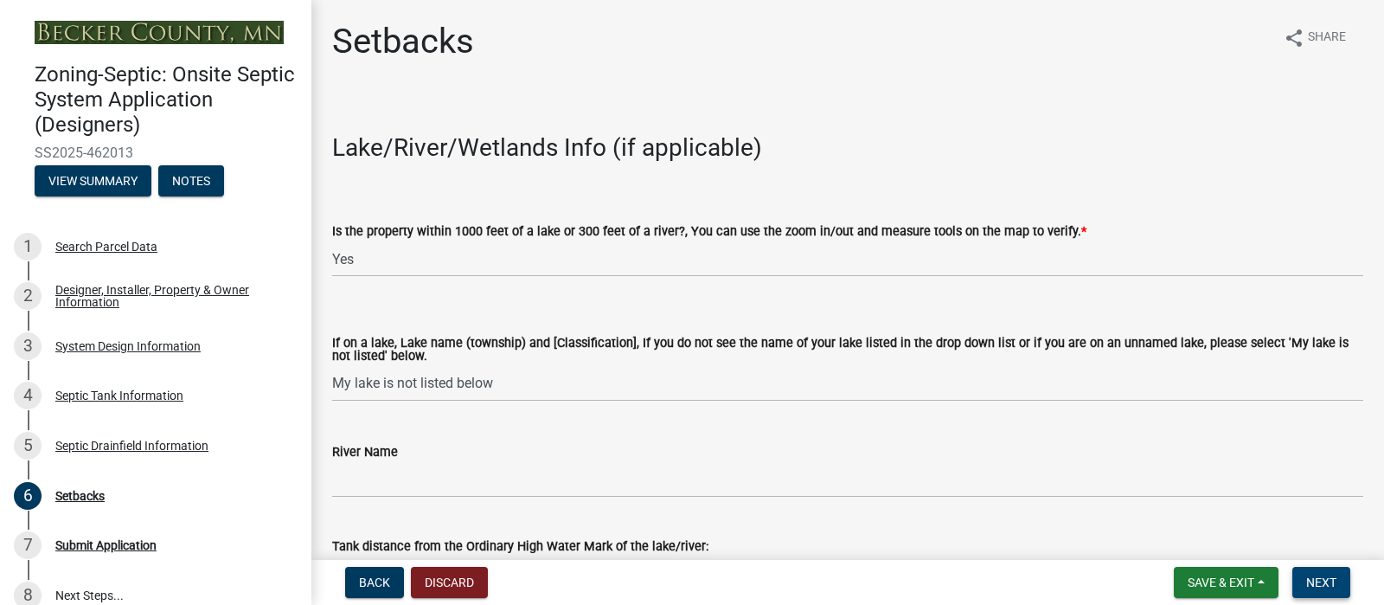
click at [1307, 575] on span "Next" at bounding box center [1322, 582] width 30 height 14
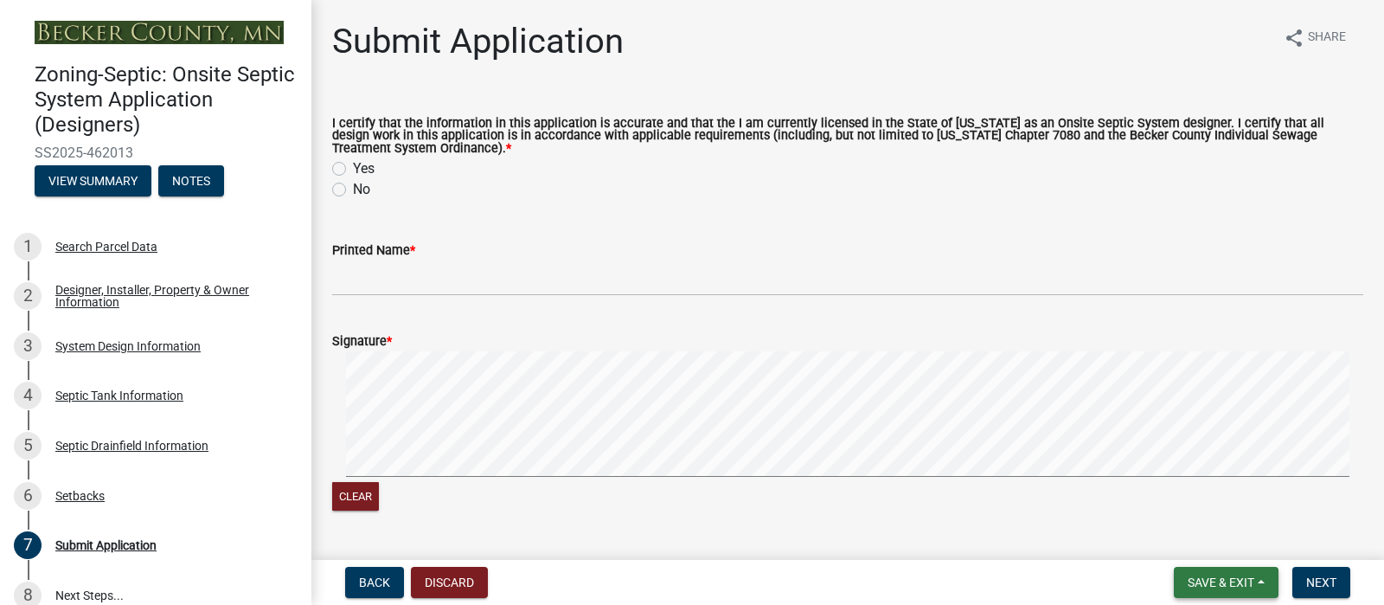
click at [1191, 581] on span "Save & Exit" at bounding box center [1221, 582] width 67 height 14
click at [1160, 509] on button "Save & Exit" at bounding box center [1209, 530] width 138 height 42
